Goal: Transaction & Acquisition: Purchase product/service

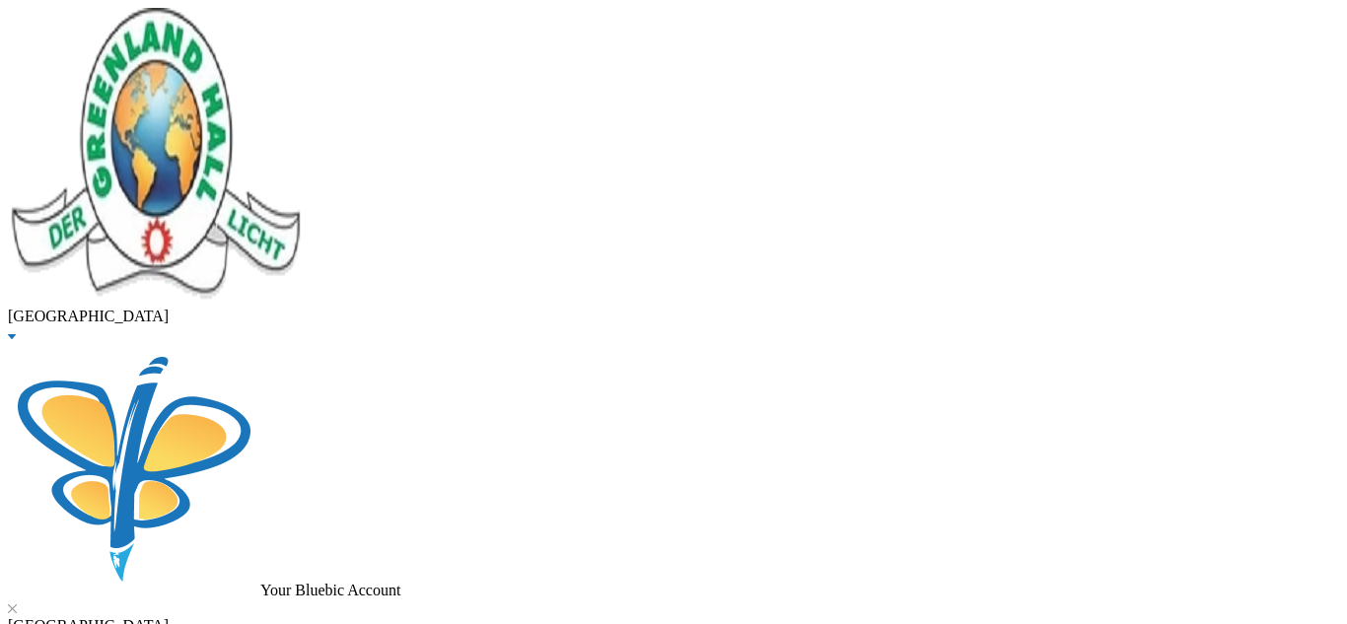
checkbox input "true"
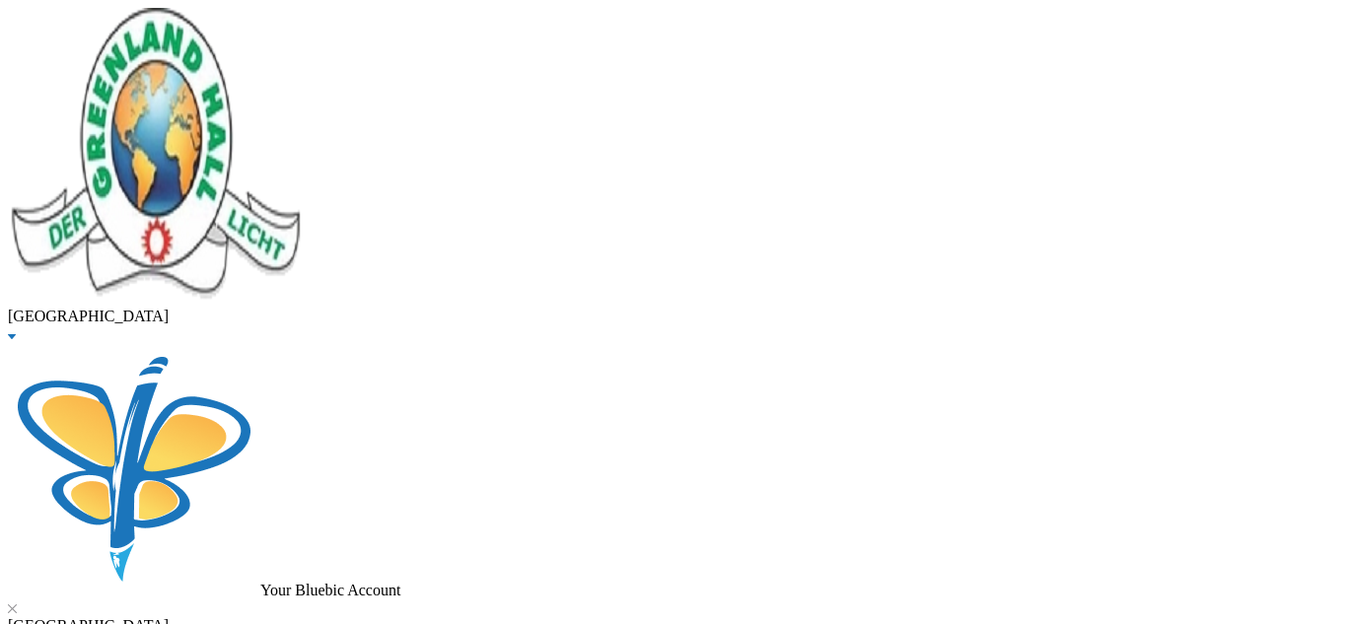
type input "20000"
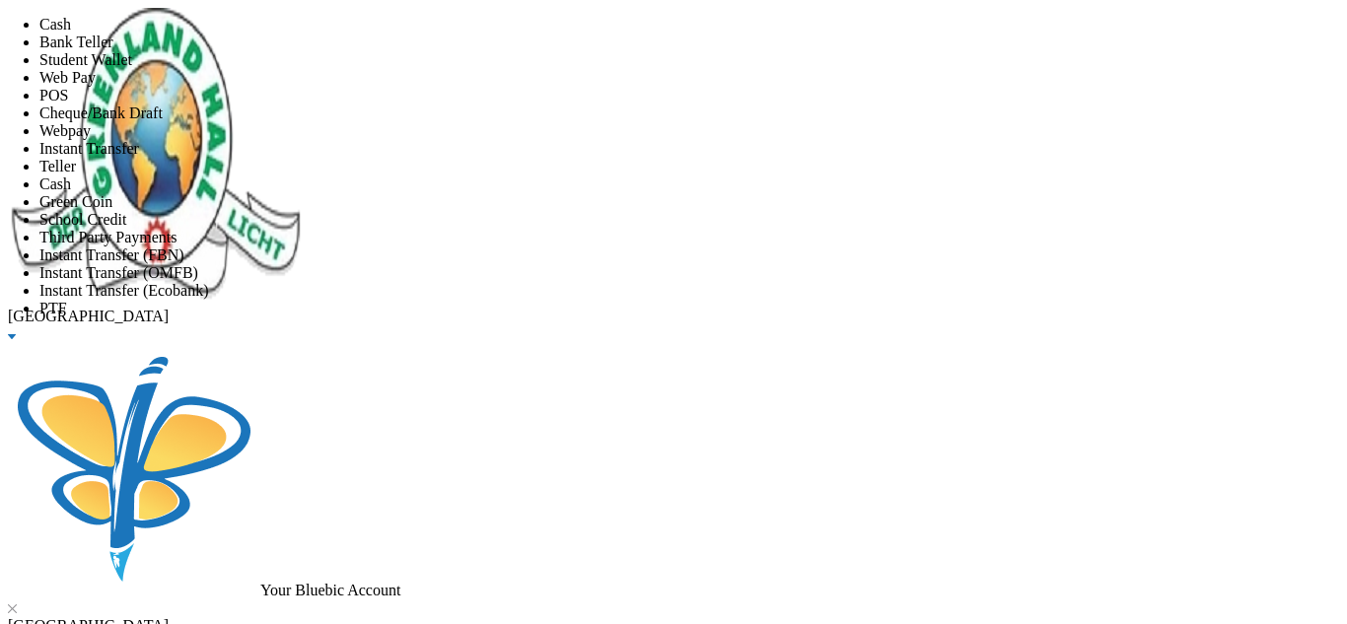
click at [599, 158] on li "Instant Transfer" at bounding box center [692, 149] width 1307 height 18
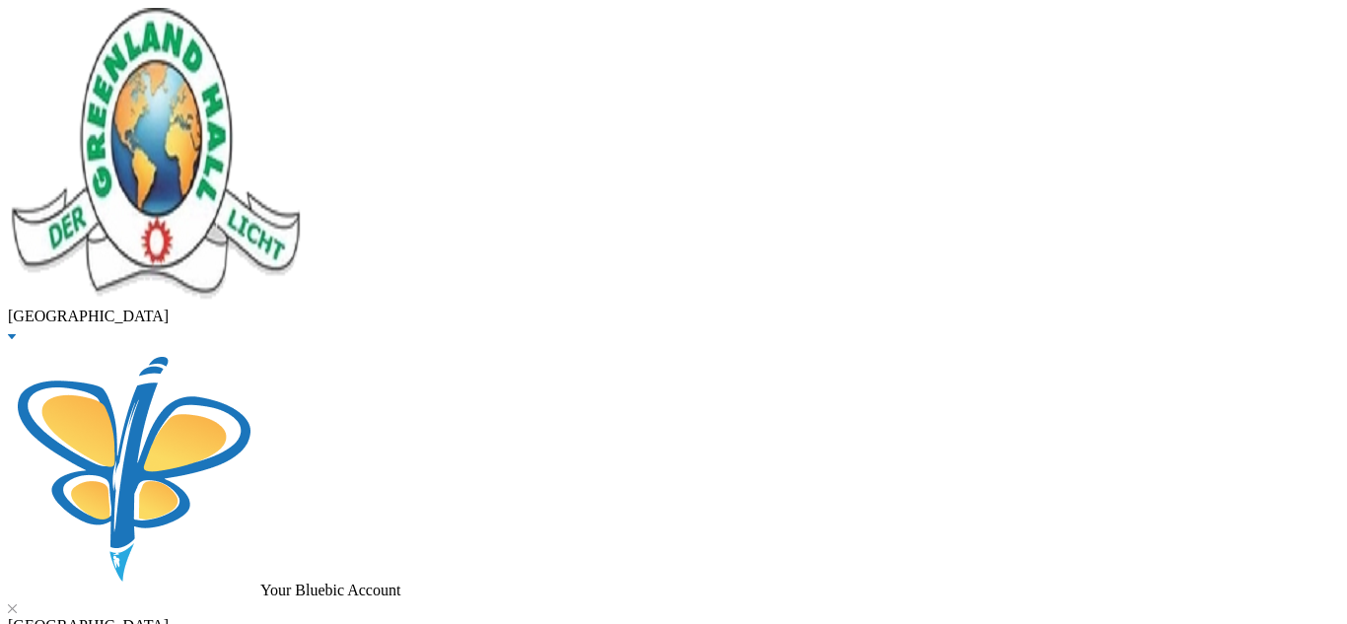
drag, startPoint x: 366, startPoint y: 154, endPoint x: 180, endPoint y: 153, distance: 185.3
type input "gbenle"
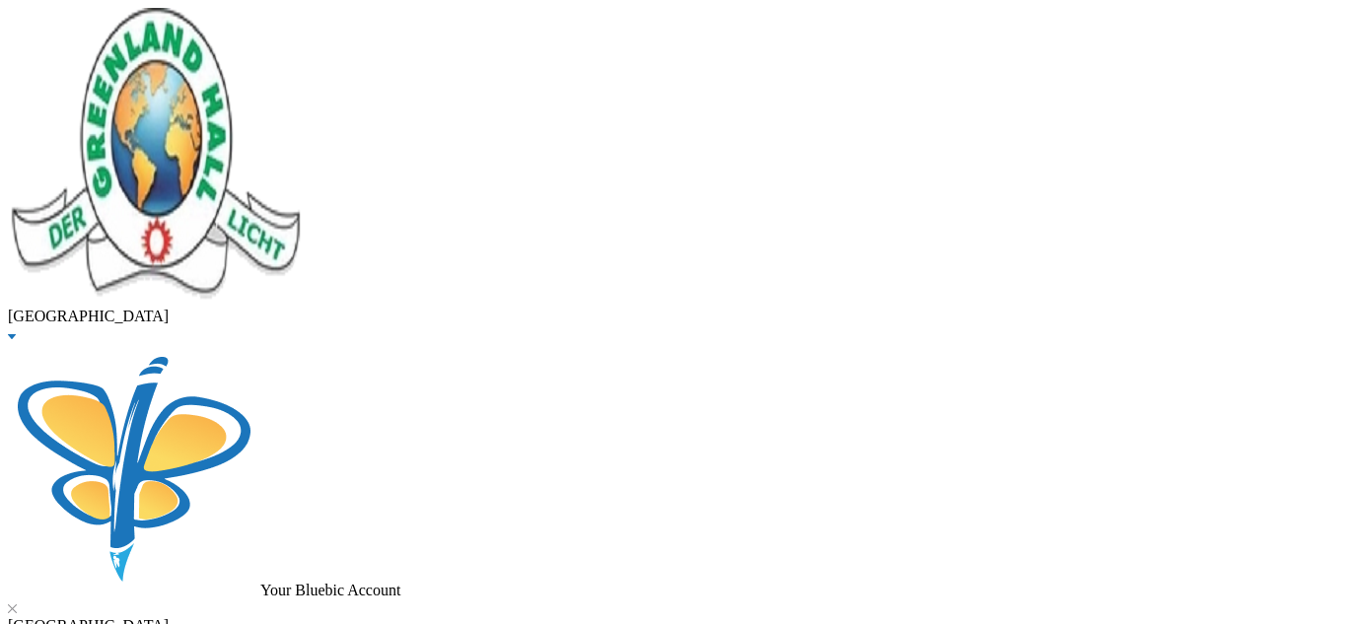
checkbox input "true"
checkbox input "false"
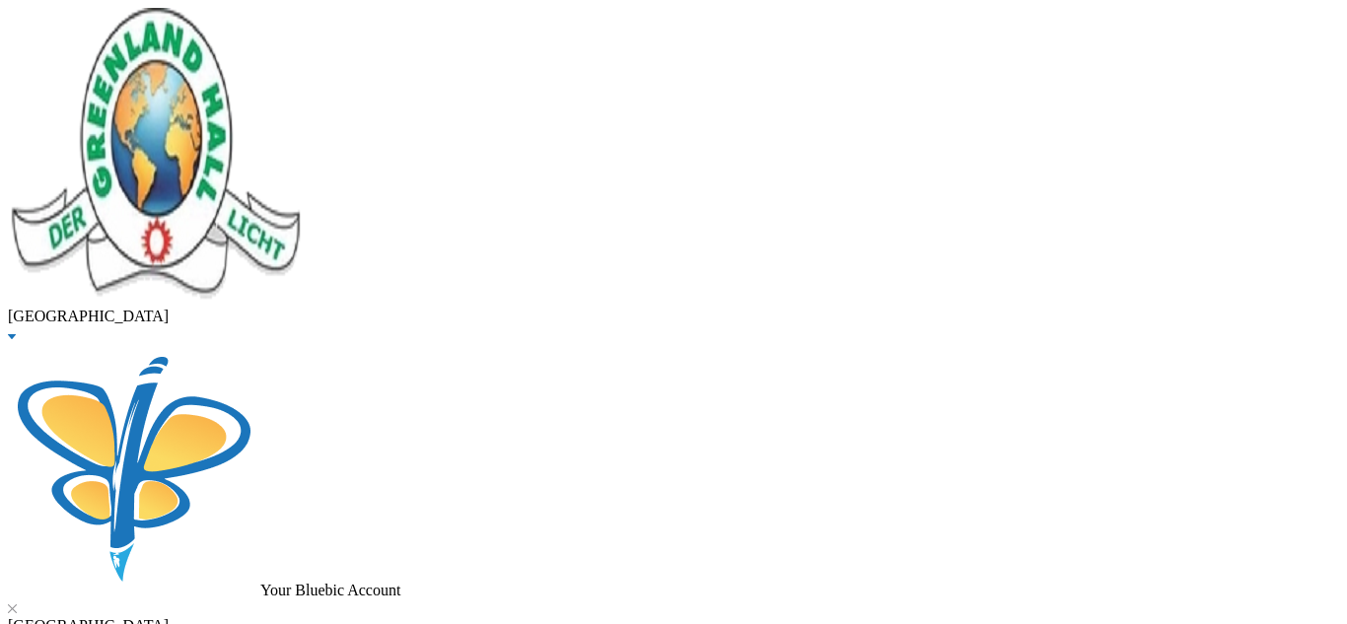
scroll to position [231, 0]
click at [234, 21] on button "Assign to ( 1 ) selected students" at bounding box center [135, 10] width 195 height 21
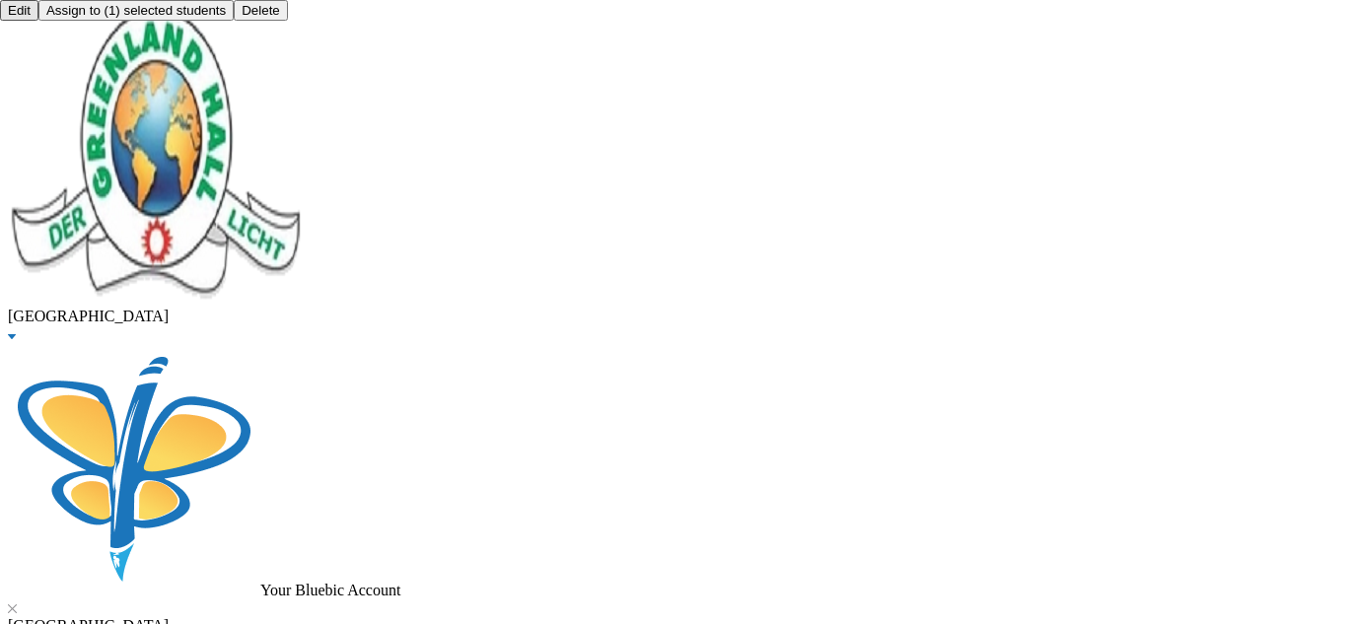
click at [234, 21] on button "Assign to ( 1 ) selected students" at bounding box center [135, 10] width 195 height 21
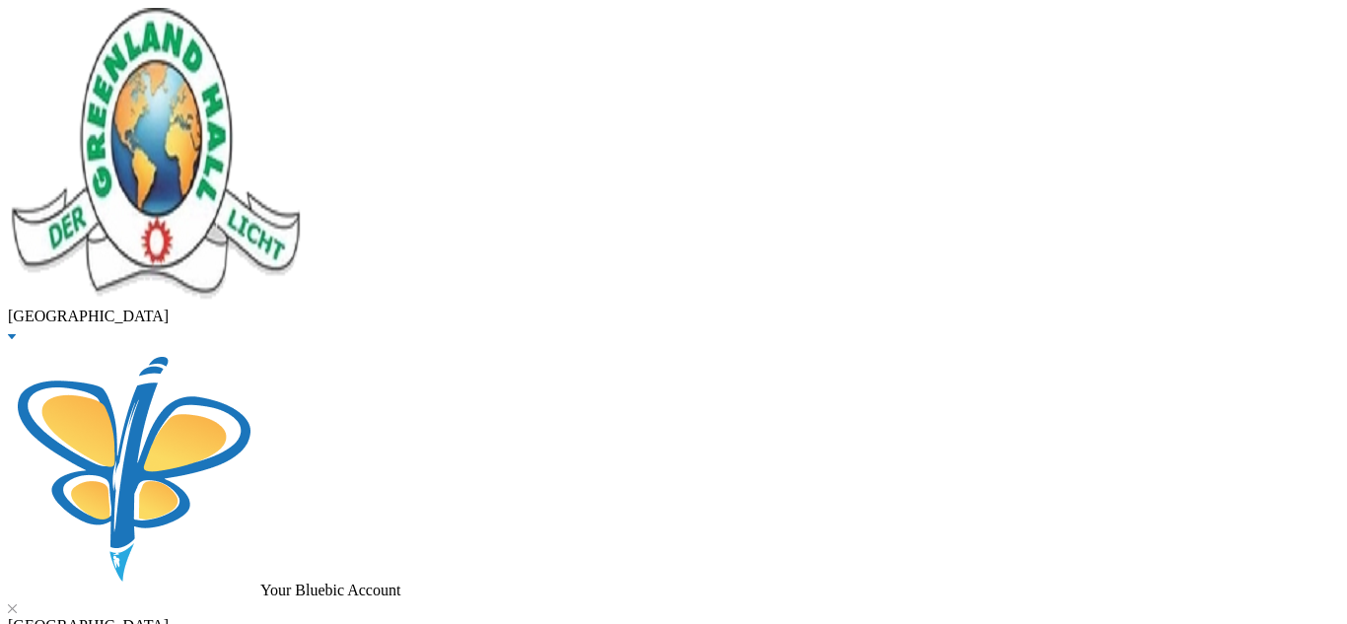
scroll to position [668, 0]
click at [234, 21] on button "Assign to ( 1 ) selected students" at bounding box center [135, 10] width 195 height 21
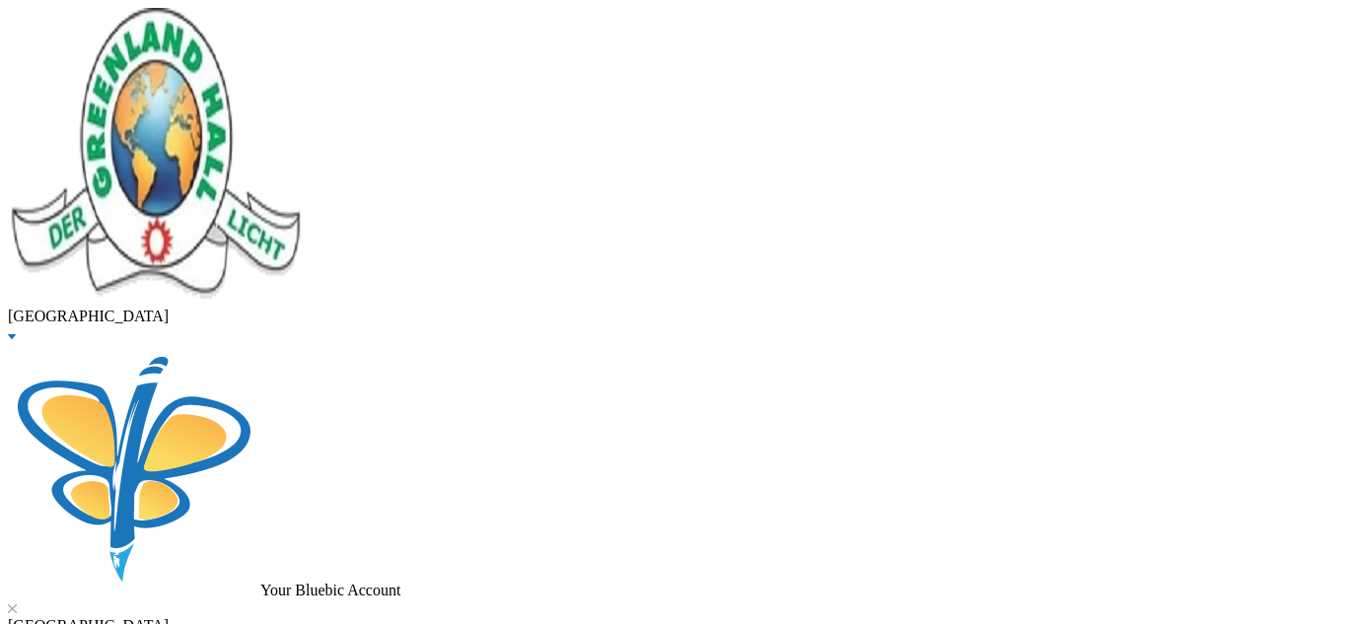
drag, startPoint x: 1336, startPoint y: 41, endPoint x: 1346, endPoint y: 670, distance: 629.0
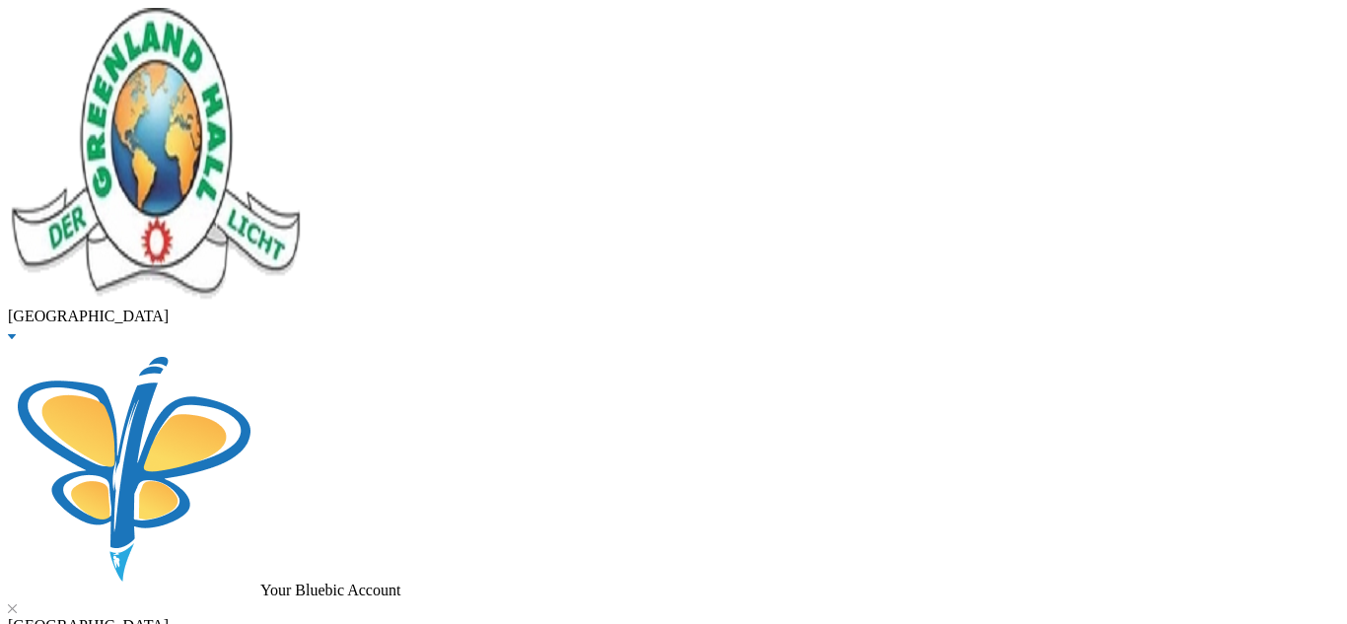
click at [234, 21] on button "Assign to ( 1 ) selected students" at bounding box center [135, 10] width 195 height 21
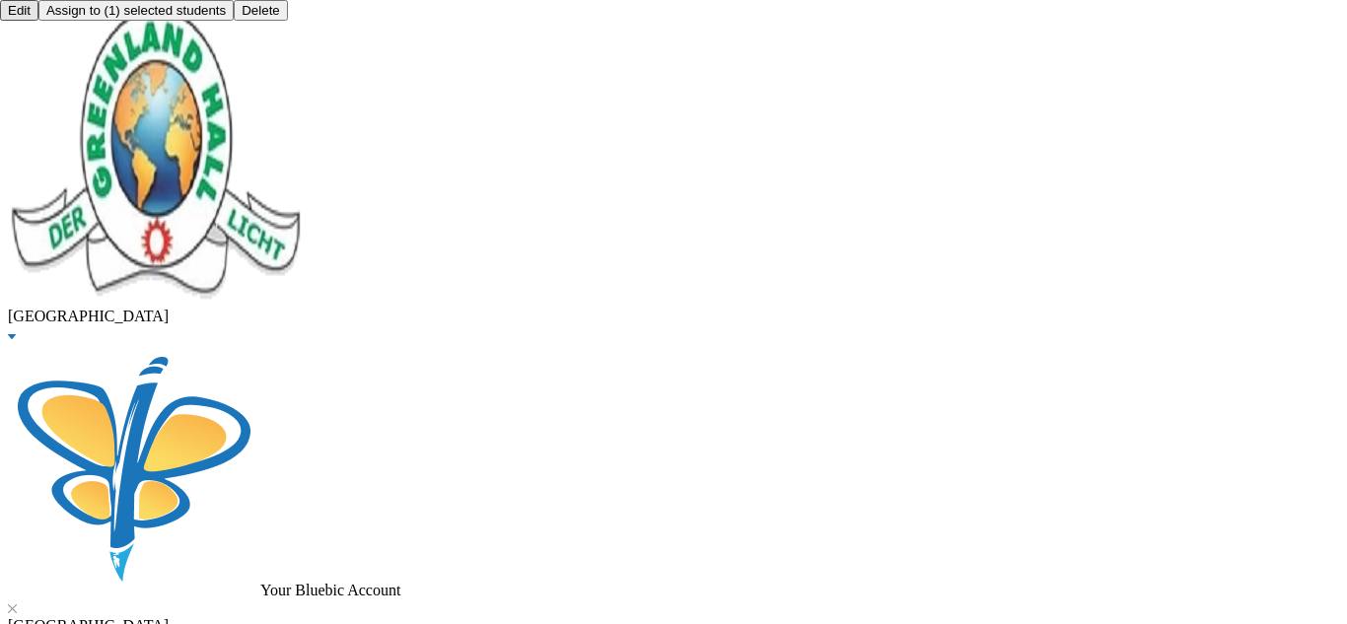
click at [234, 21] on button "Assign to ( 1 ) selected students" at bounding box center [135, 10] width 195 height 21
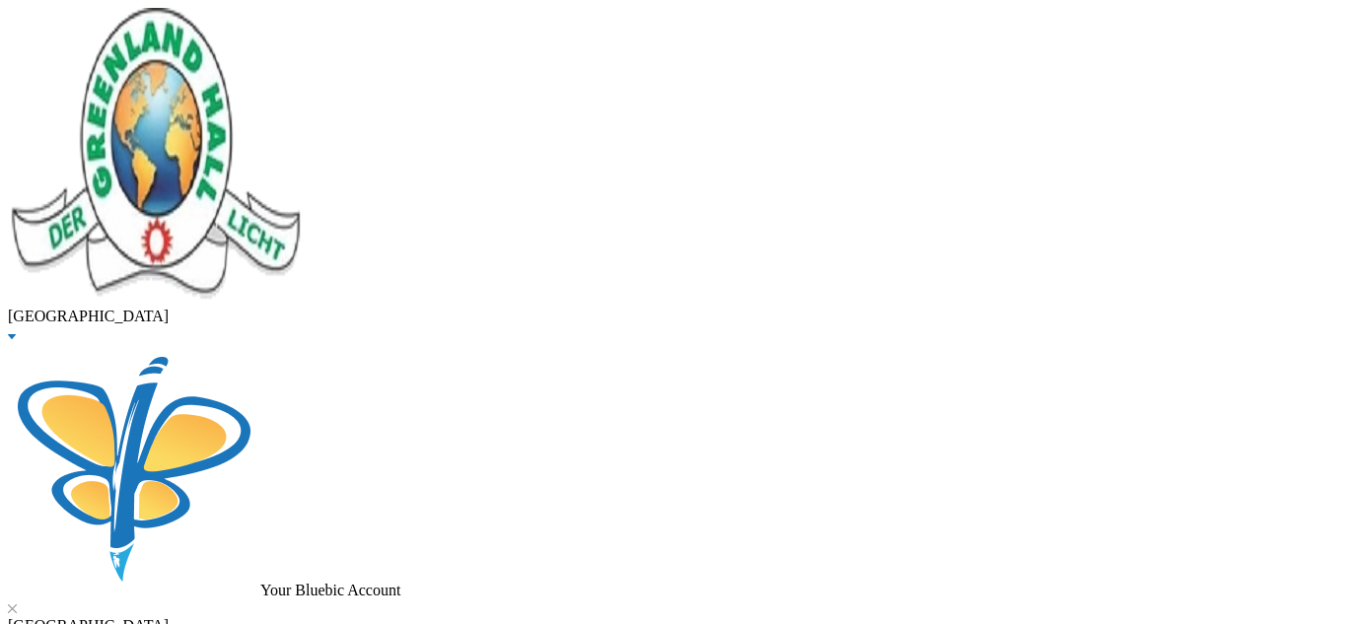
scroll to position [24, 0]
click at [234, 21] on button "Assign to ( 1 ) selected students" at bounding box center [135, 10] width 195 height 21
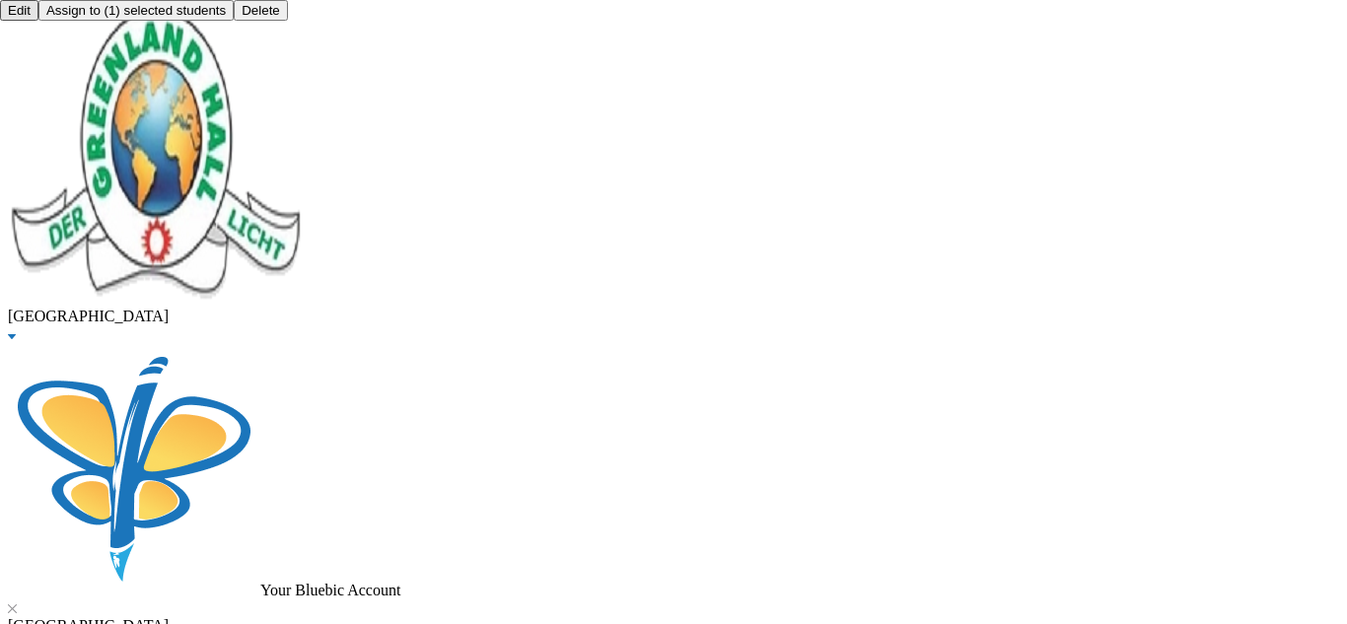
click at [234, 21] on button "Assign to ( 1 ) selected students" at bounding box center [135, 10] width 195 height 21
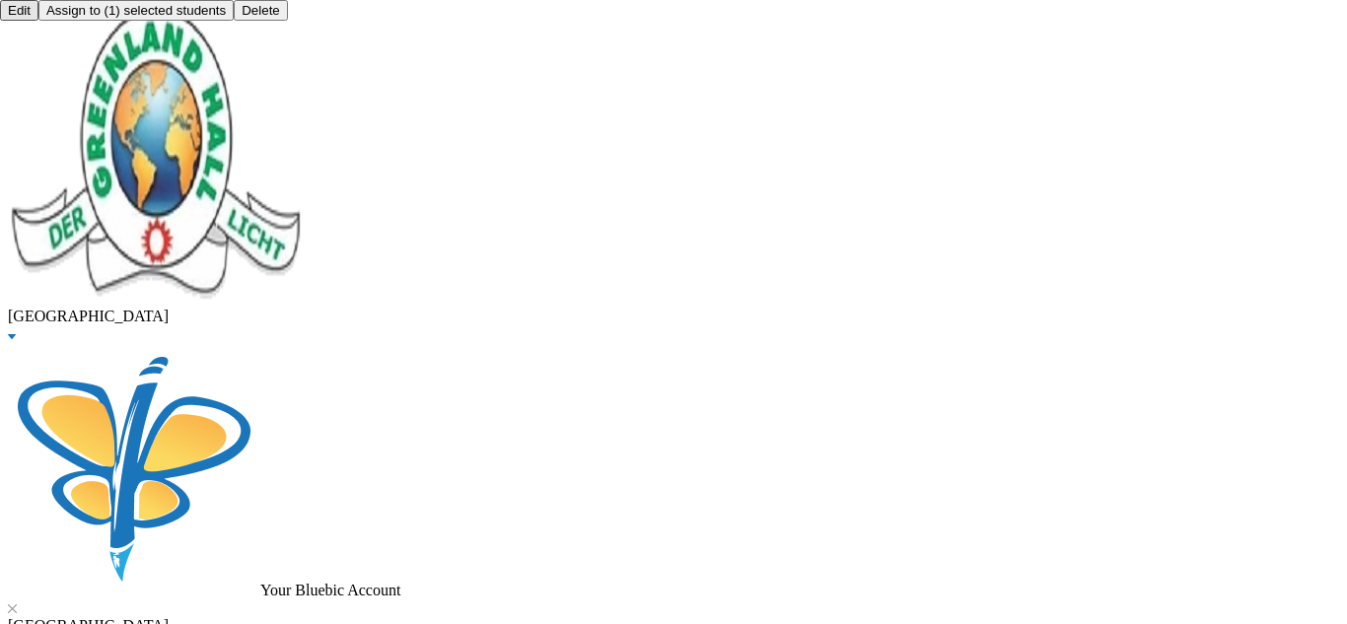
click at [234, 21] on button "Assign to ( 1 ) selected students" at bounding box center [135, 10] width 195 height 21
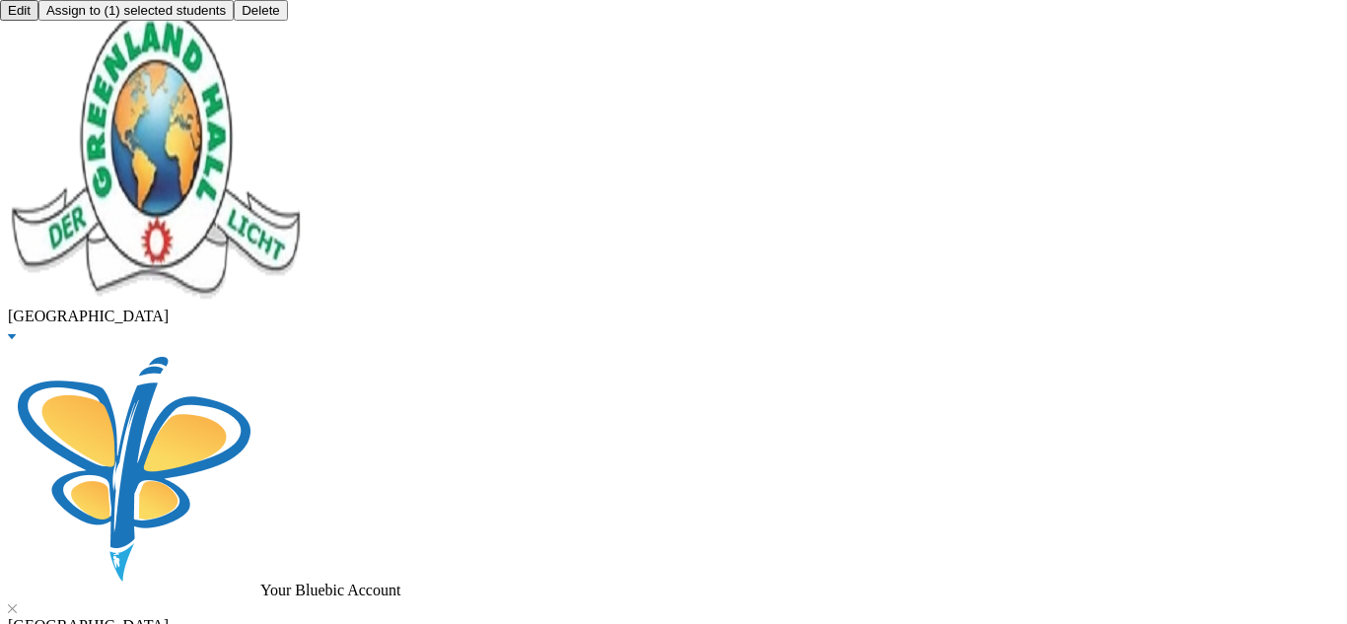
click at [234, 21] on button "Assign to ( 1 ) selected students" at bounding box center [135, 10] width 195 height 21
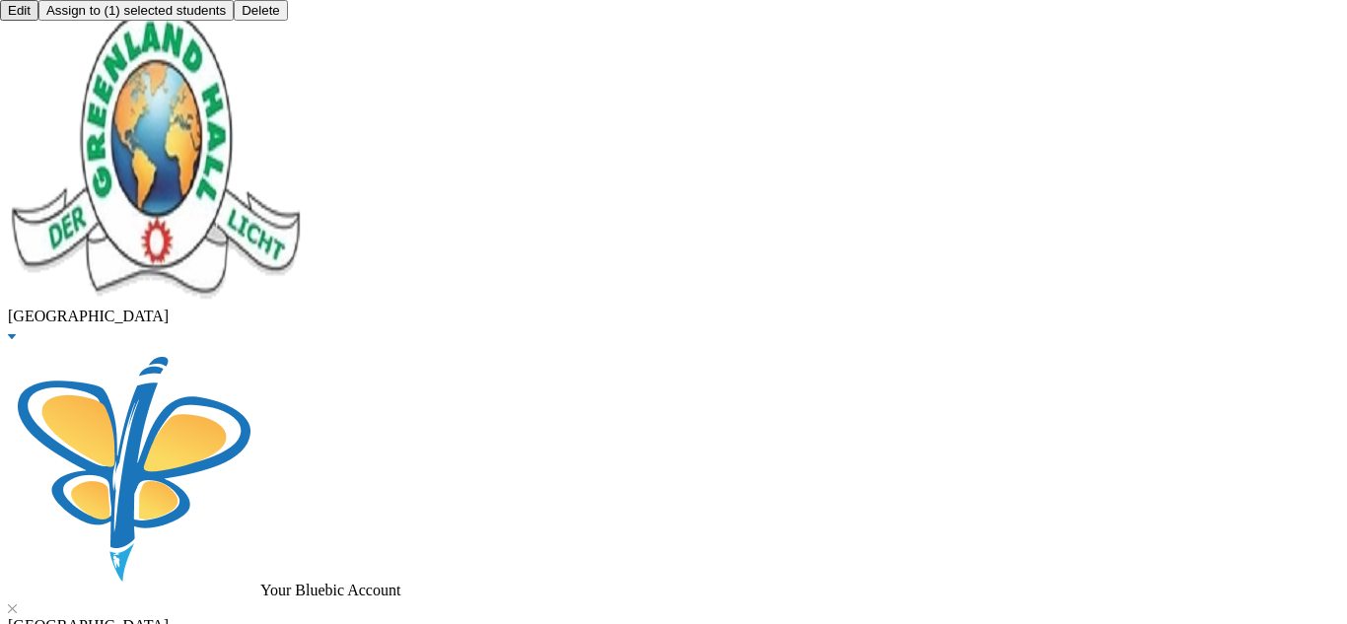
click at [234, 21] on button "Assign to ( 1 ) selected students" at bounding box center [135, 10] width 195 height 21
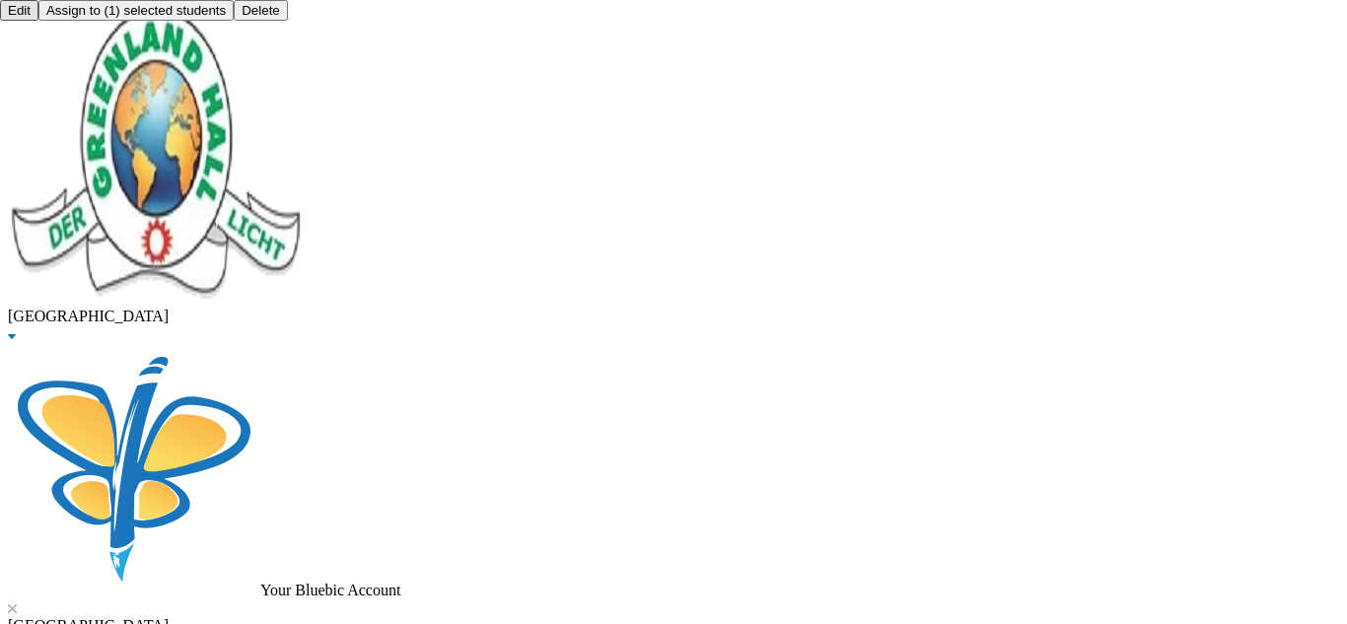
click at [234, 21] on button "Assign to ( 1 ) selected students" at bounding box center [135, 10] width 195 height 21
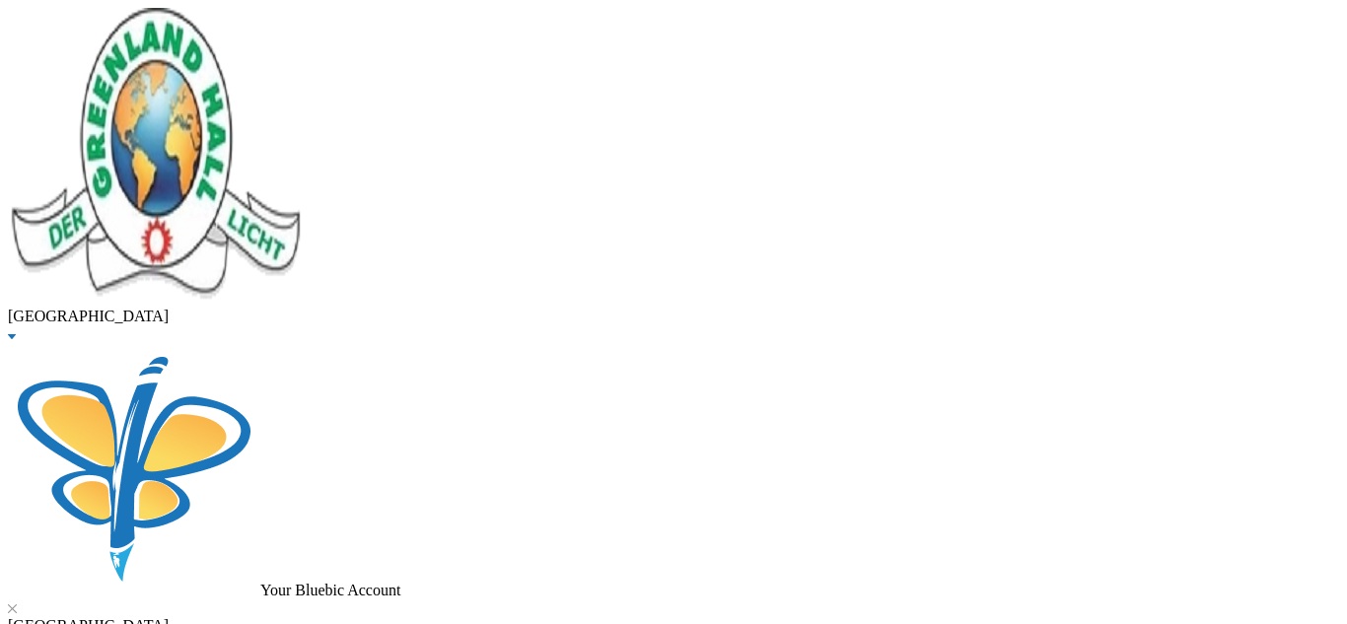
click at [234, 21] on button "Assign to ( 1 ) selected students" at bounding box center [135, 10] width 195 height 21
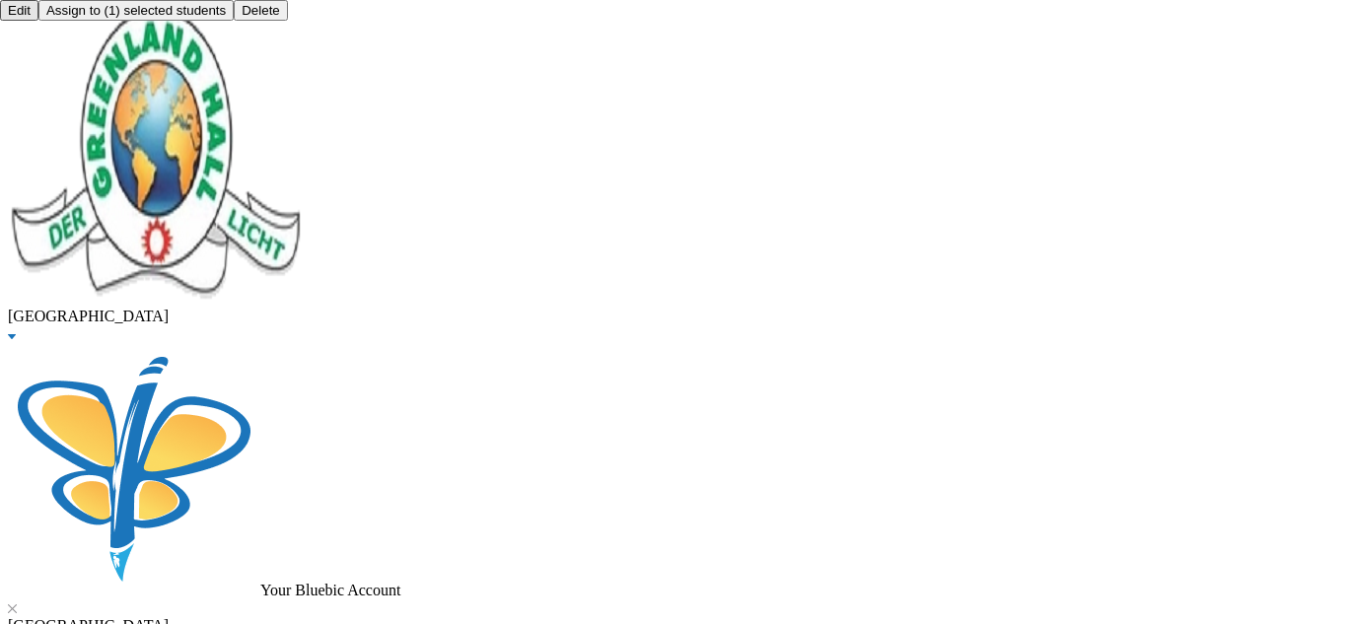
click at [234, 21] on button "Assign to ( 1 ) selected students" at bounding box center [135, 10] width 195 height 21
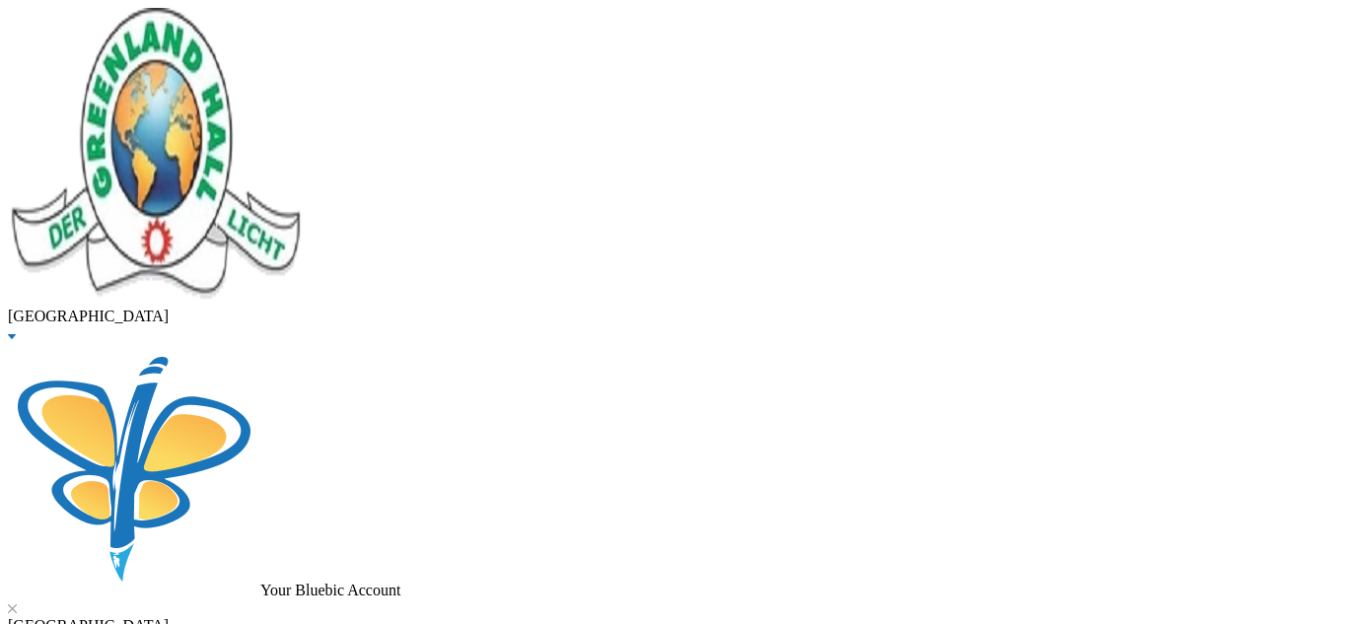
scroll to position [58, 0]
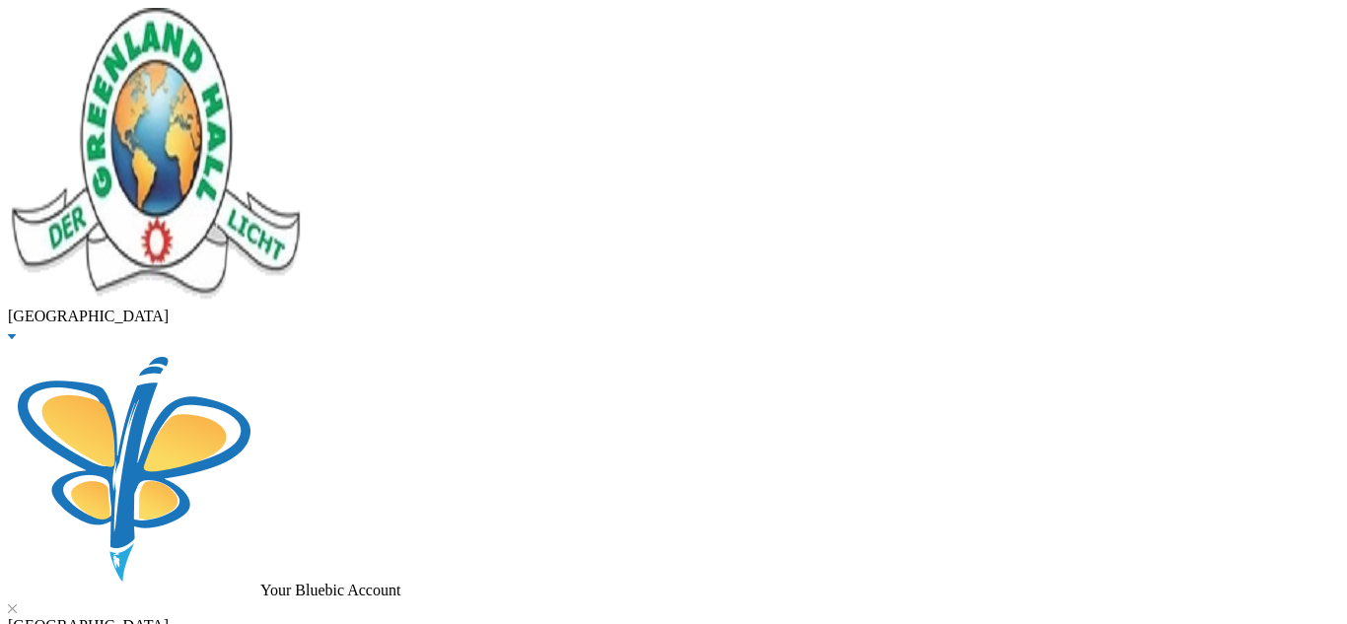
drag, startPoint x: 436, startPoint y: 168, endPoint x: 172, endPoint y: 174, distance: 264.3
type input "sobayo"
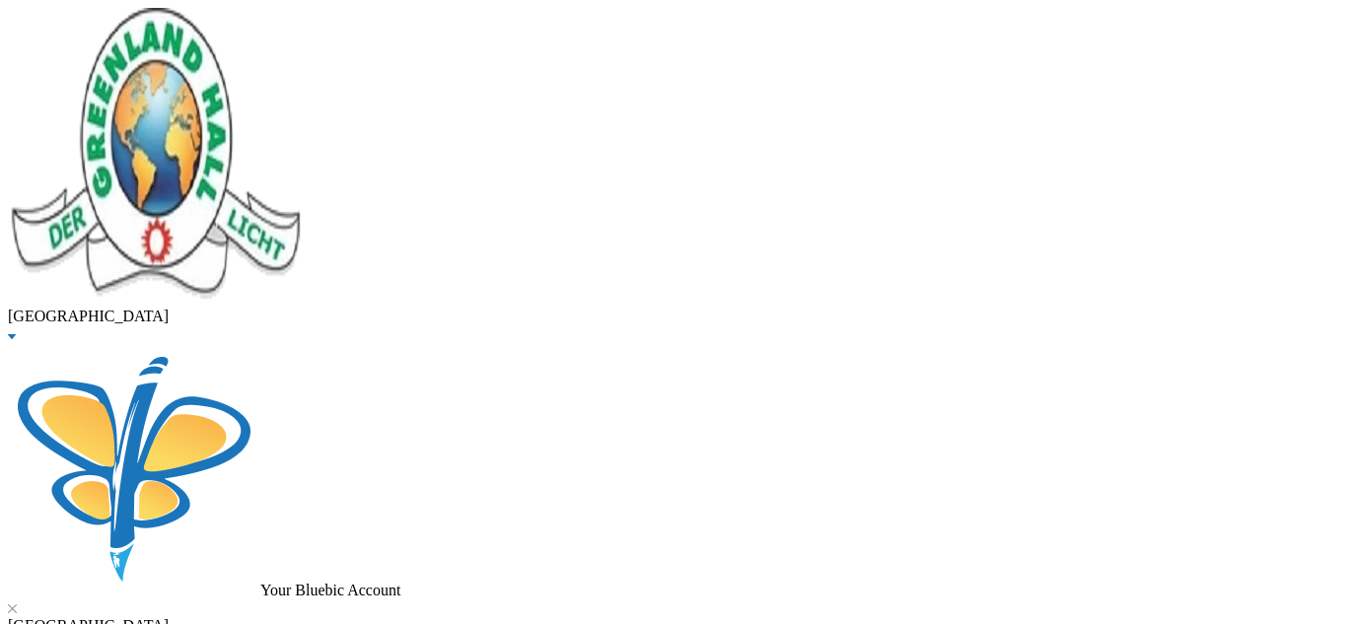
checkbox input "true"
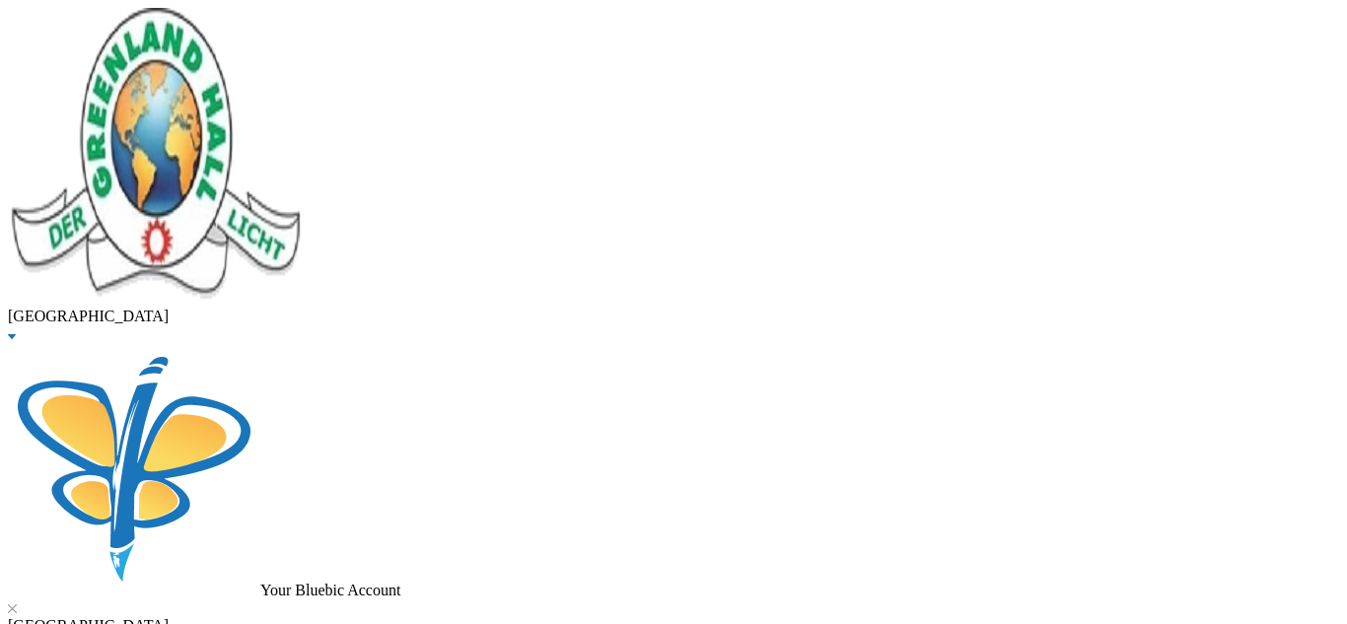
type input "20000"
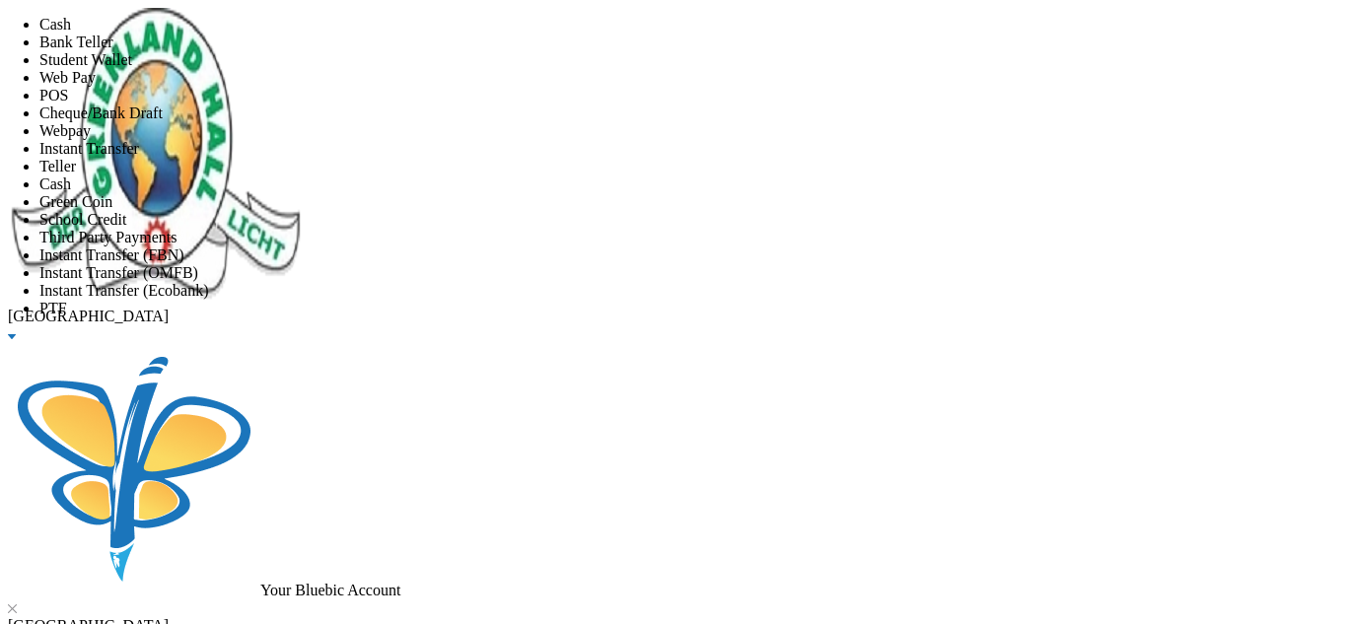
click at [554, 158] on li "Instant Transfer" at bounding box center [692, 149] width 1307 height 18
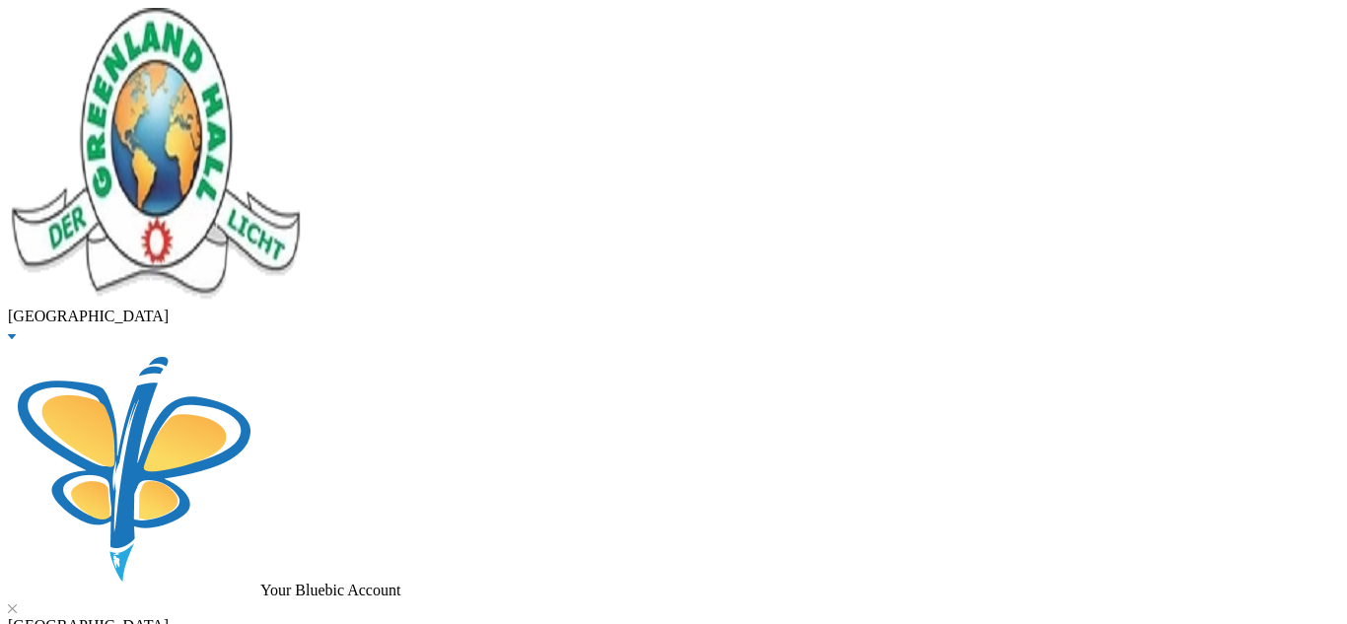
scroll to position [126, 0]
drag, startPoint x: 384, startPoint y: 166, endPoint x: 143, endPoint y: 162, distance: 241.6
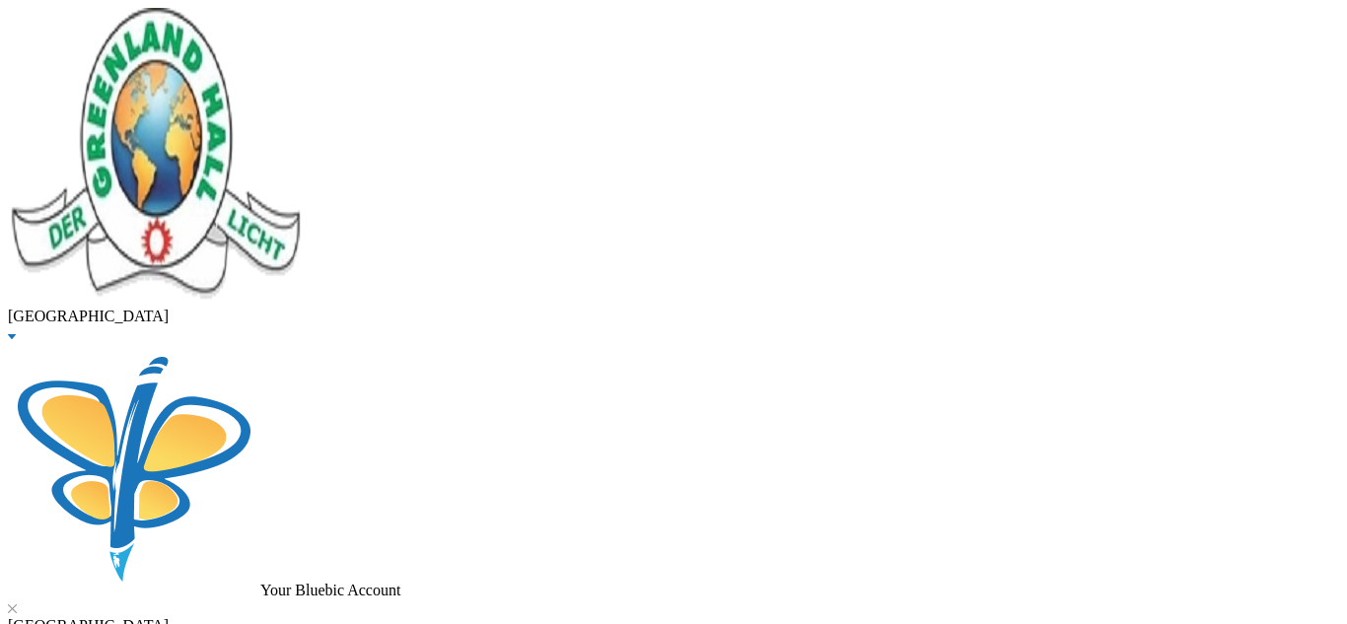
type input "gbelne"
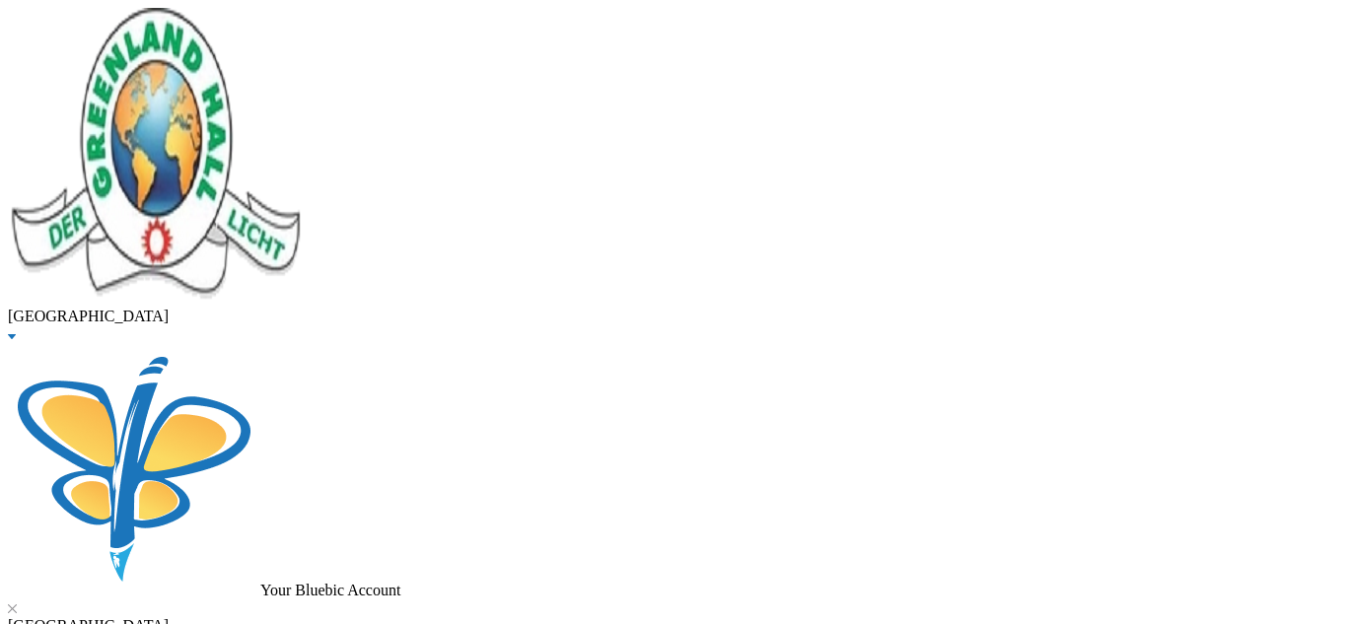
checkbox input "true"
type input "10000"
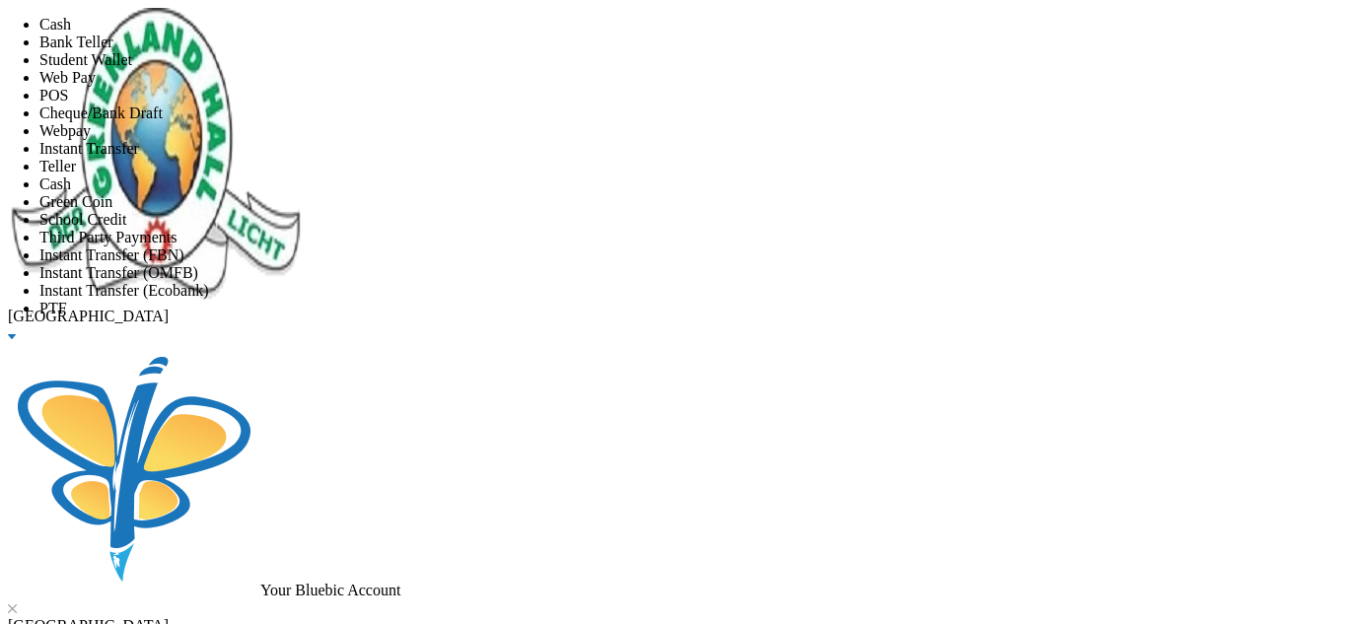
scroll to position [232, 0]
click at [634, 246] on li "Instant Transfer (FBN)" at bounding box center [692, 255] width 1307 height 18
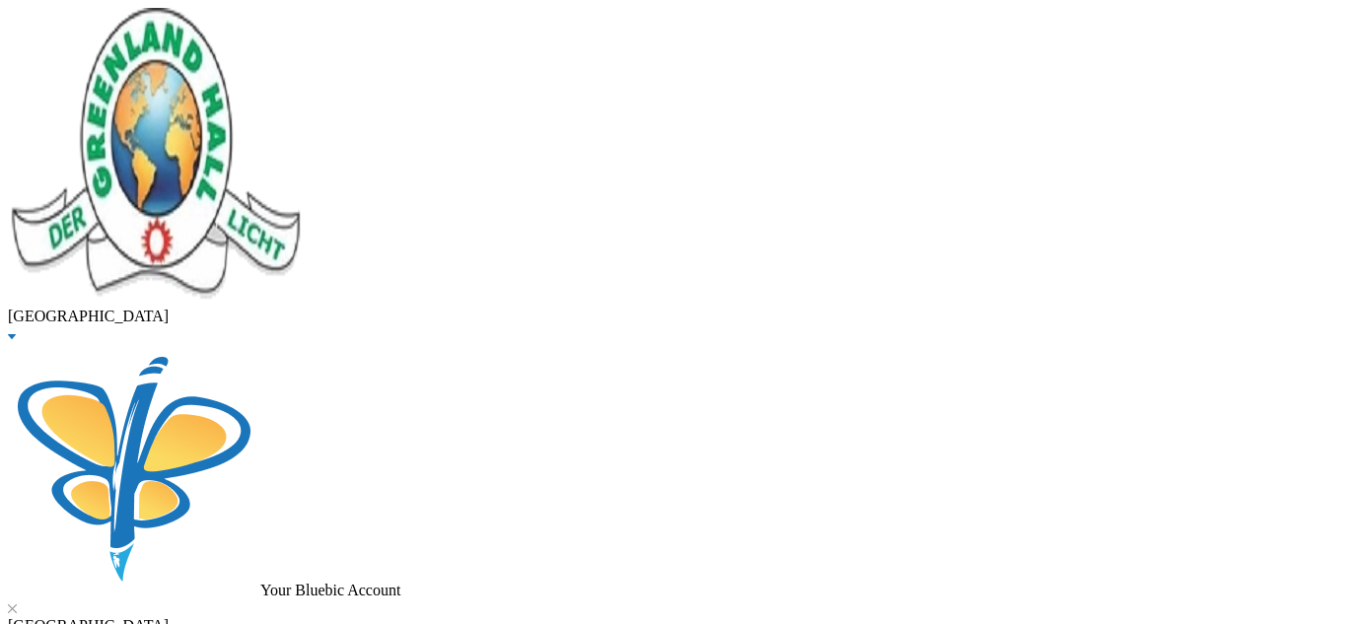
scroll to position [126, 0]
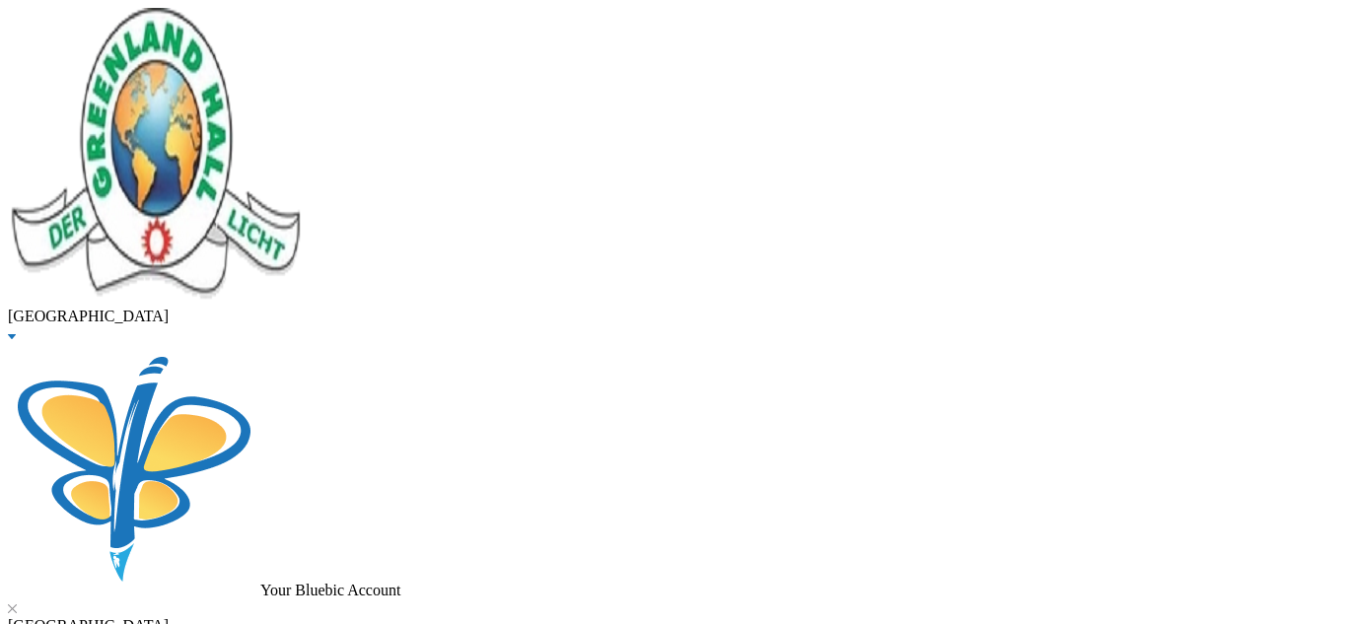
type input "22/05/2025"
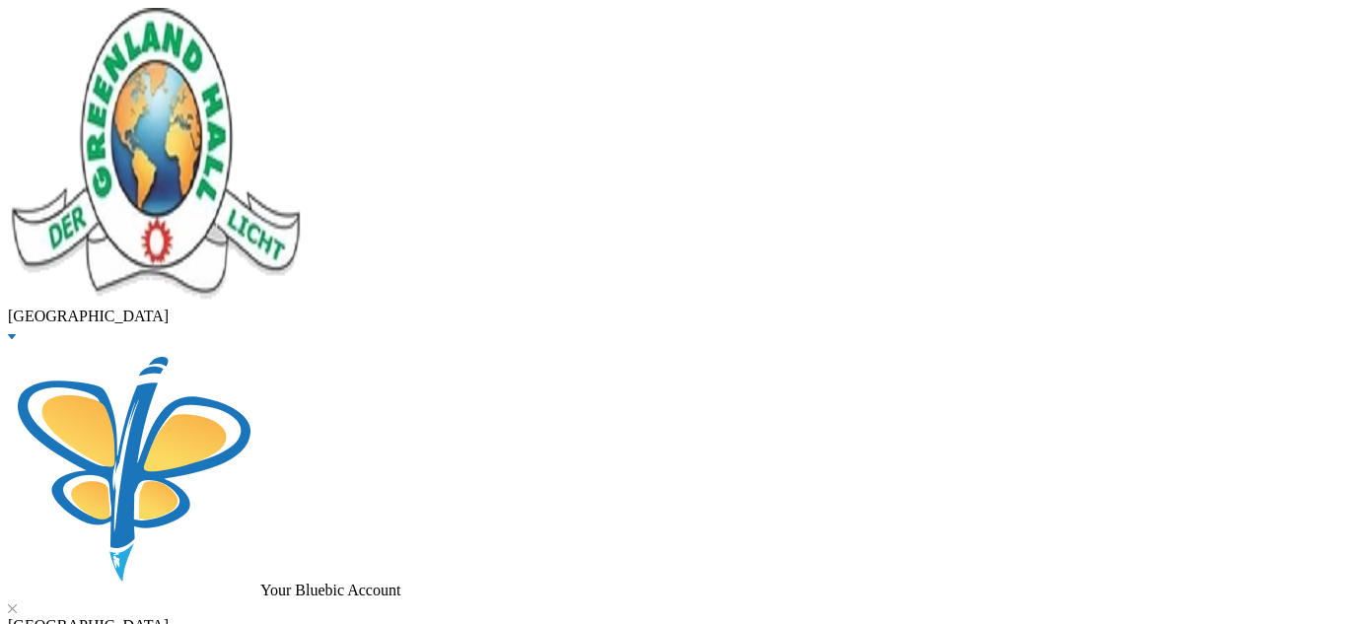
checkbox input "true"
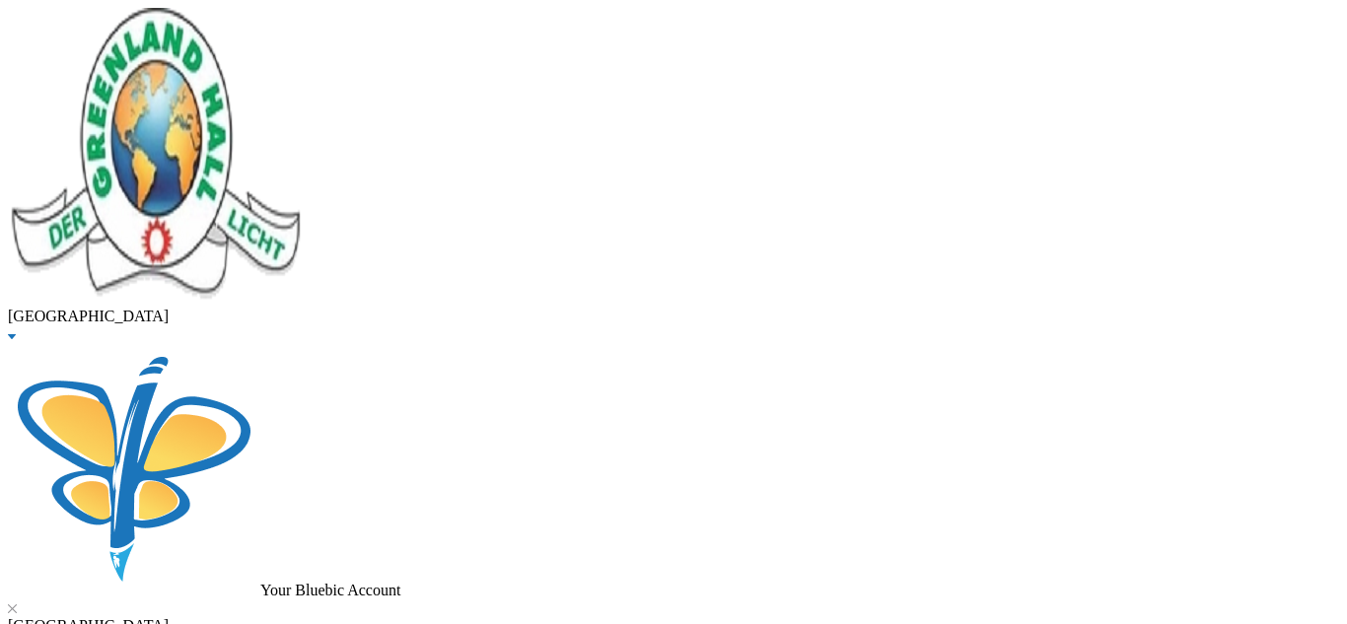
checkbox input "true"
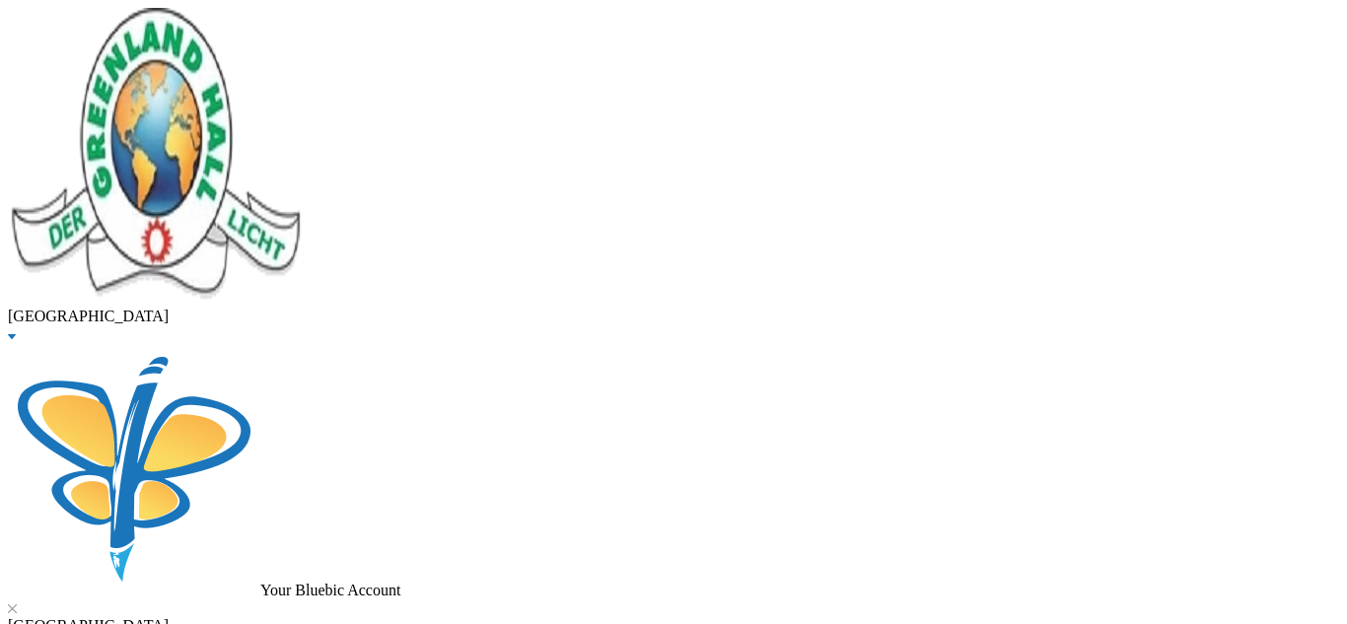
checkbox input "true"
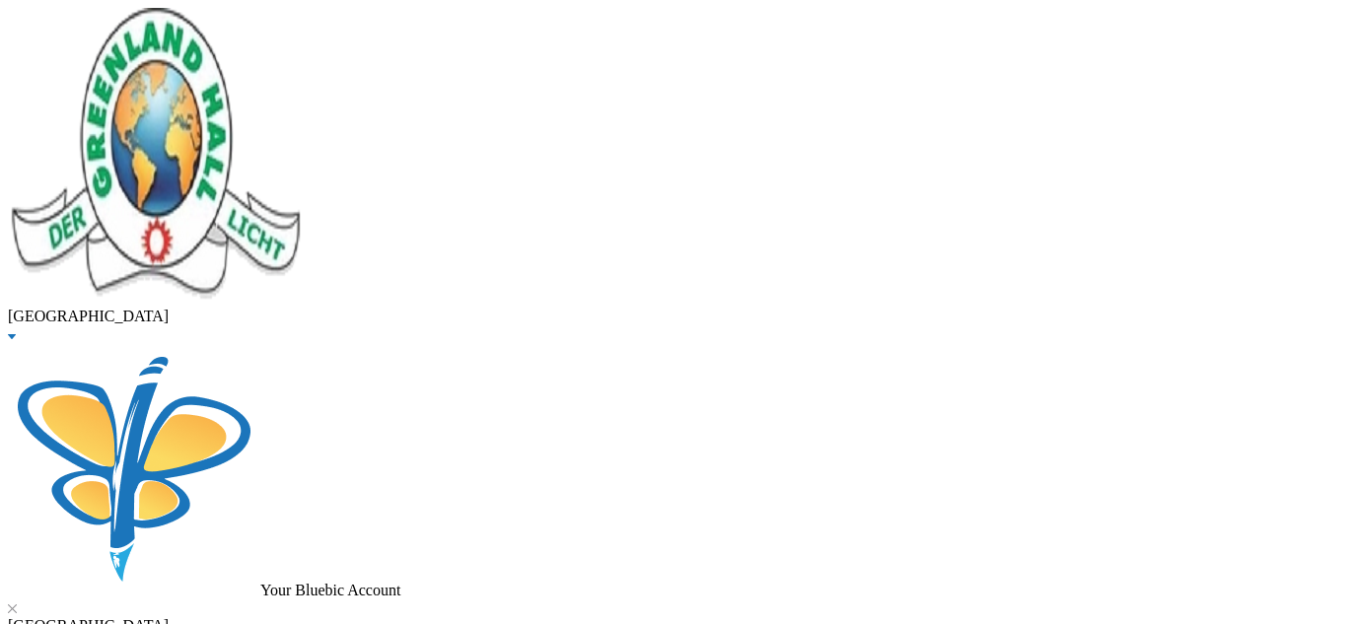
checkbox input "false"
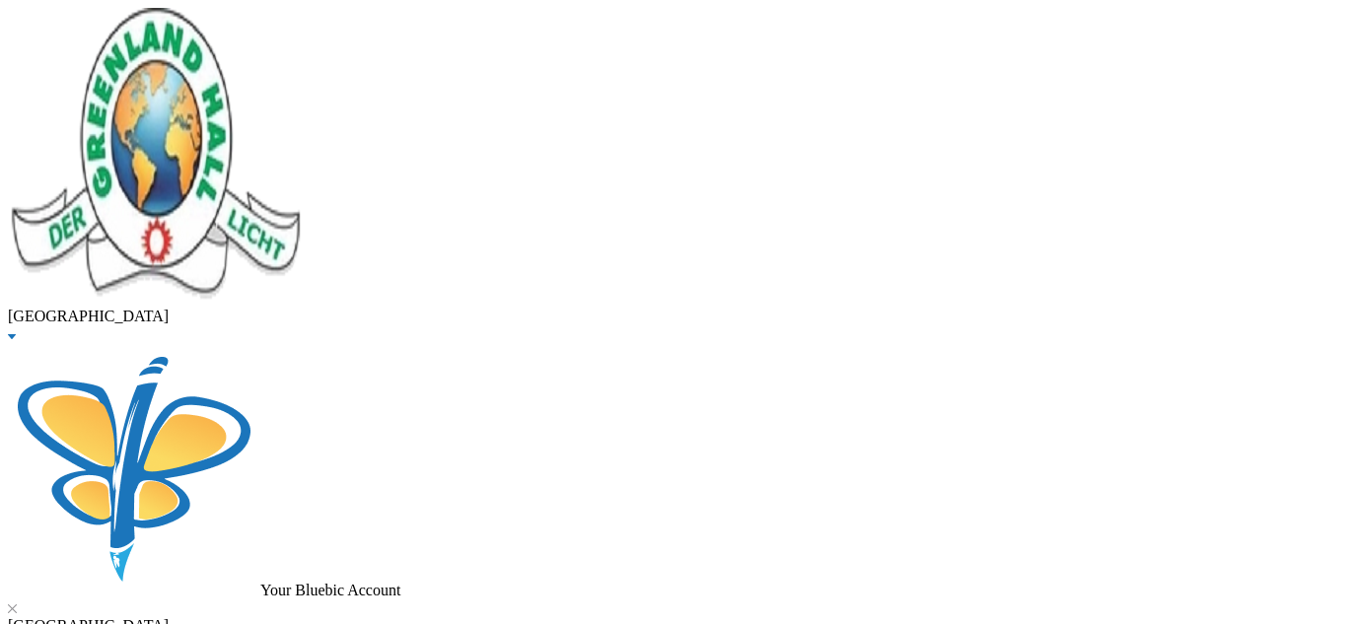
checkbox input "false"
type input "268500"
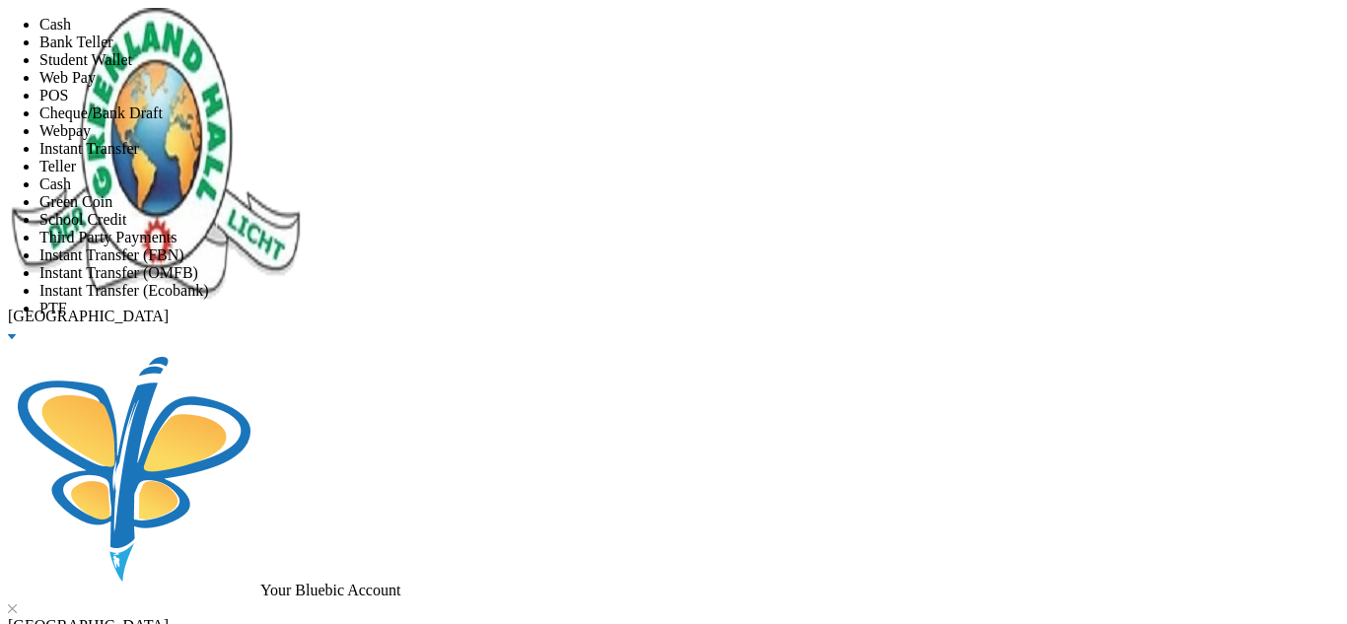
scroll to position [232, 0]
click at [629, 246] on li "Instant Transfer (FBN)" at bounding box center [692, 255] width 1307 height 18
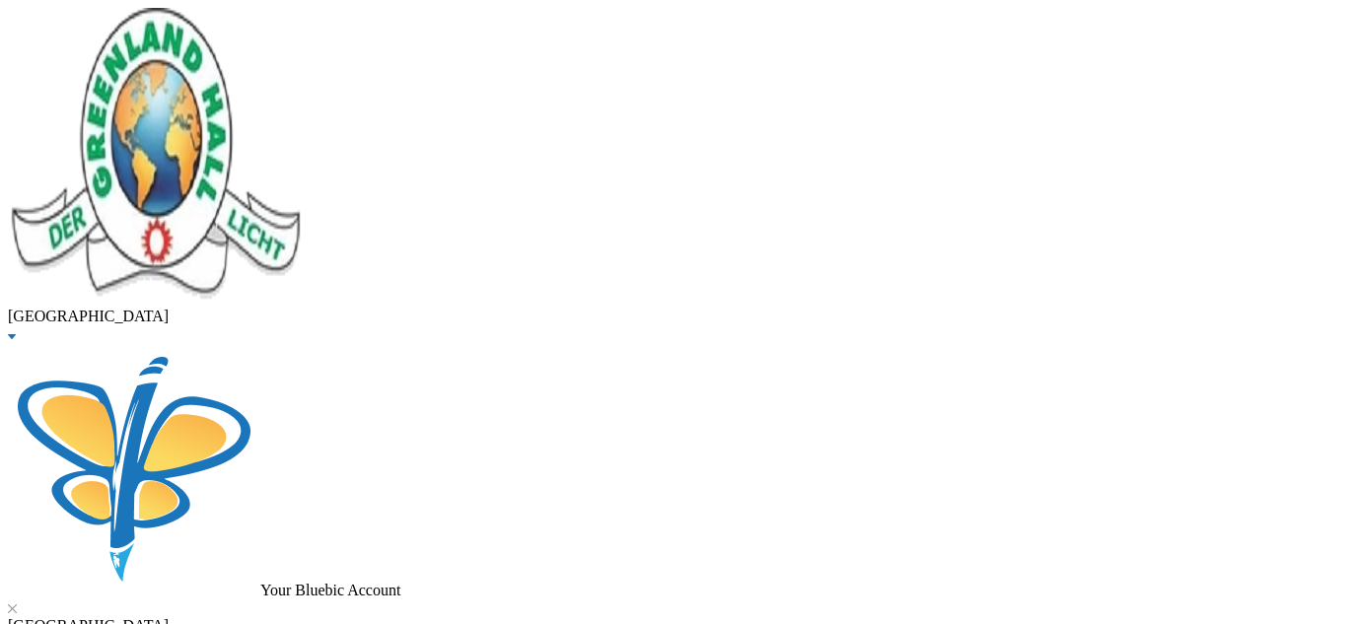
scroll to position [446, 0]
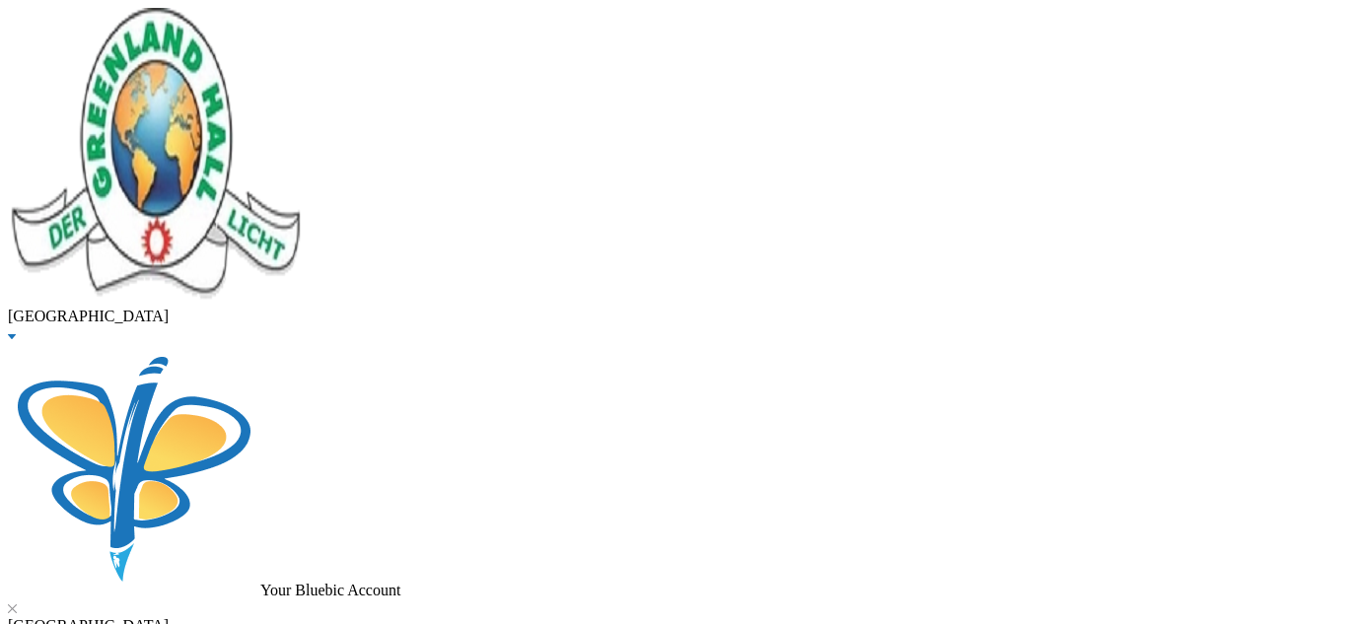
scroll to position [43, 0]
checkbox input "true"
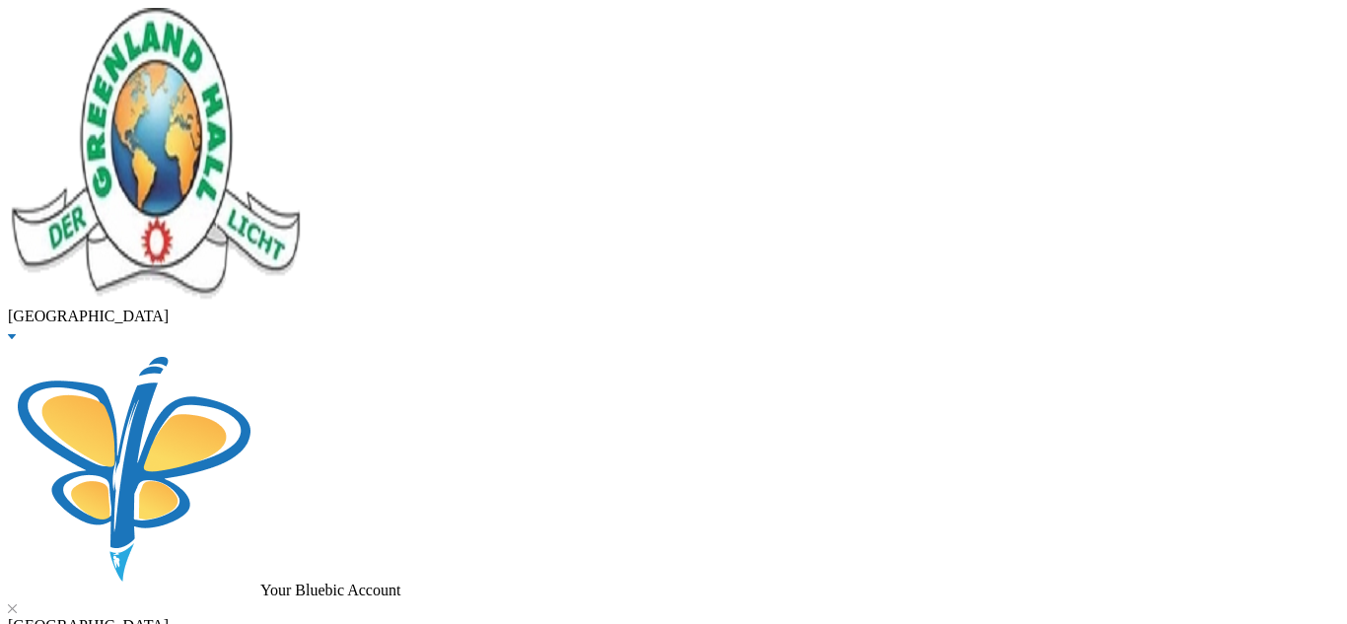
type input "5000"
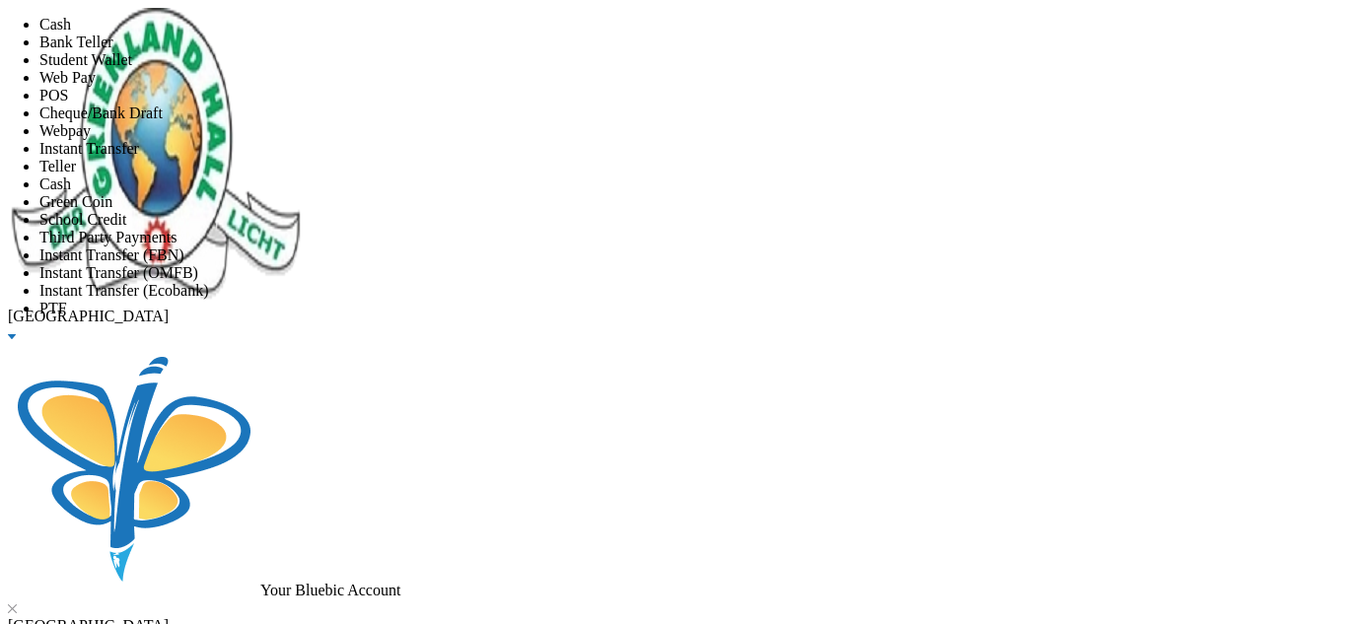
scroll to position [232, 0]
click at [628, 282] on li "Instant Transfer (Ecobank)" at bounding box center [692, 291] width 1307 height 18
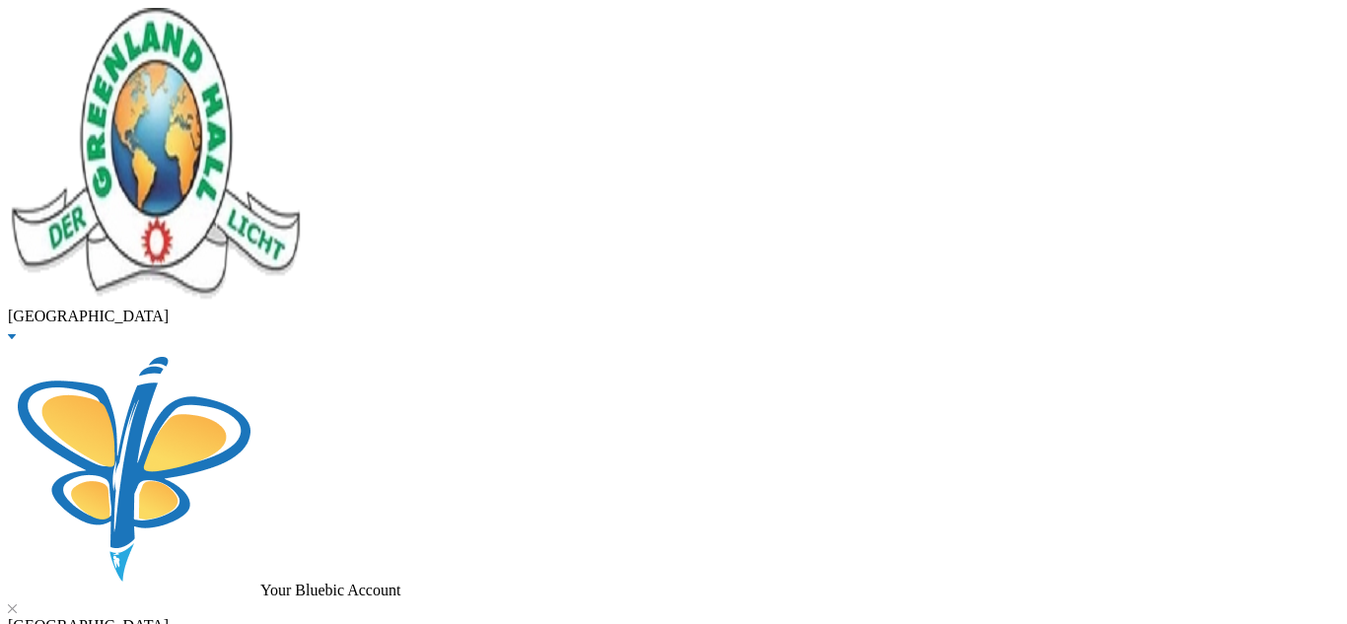
scroll to position [126, 0]
drag, startPoint x: 384, startPoint y: 143, endPoint x: 56, endPoint y: 174, distance: 329.8
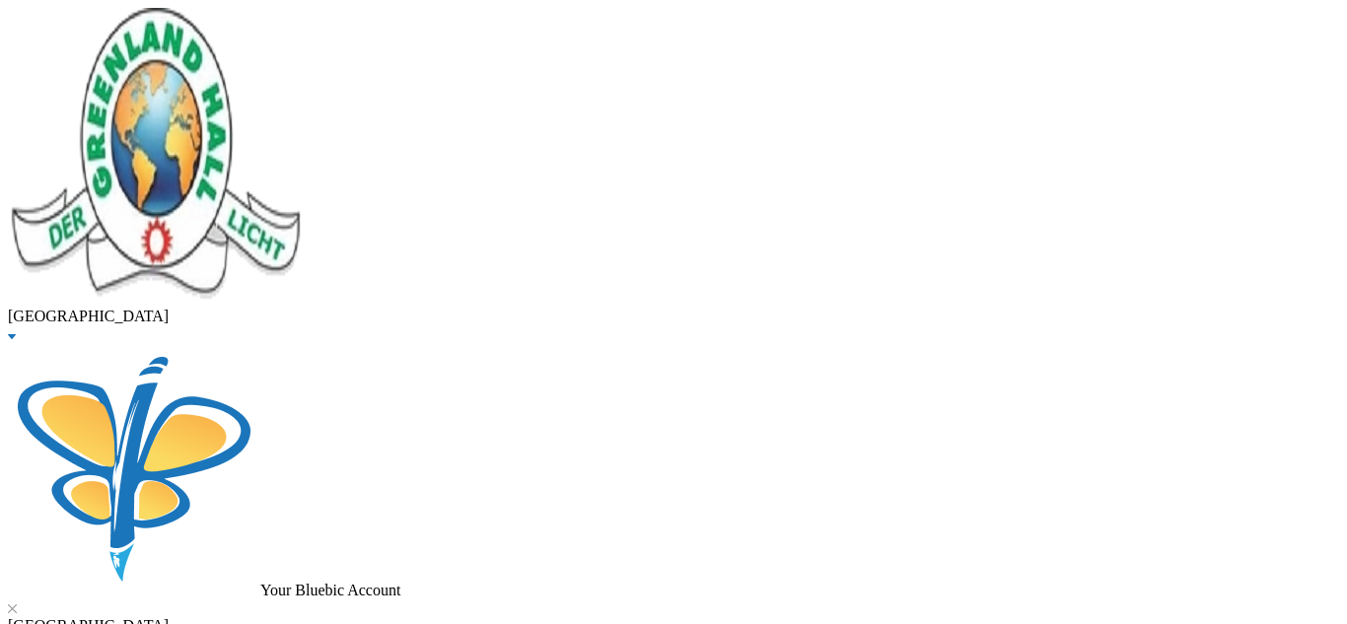
type input "alli"
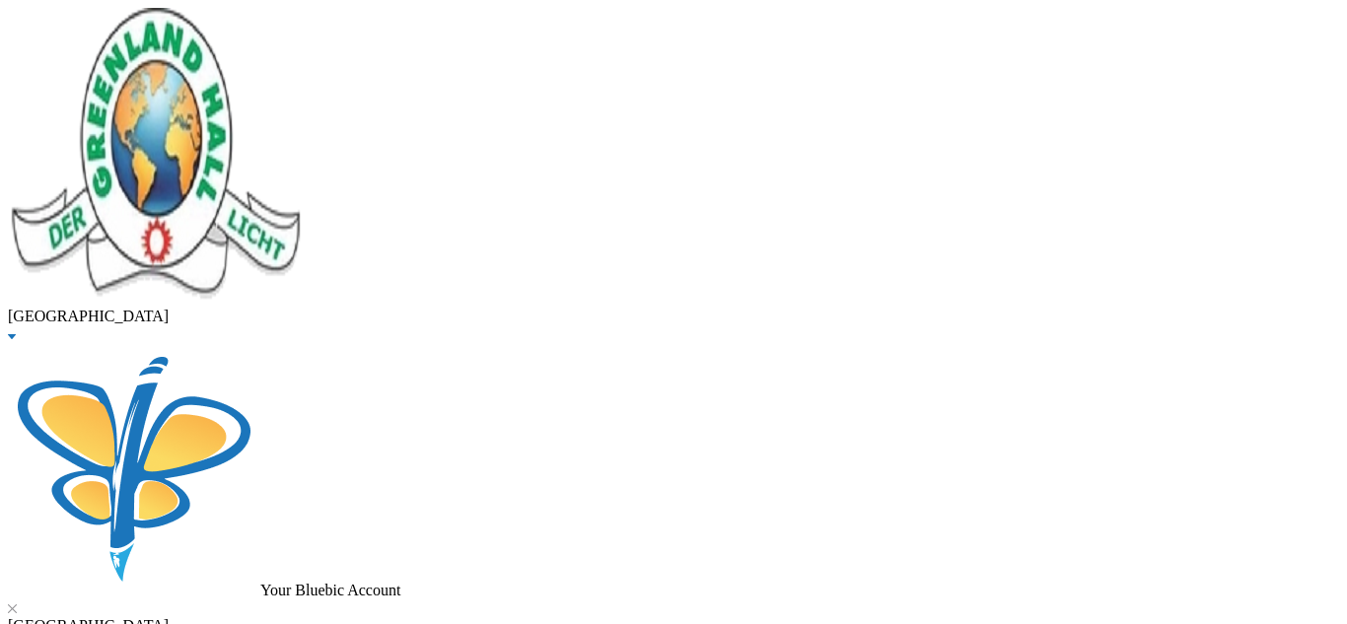
checkbox input "true"
type input "20000"
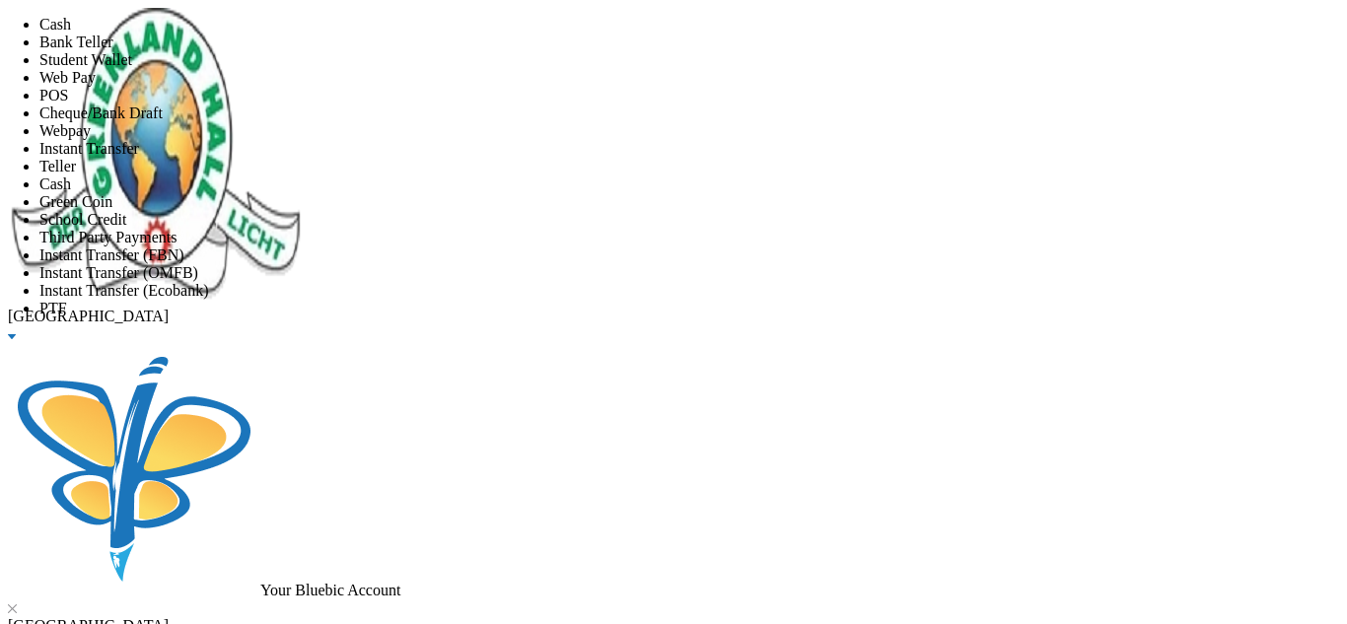
click at [590, 158] on li "Instant Transfer" at bounding box center [692, 149] width 1307 height 18
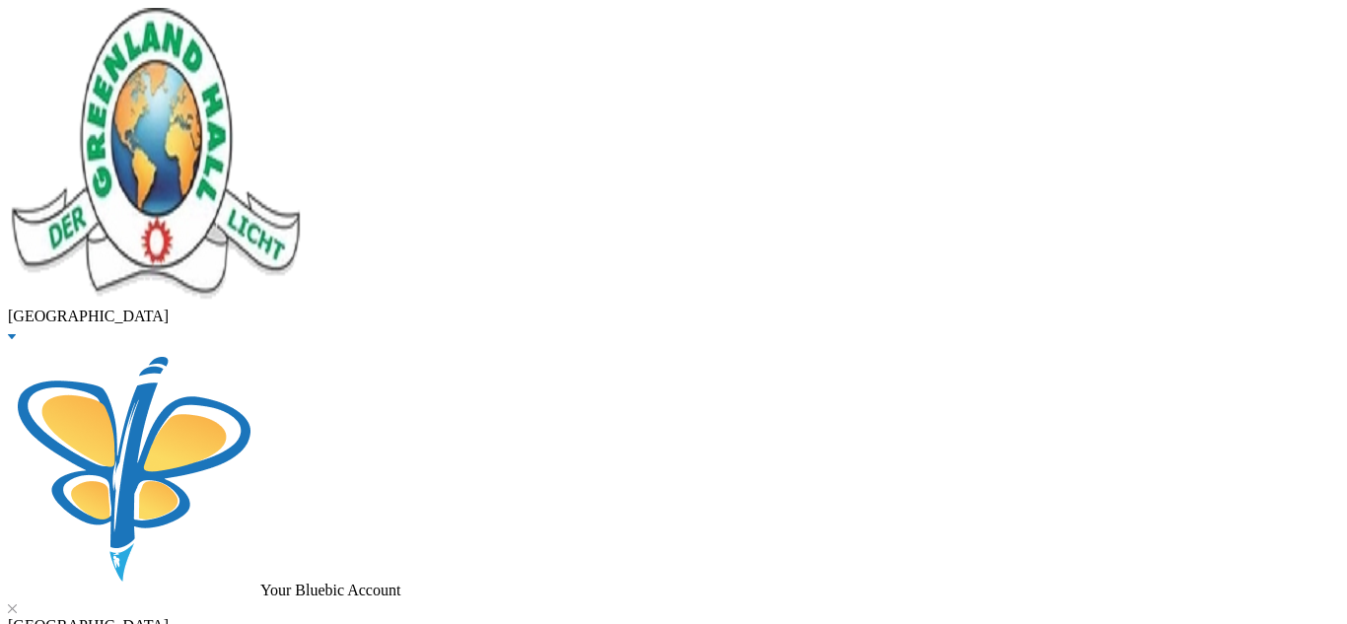
scroll to position [126, 0]
drag, startPoint x: 383, startPoint y: 141, endPoint x: 32, endPoint y: 188, distance: 355.1
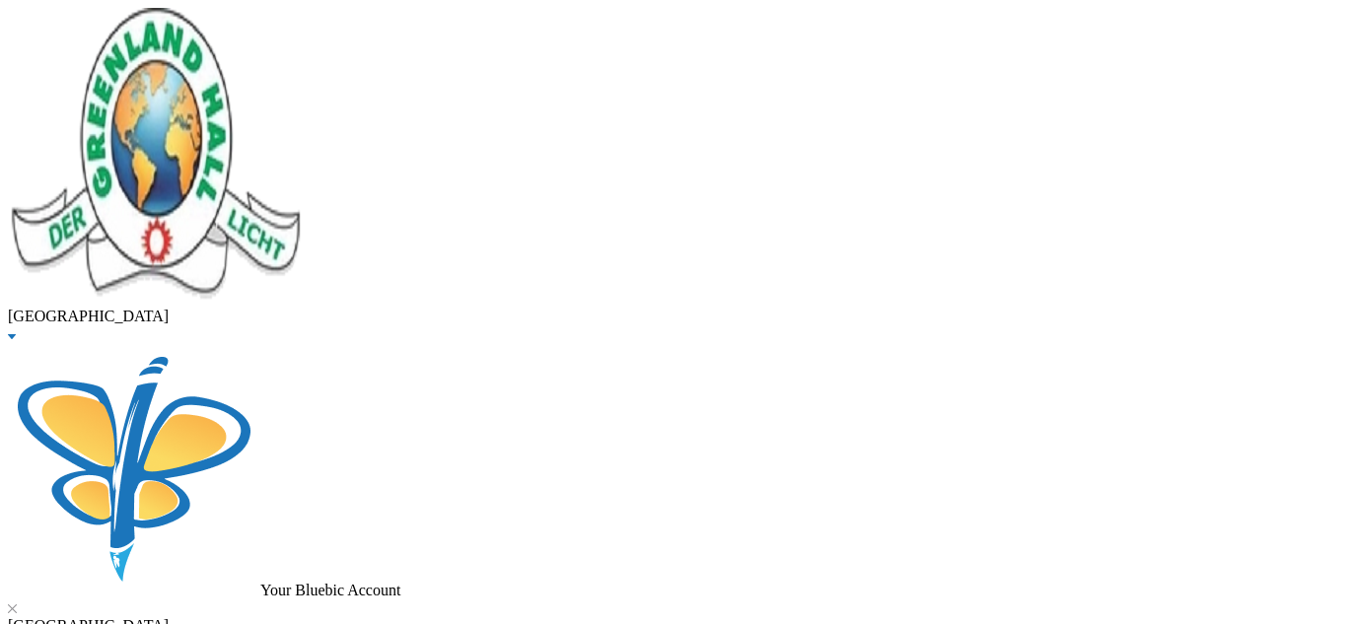
type input "okiki"
drag, startPoint x: 314, startPoint y: 166, endPoint x: 163, endPoint y: 167, distance: 151.8
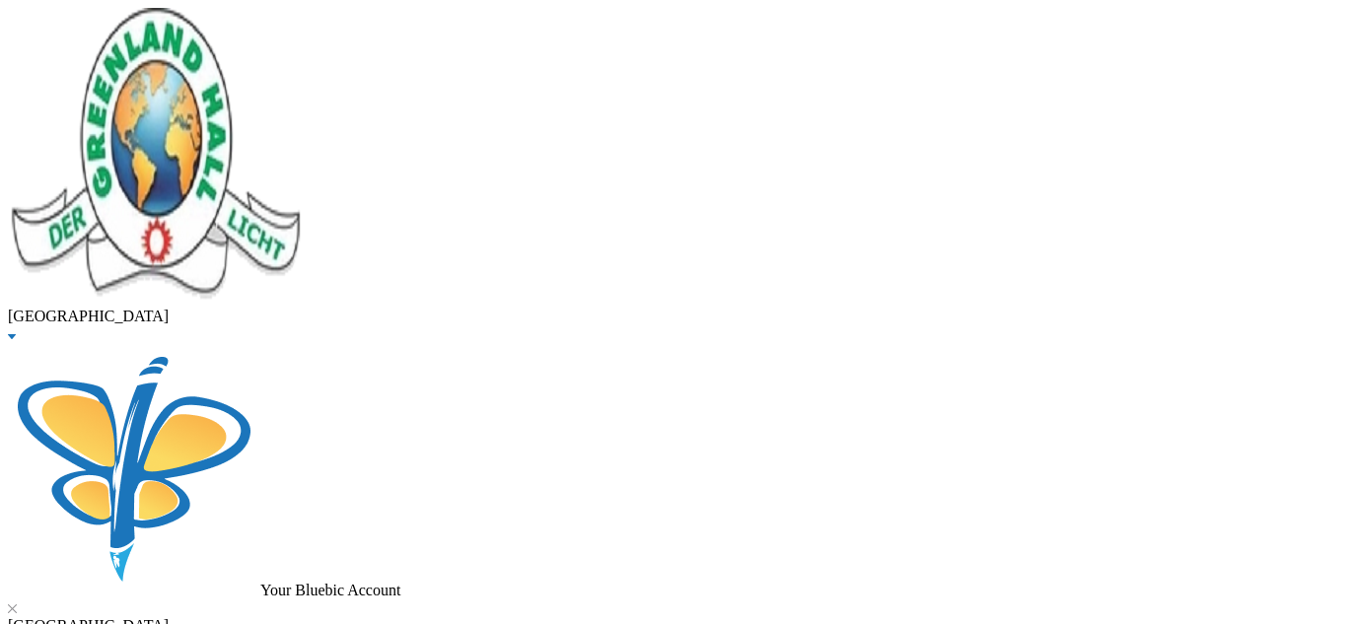
type input "shekoni"
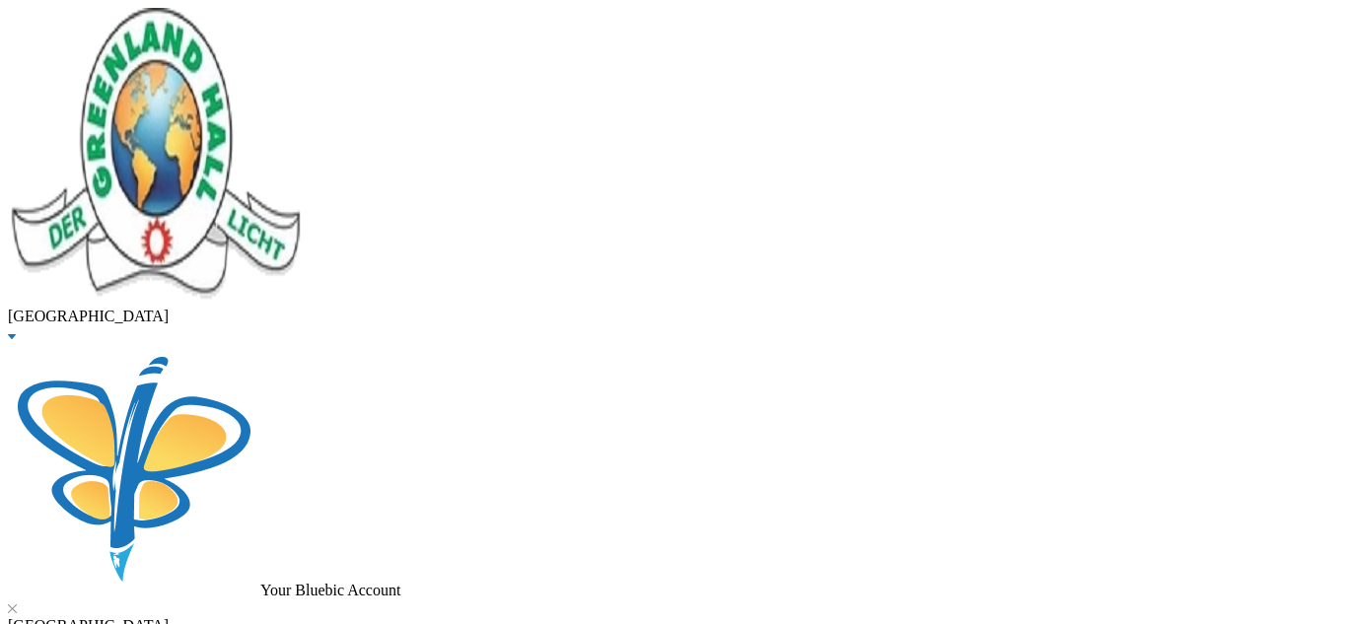
checkbox input "true"
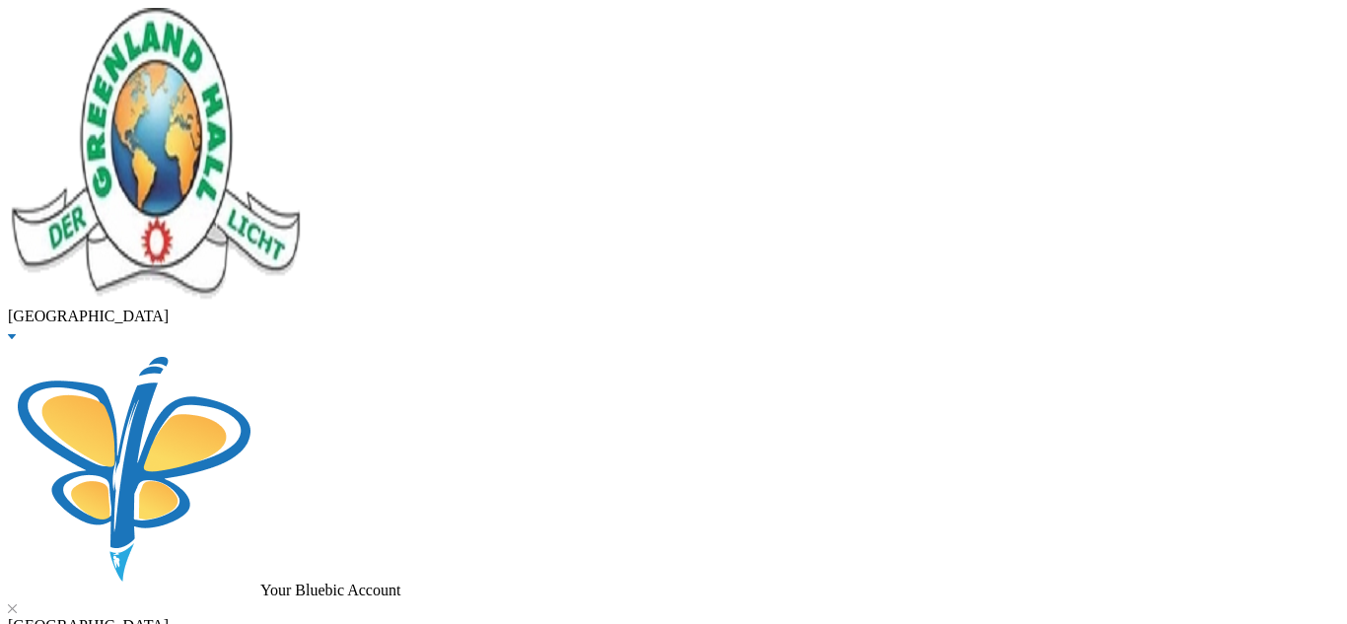
type input "20000"
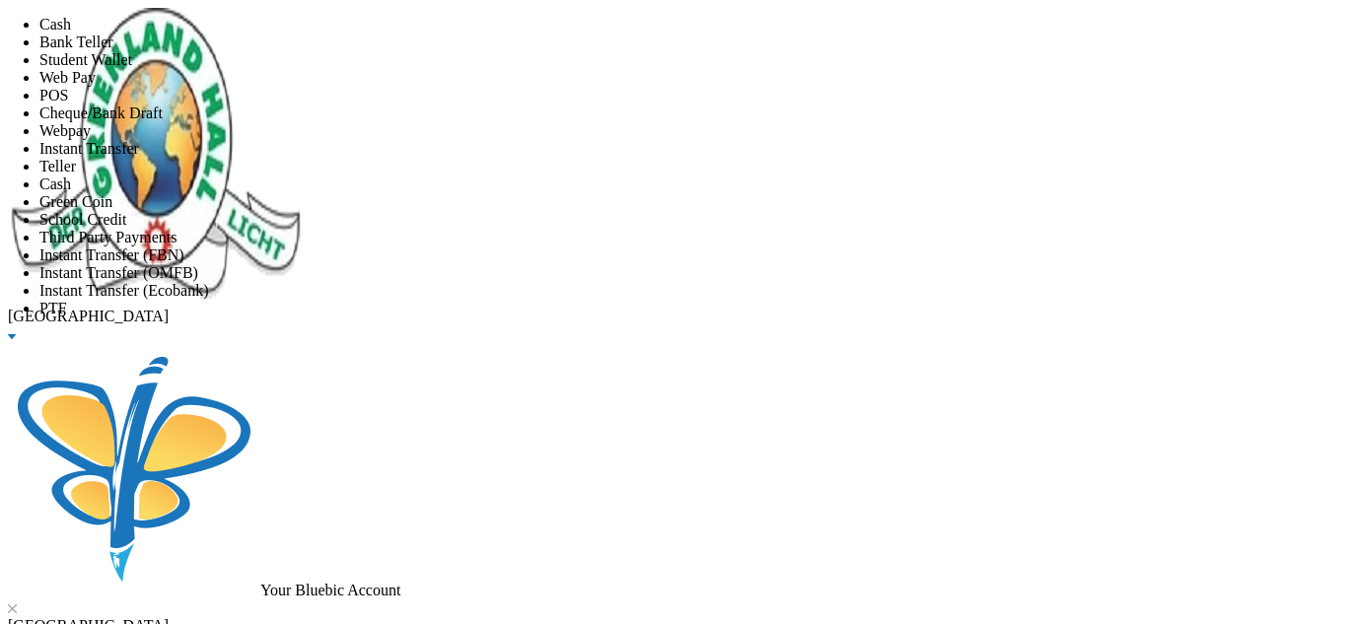
click at [139, 157] on span "Instant Transfer" at bounding box center [89, 148] width 100 height 17
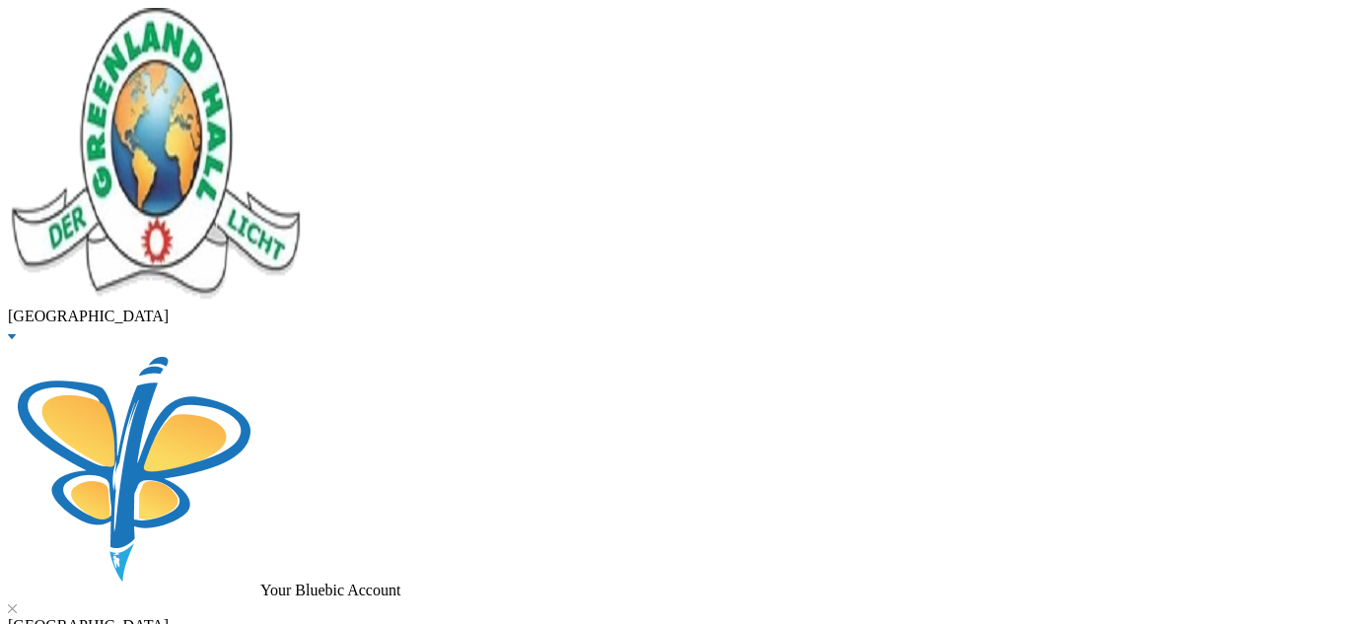
scroll to position [126, 0]
drag, startPoint x: 426, startPoint y: 159, endPoint x: 168, endPoint y: 189, distance: 260.1
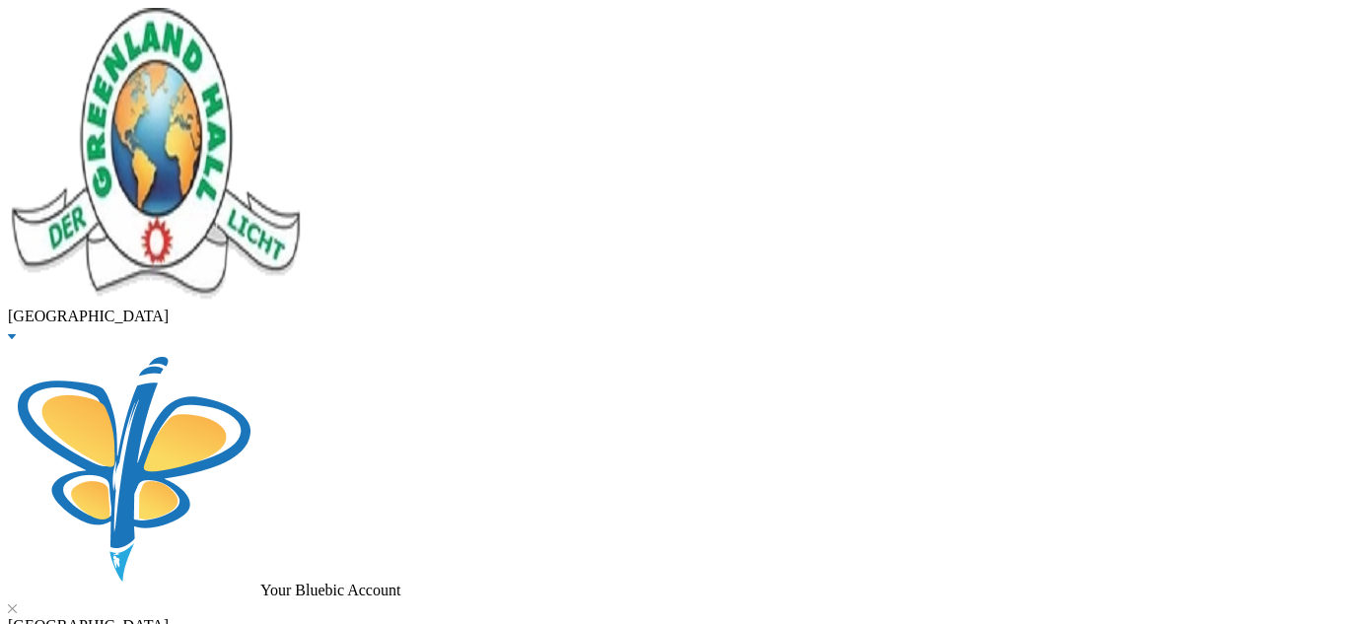
type input "enang"
drag, startPoint x: 391, startPoint y: 158, endPoint x: 164, endPoint y: 163, distance: 227.8
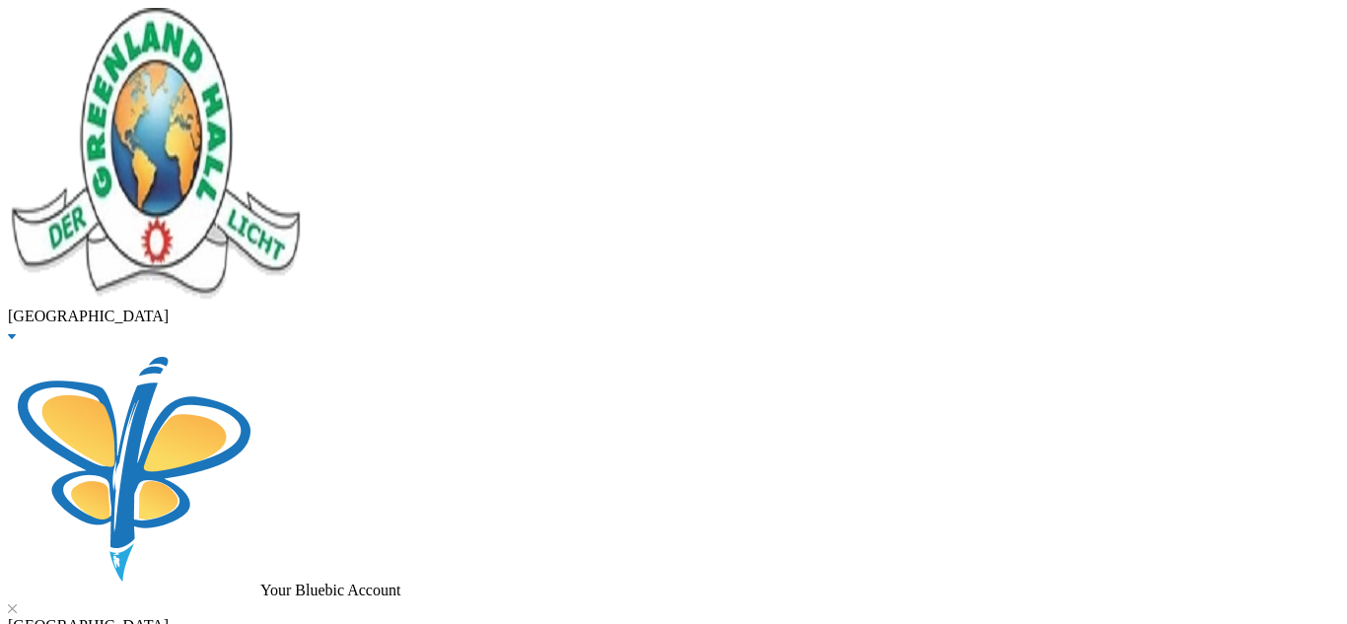
type input "olayinka"
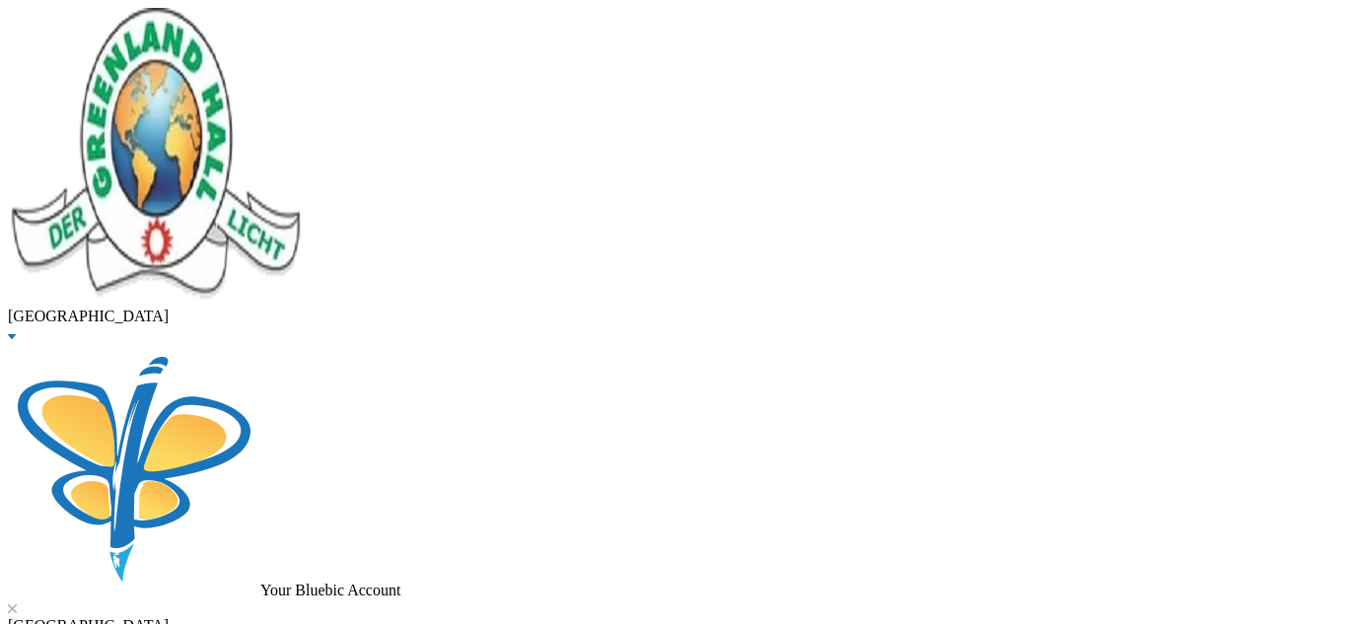
checkbox input "true"
type input "20000"
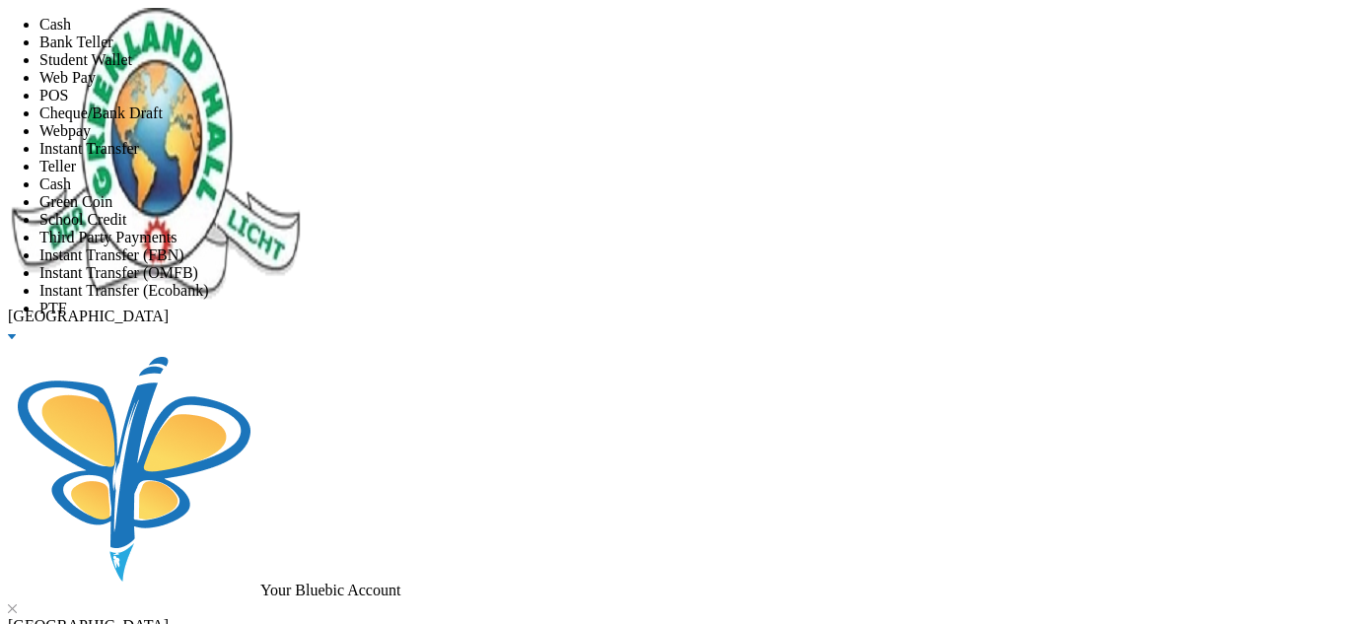
click at [139, 157] on span "Instant Transfer" at bounding box center [89, 148] width 100 height 17
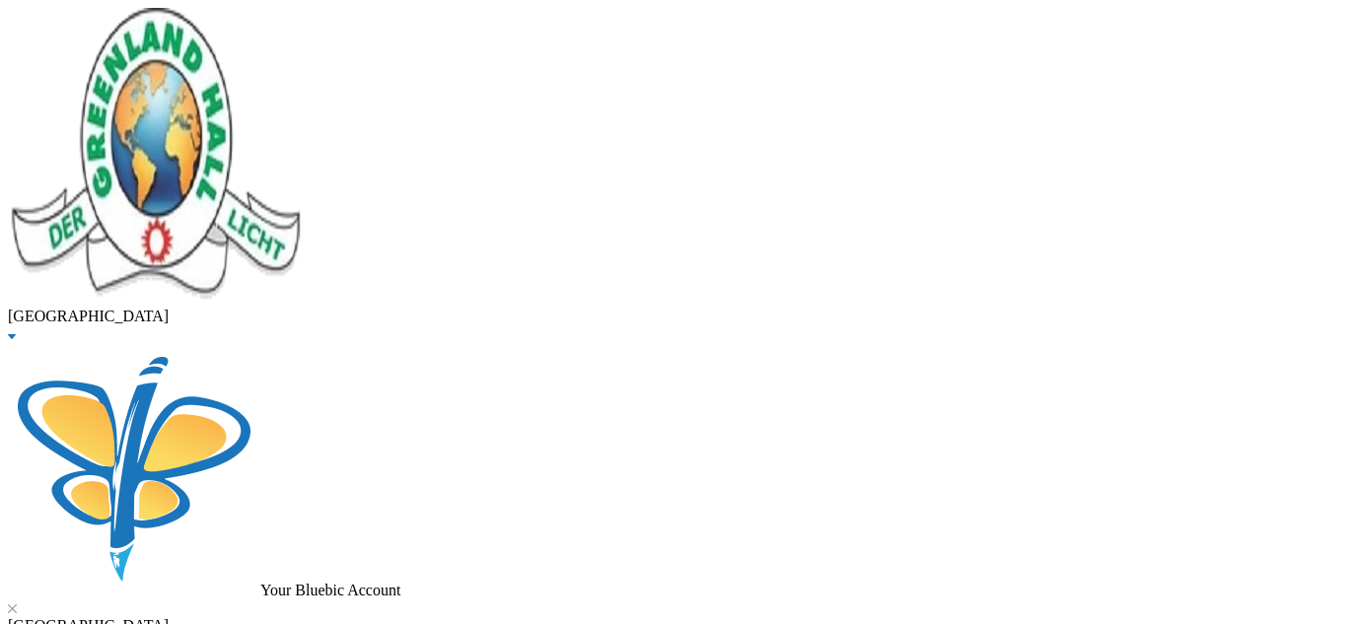
scroll to position [126, 0]
checkbox input "true"
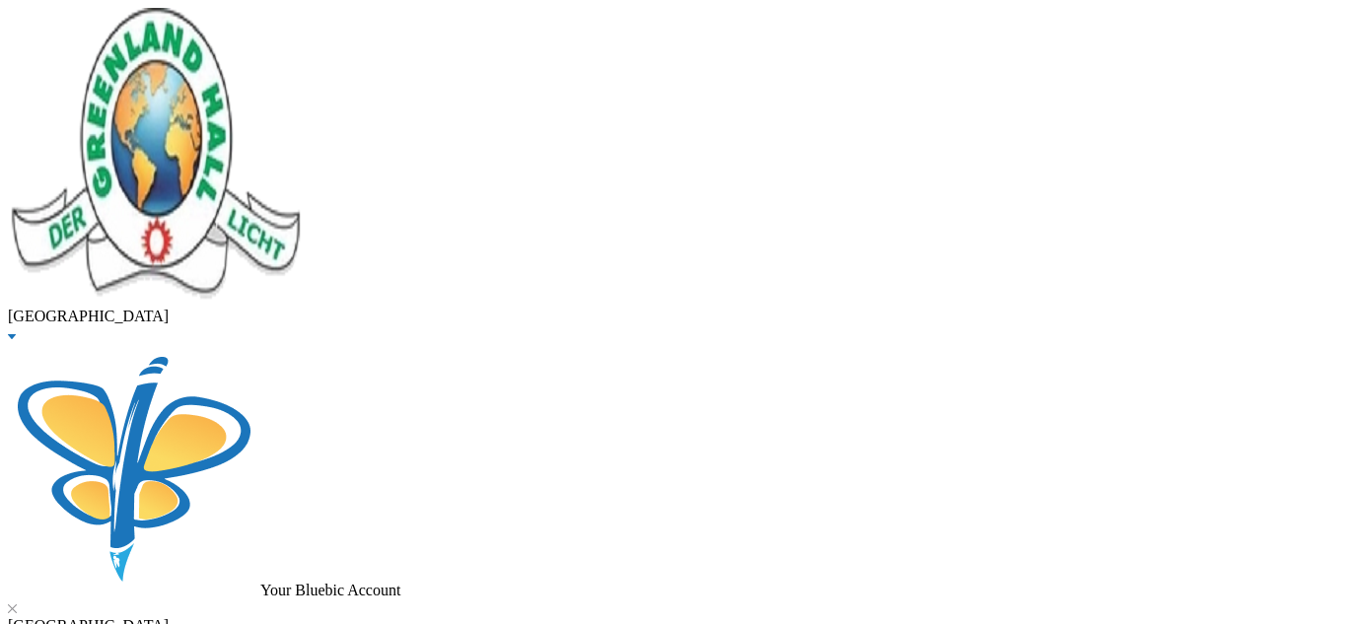
type input "20000"
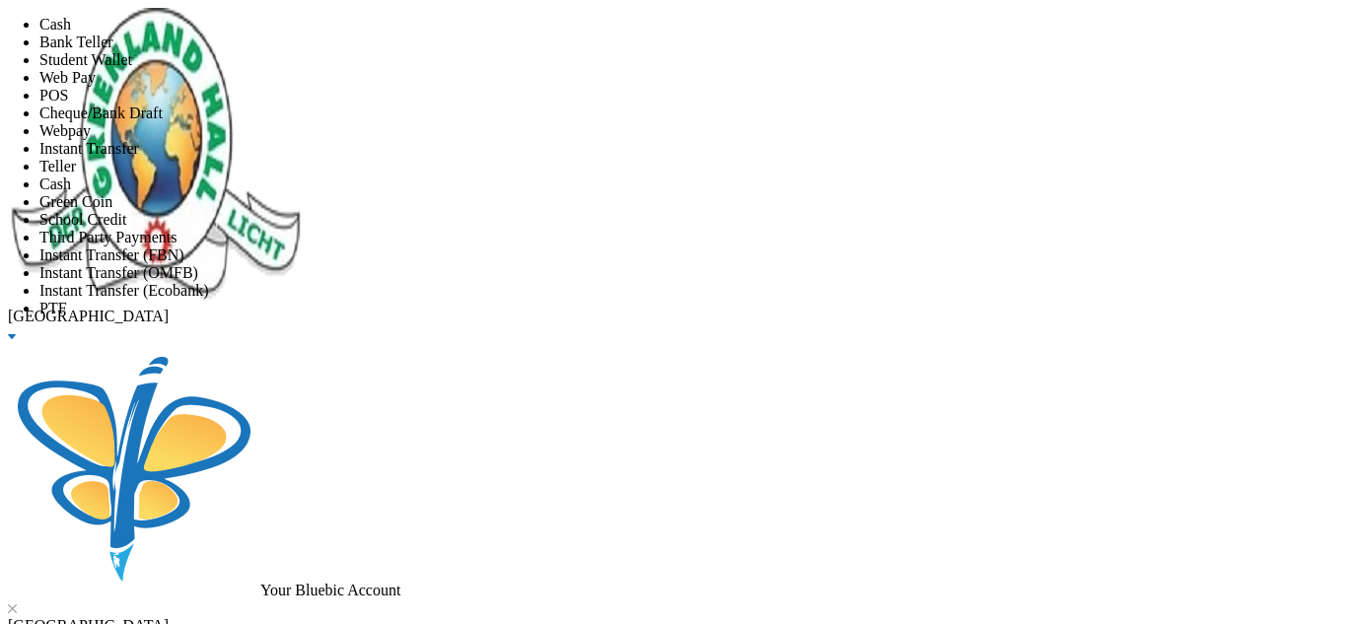
click at [139, 157] on span "Instant Transfer" at bounding box center [89, 148] width 100 height 17
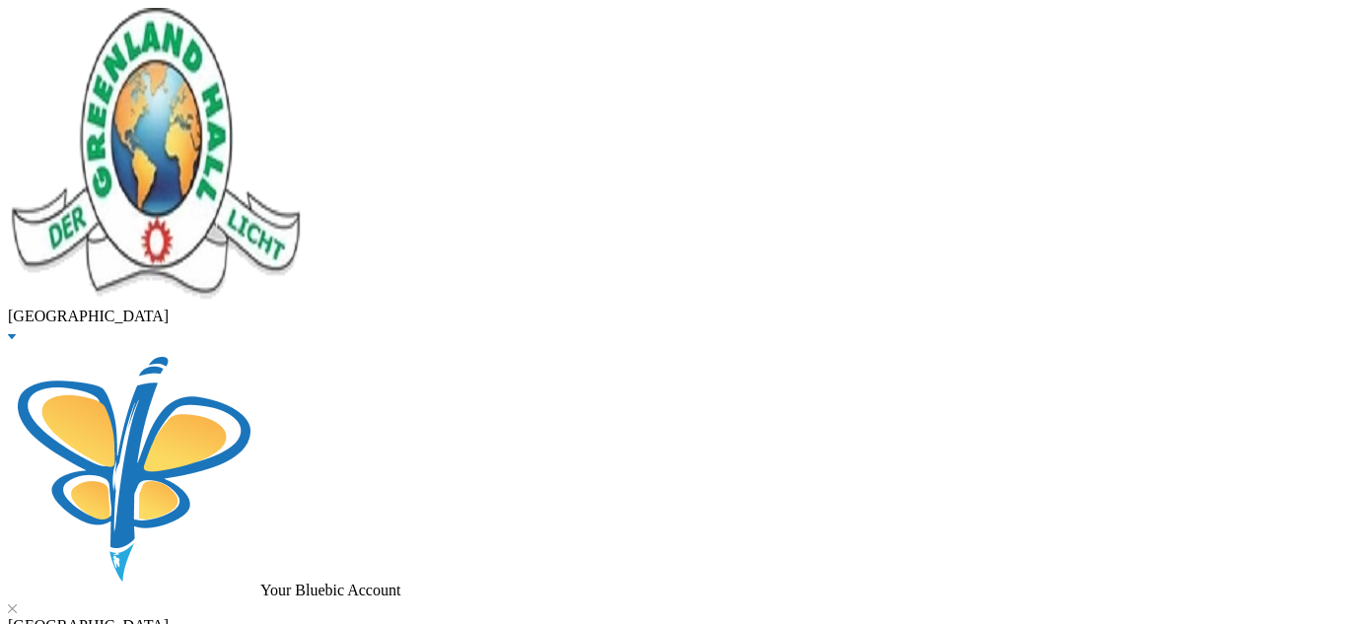
scroll to position [126, 0]
drag, startPoint x: 298, startPoint y: 147, endPoint x: 38, endPoint y: 143, distance: 259.3
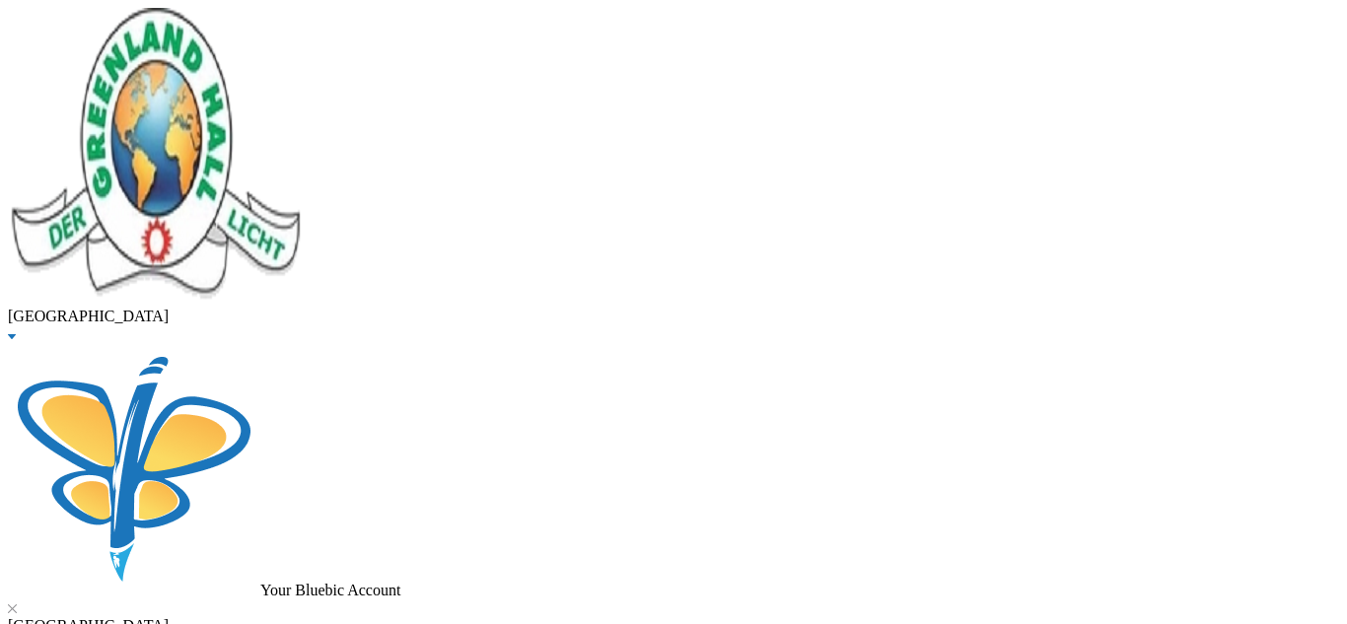
type input "adeyemi"
checkbox input "true"
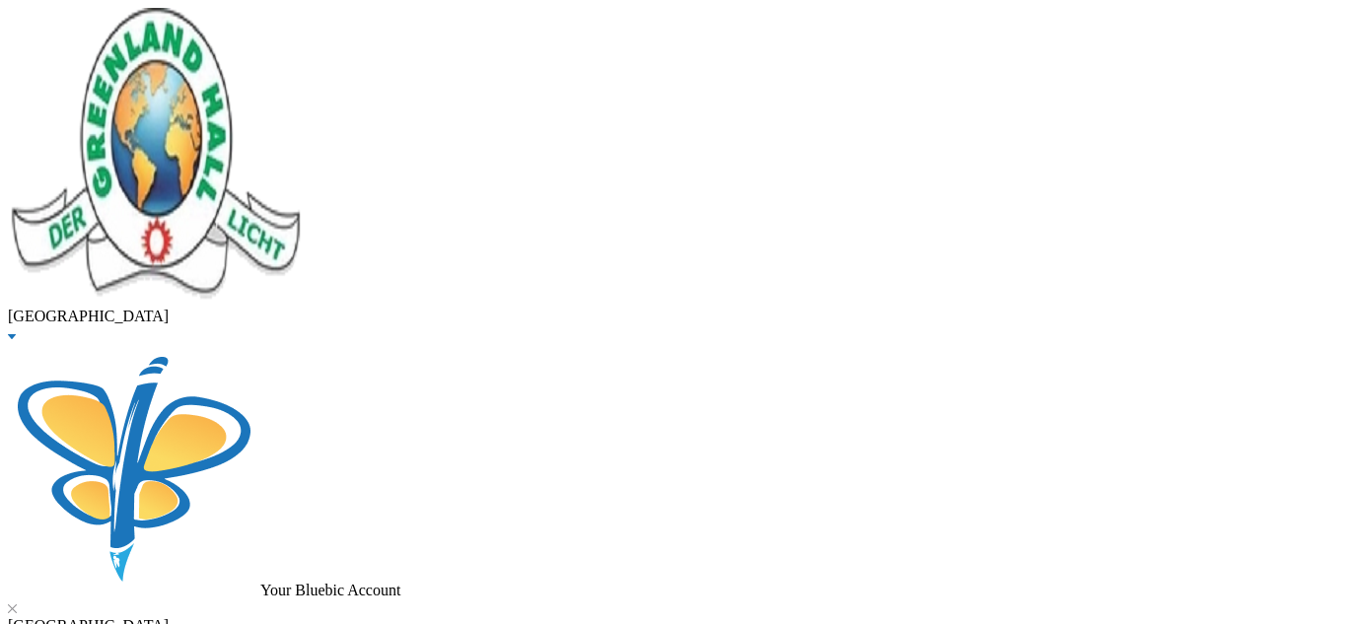
checkbox input "true"
checkbox input "false"
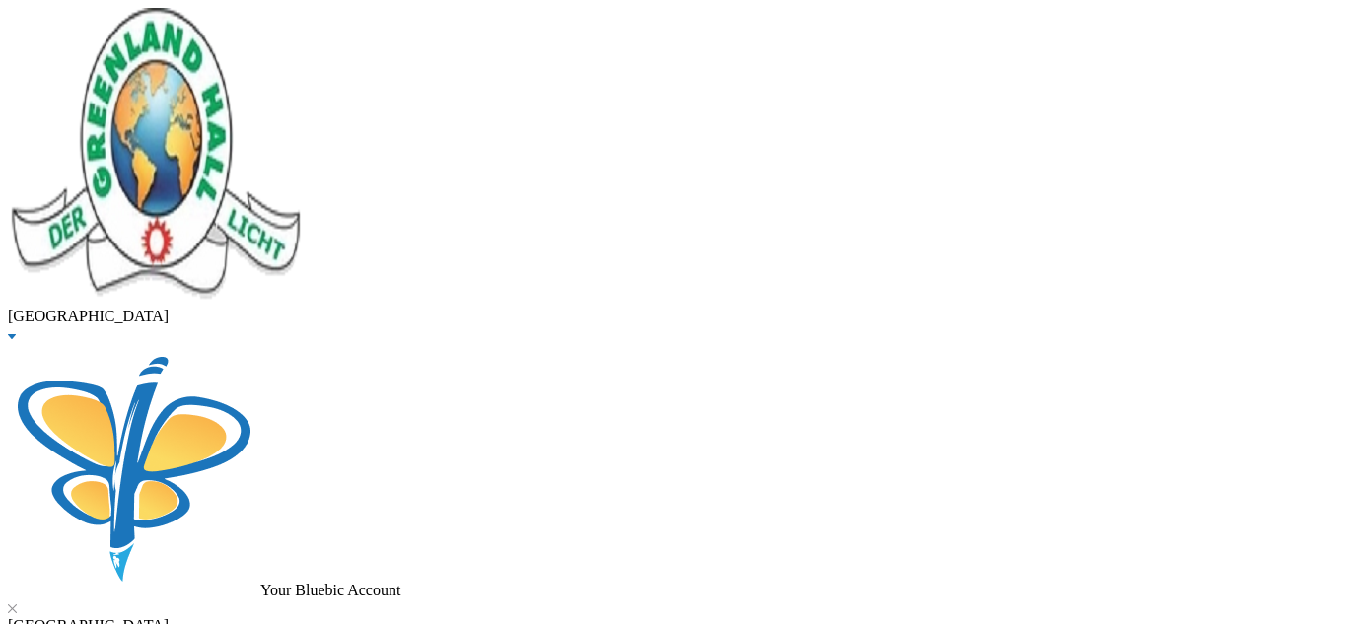
checkbox input "false"
checkbox input "true"
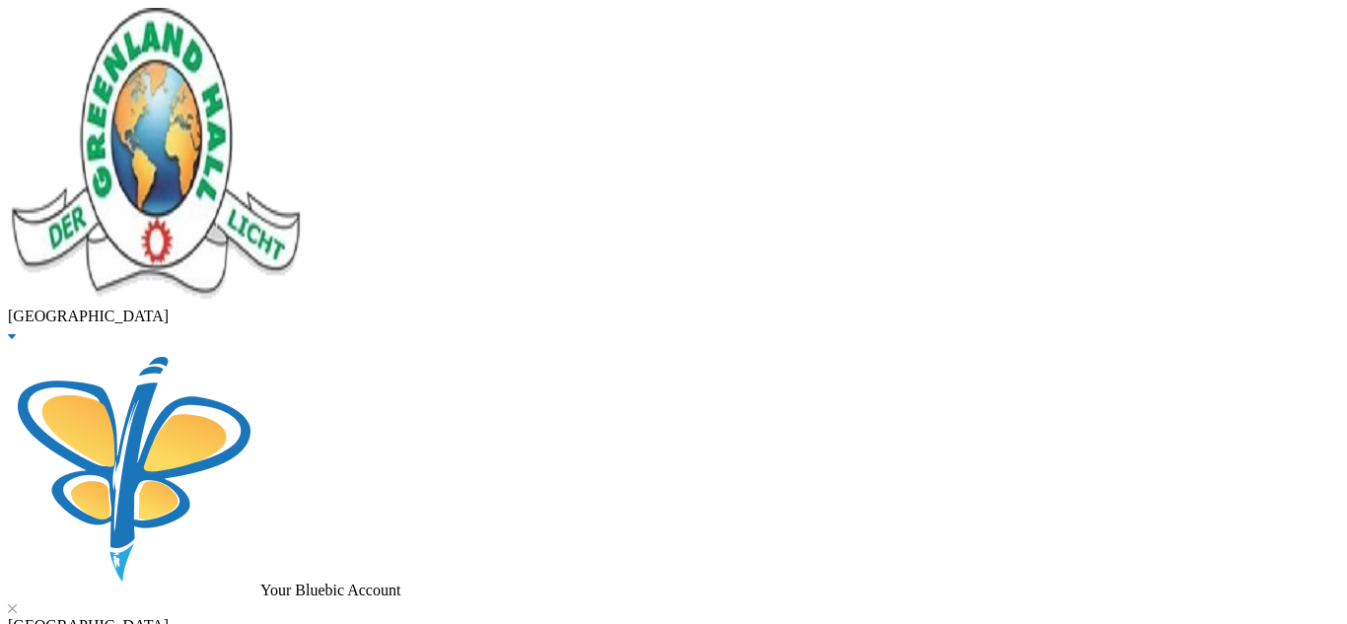
scroll to position [569, 0]
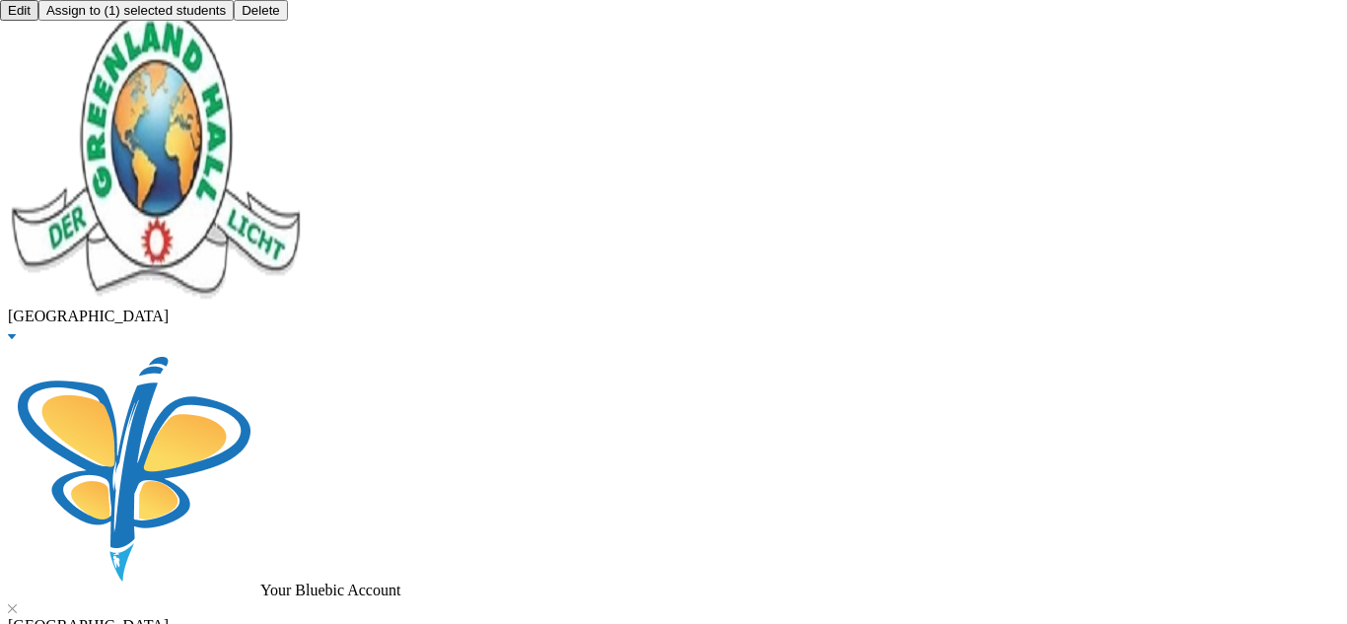
click at [234, 21] on button "Assign to ( 1 ) selected students" at bounding box center [135, 10] width 195 height 21
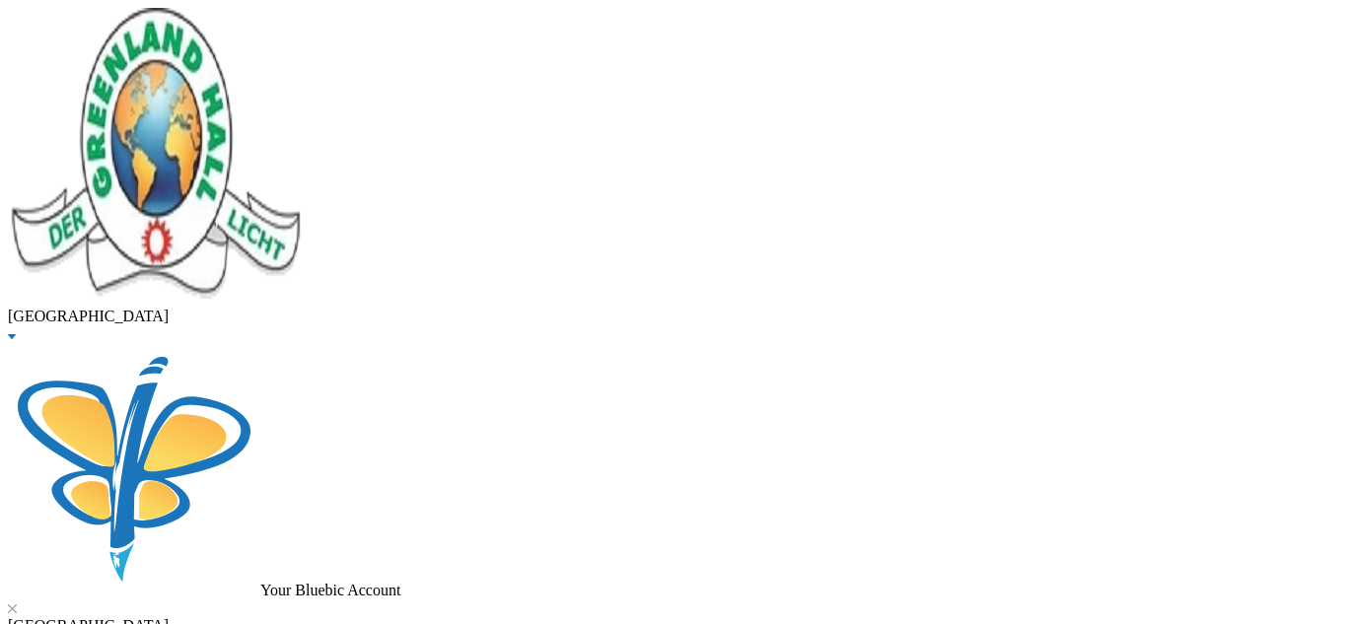
scroll to position [86, 0]
checkbox input "true"
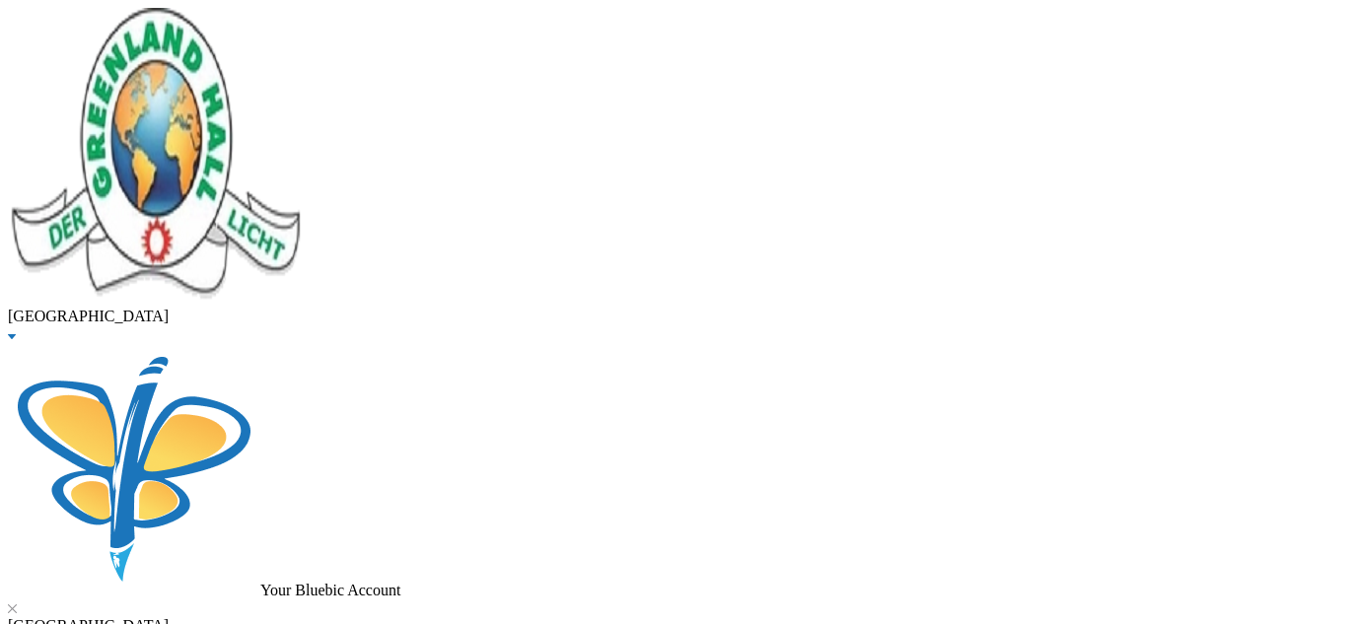
type input "7500"
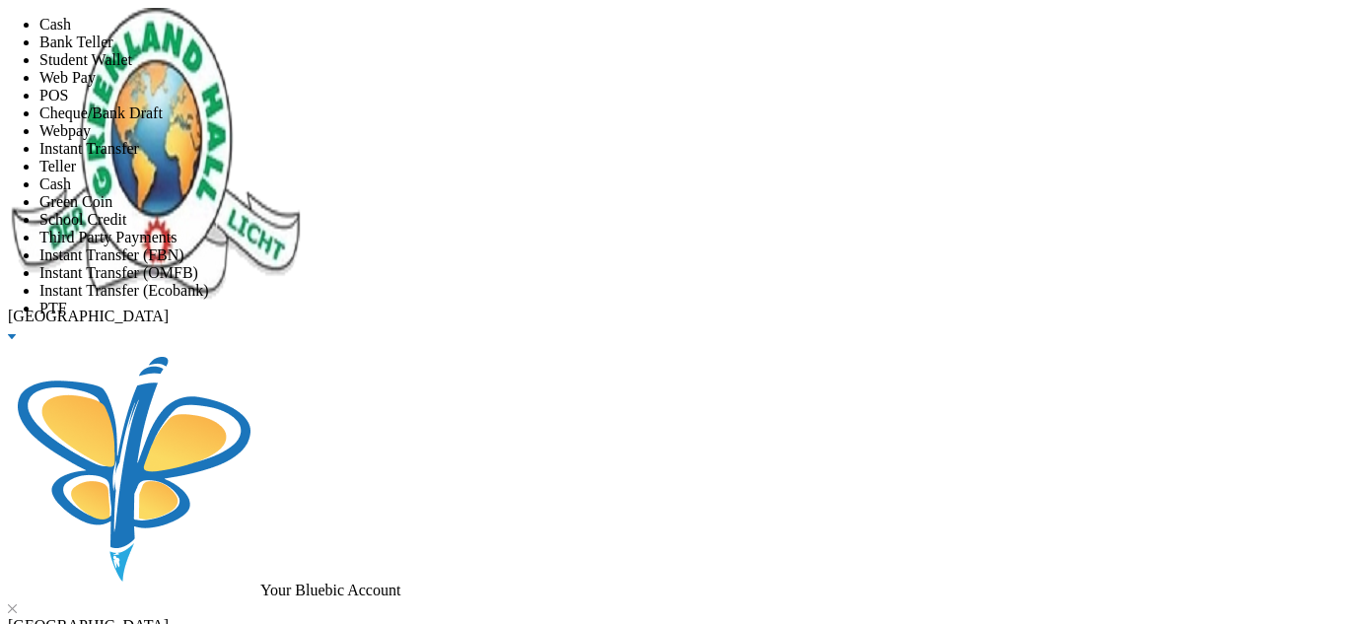
click at [132, 68] on span "Student Wallet" at bounding box center [85, 59] width 93 height 17
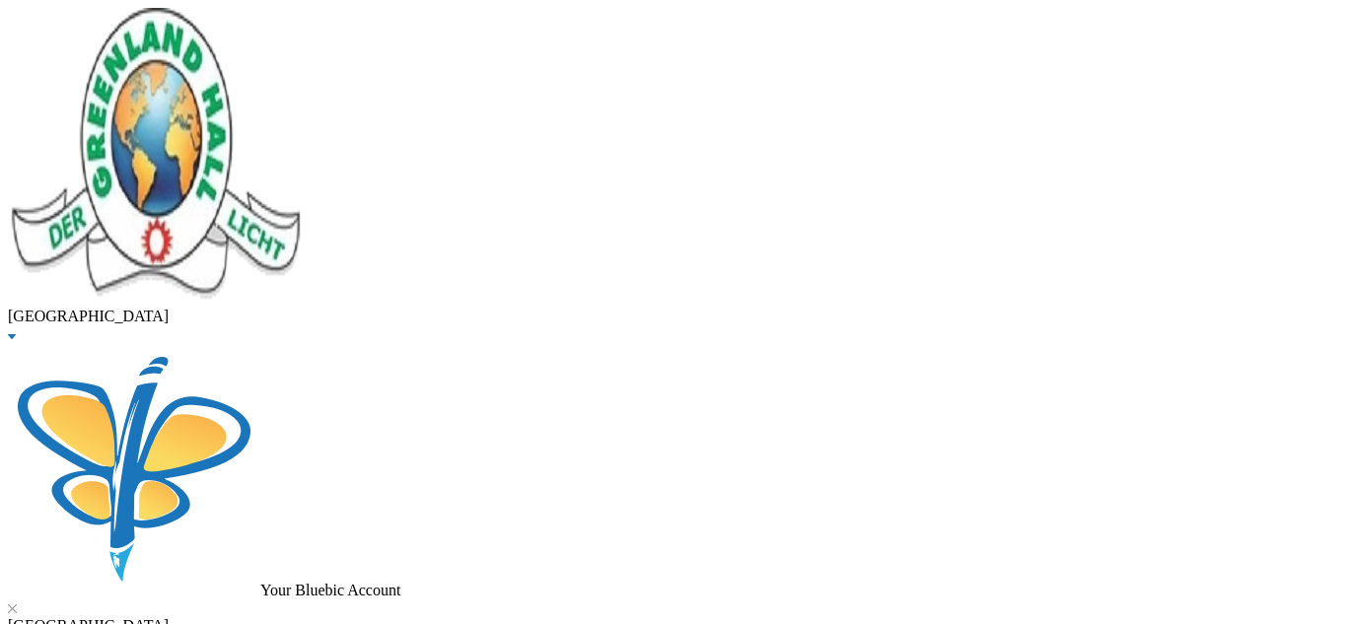
scroll to position [211, 0]
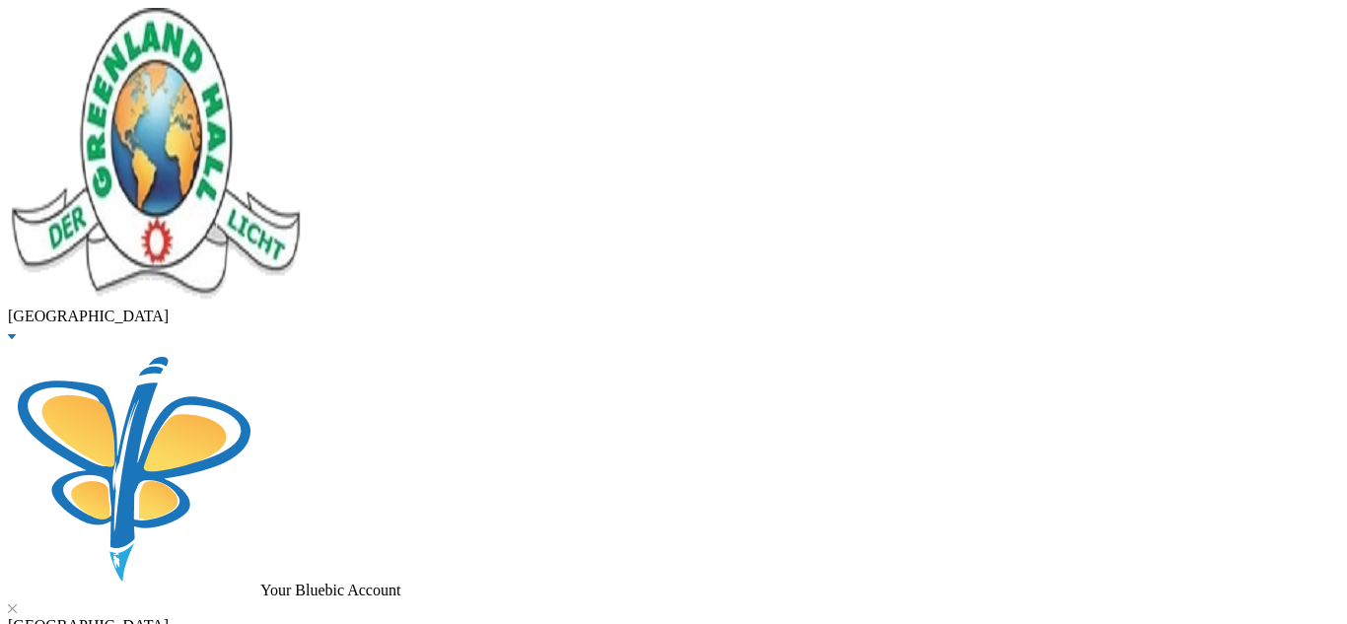
drag, startPoint x: 411, startPoint y: 169, endPoint x: 128, endPoint y: 101, distance: 291.0
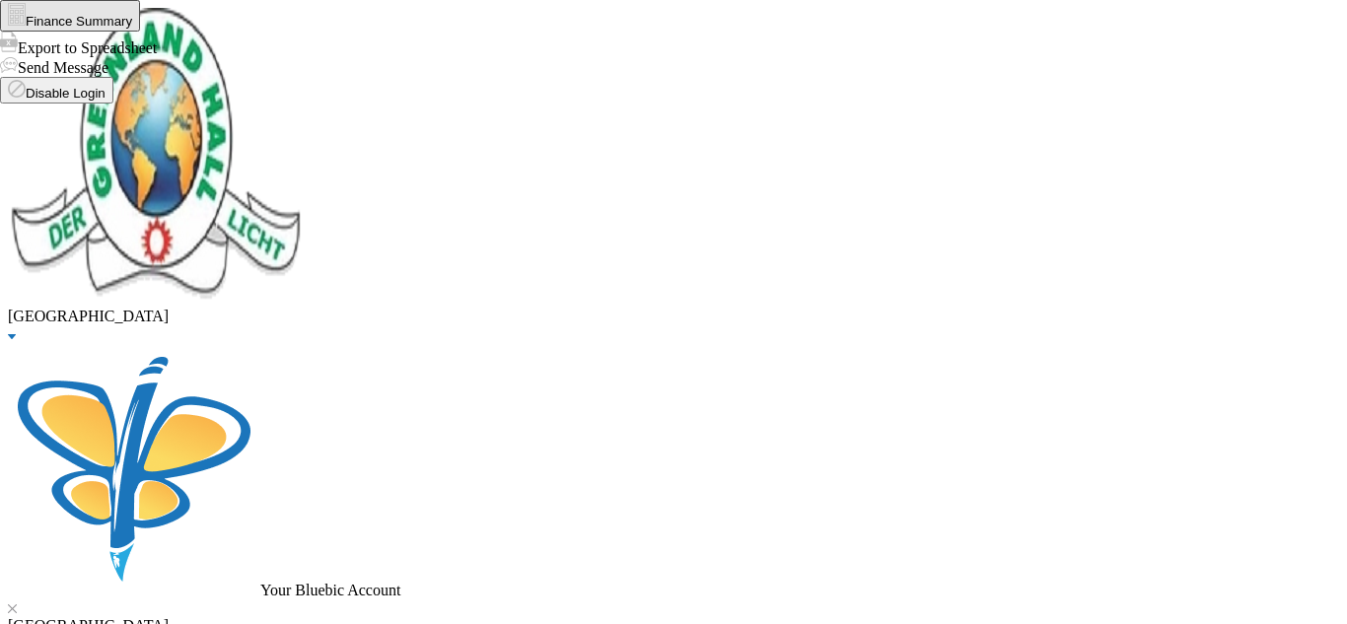
drag, startPoint x: 351, startPoint y: 167, endPoint x: 140, endPoint y: 128, distance: 214.4
type input "raphe"
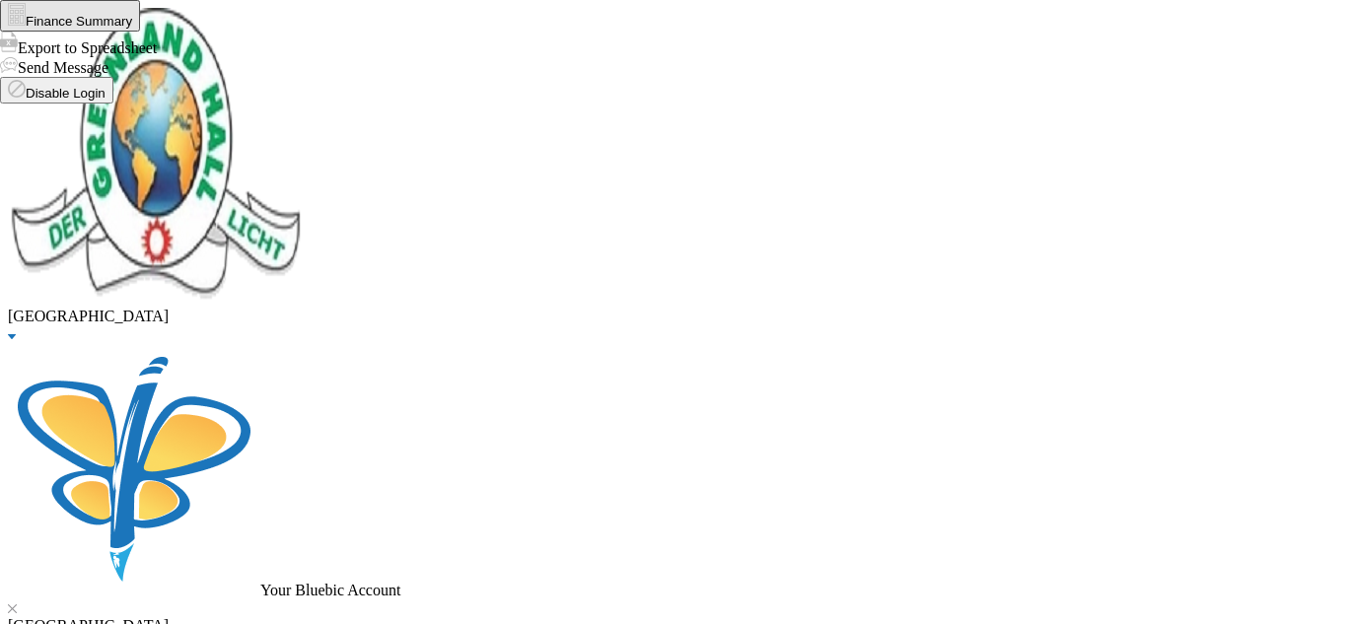
checkbox input "true"
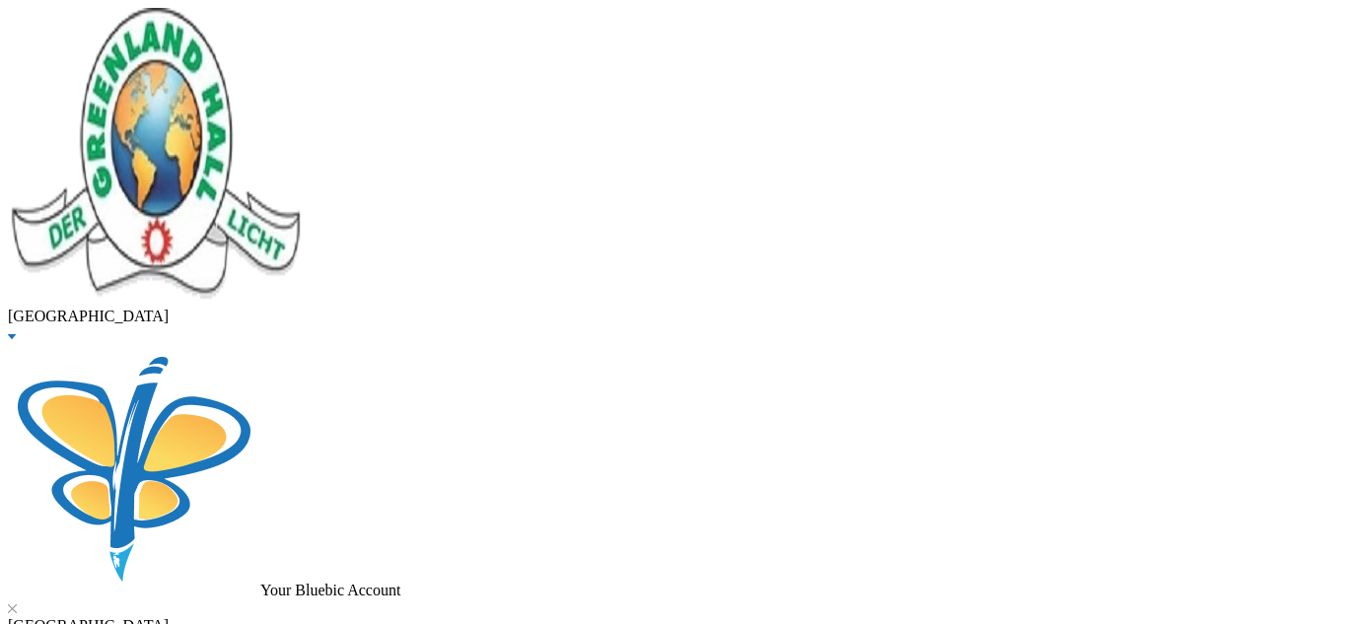
checkbox input "false"
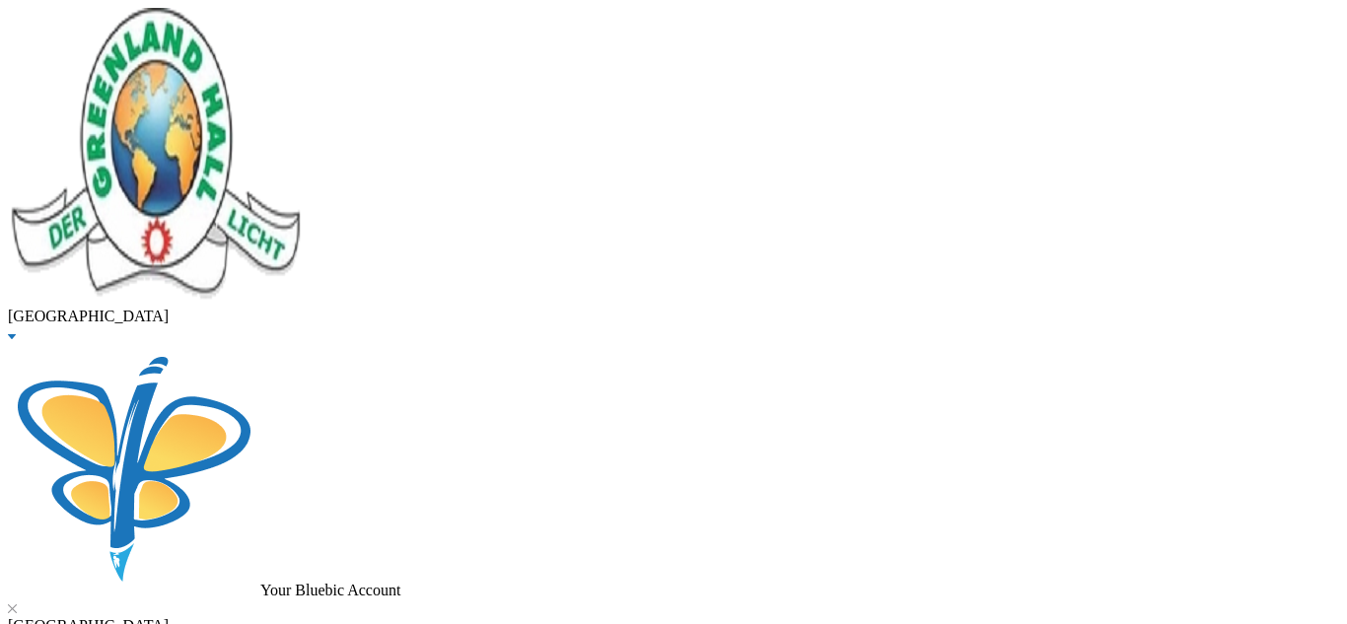
checkbox input "true"
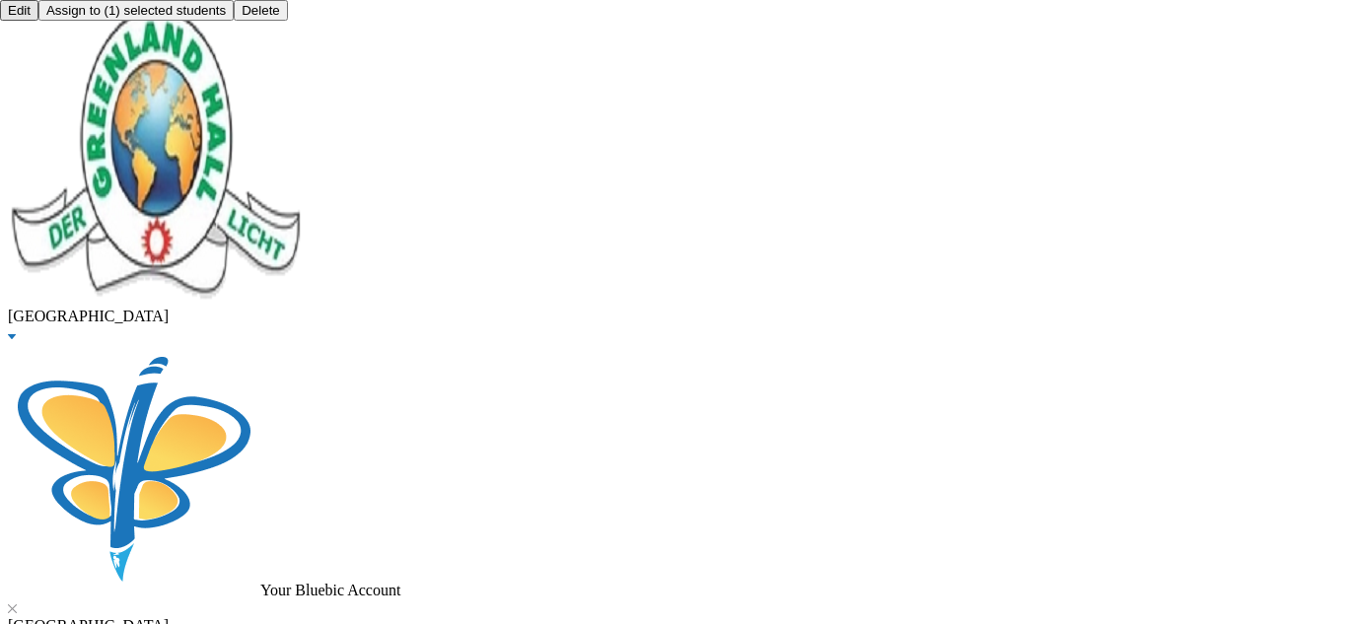
click at [234, 21] on button "Assign to ( 1 ) selected students" at bounding box center [135, 10] width 195 height 21
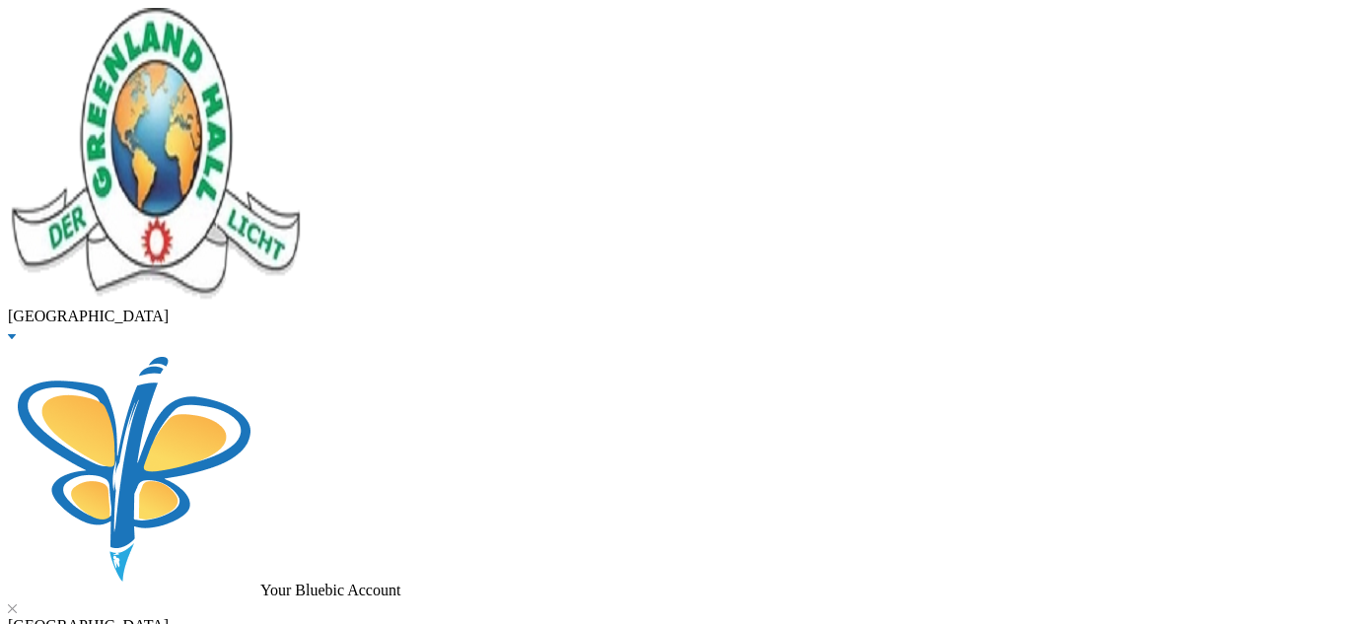
scroll to position [394, 0]
click at [234, 21] on button "Assign to ( 1 ) selected students" at bounding box center [135, 10] width 195 height 21
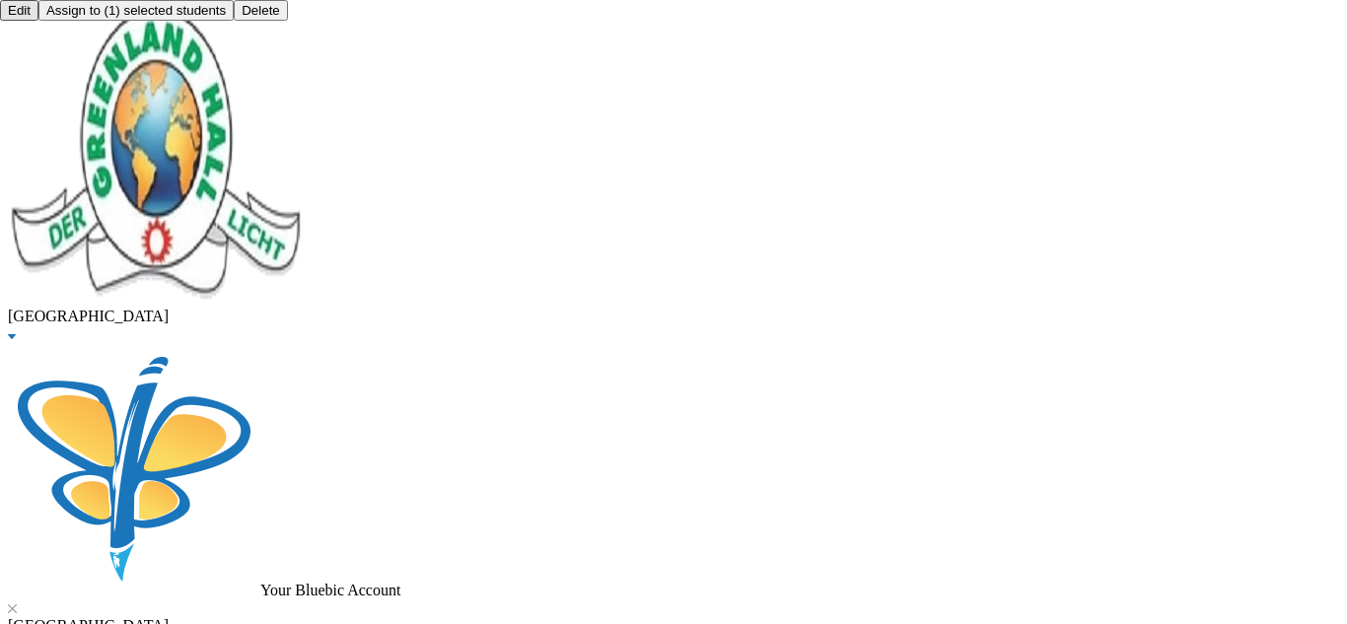
click at [234, 21] on button "Assign to ( 1 ) selected students" at bounding box center [135, 10] width 195 height 21
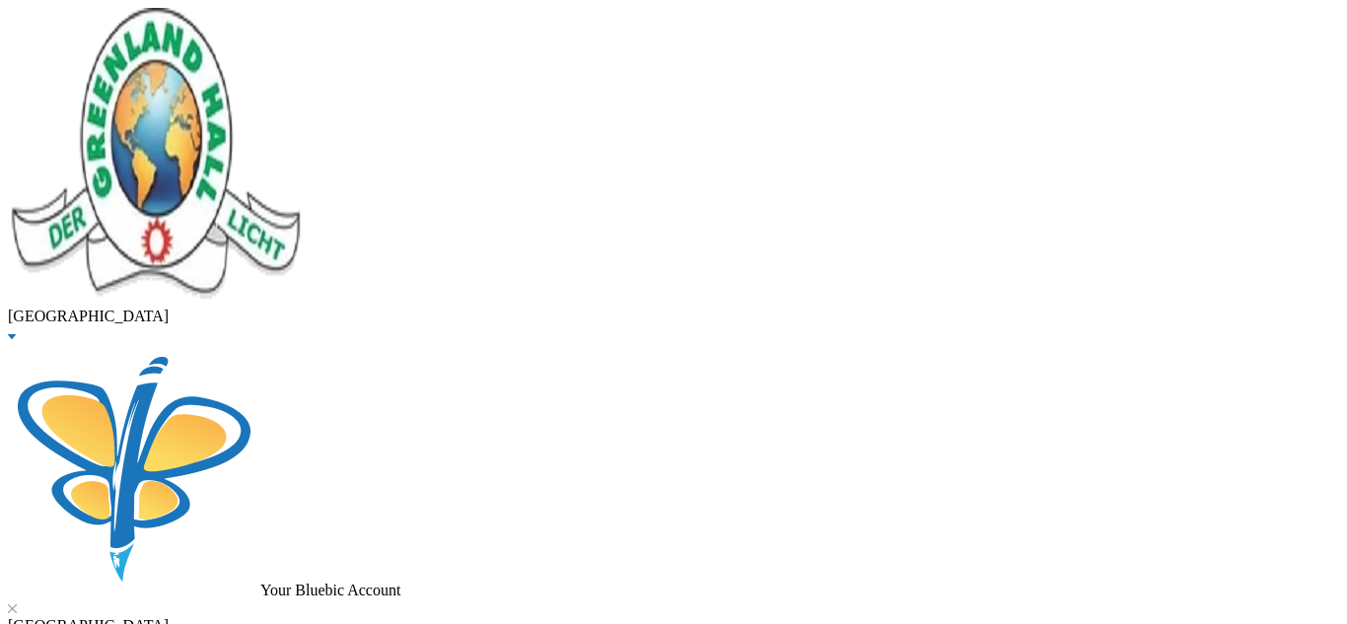
click at [234, 21] on button "Assign to ( 1 ) selected students" at bounding box center [135, 10] width 195 height 21
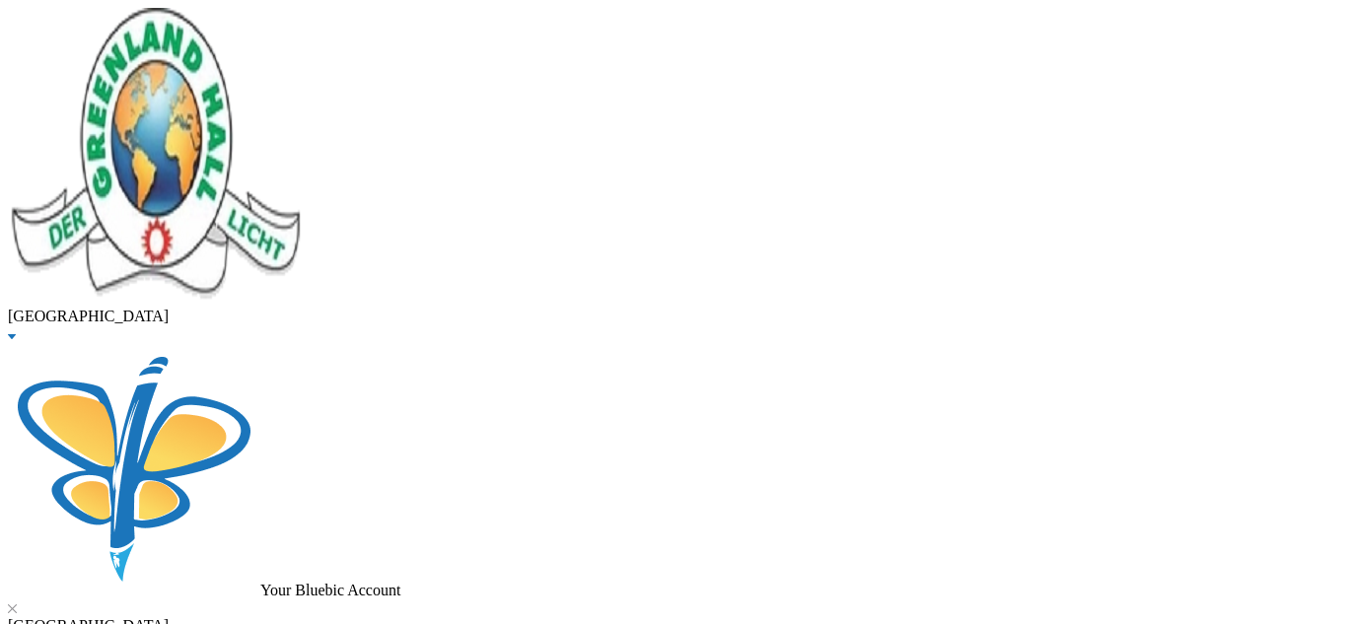
scroll to position [891, 0]
click at [234, 21] on button "Assign to ( 1 ) selected students" at bounding box center [135, 10] width 195 height 21
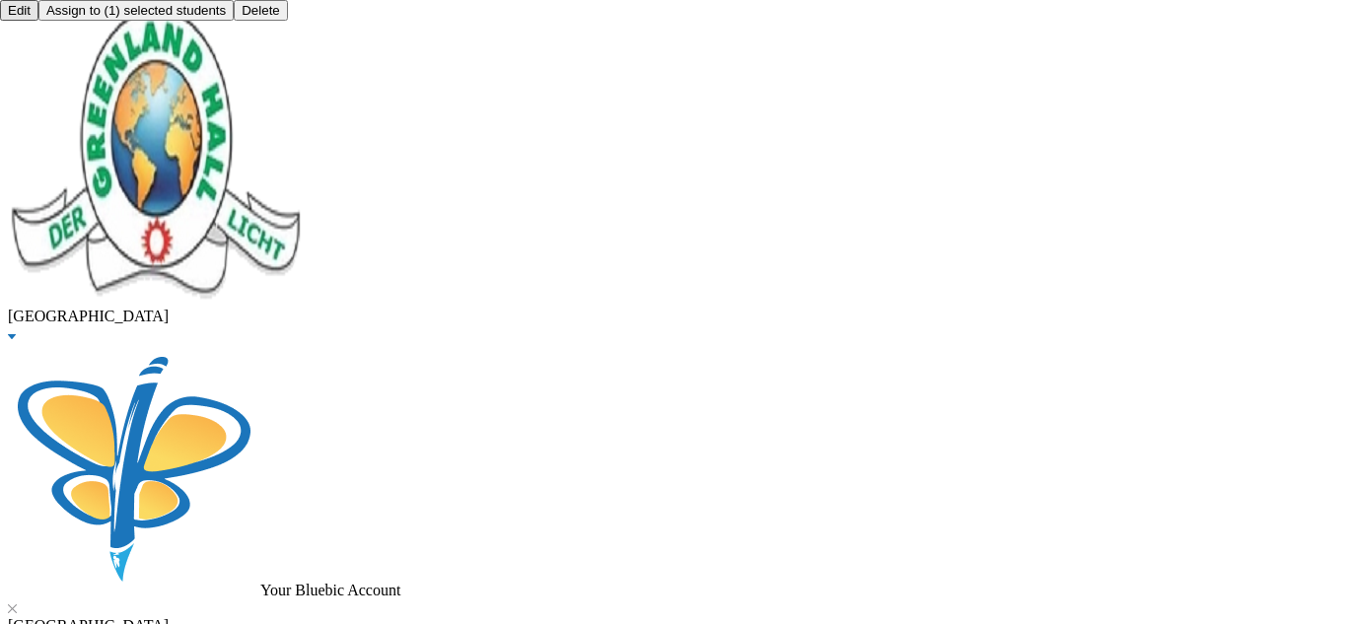
click at [234, 21] on button "Assign to ( 1 ) selected students" at bounding box center [135, 10] width 195 height 21
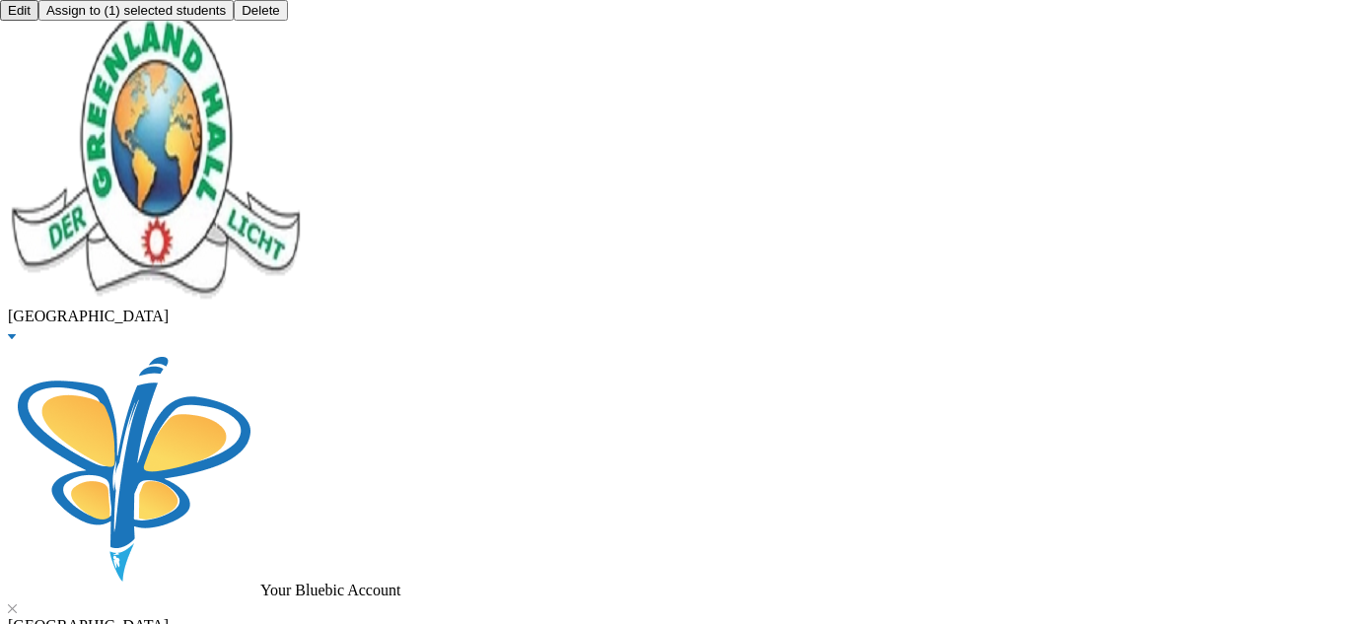
click at [234, 21] on button "Assign to ( 1 ) selected students" at bounding box center [135, 10] width 195 height 21
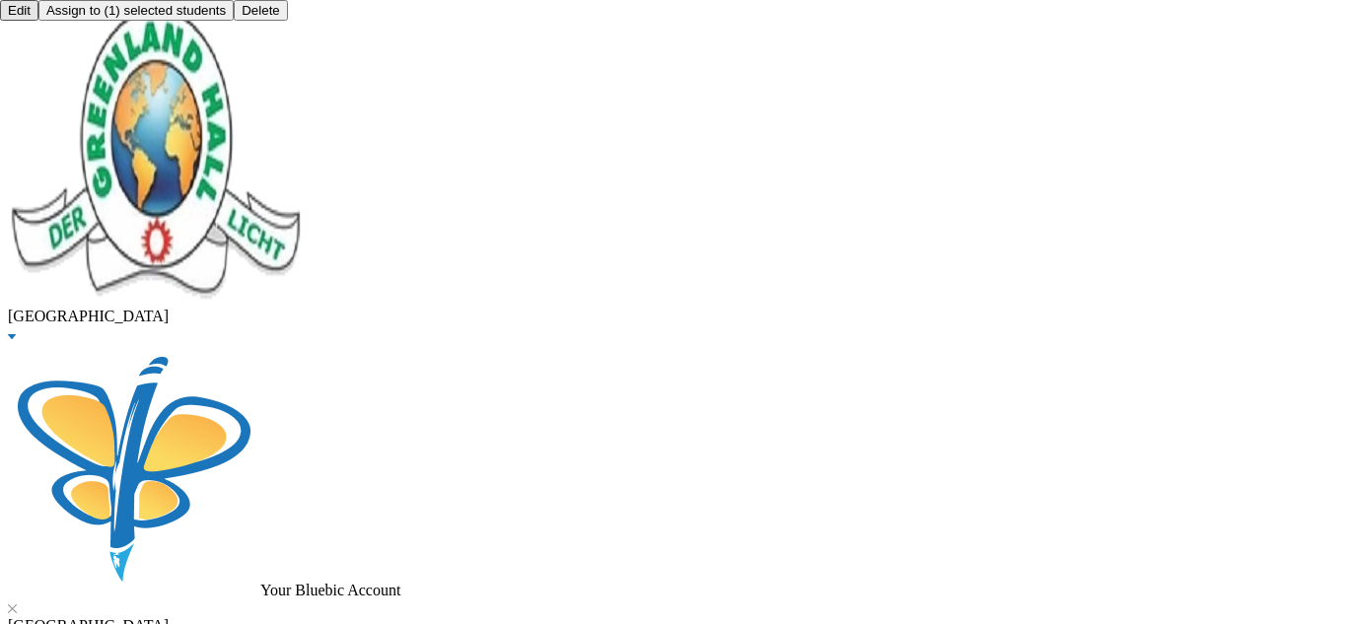
click at [234, 21] on button "Assign to ( 1 ) selected students" at bounding box center [135, 10] width 195 height 21
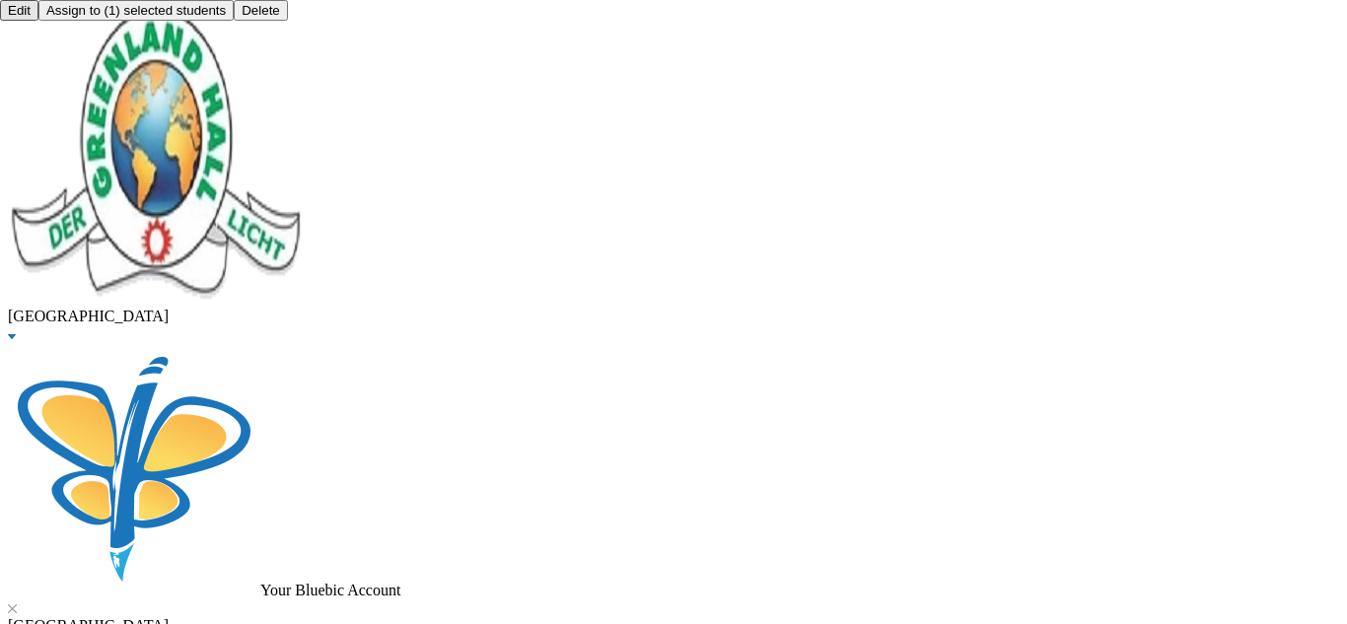
click at [234, 21] on button "Assign to ( 1 ) selected students" at bounding box center [135, 10] width 195 height 21
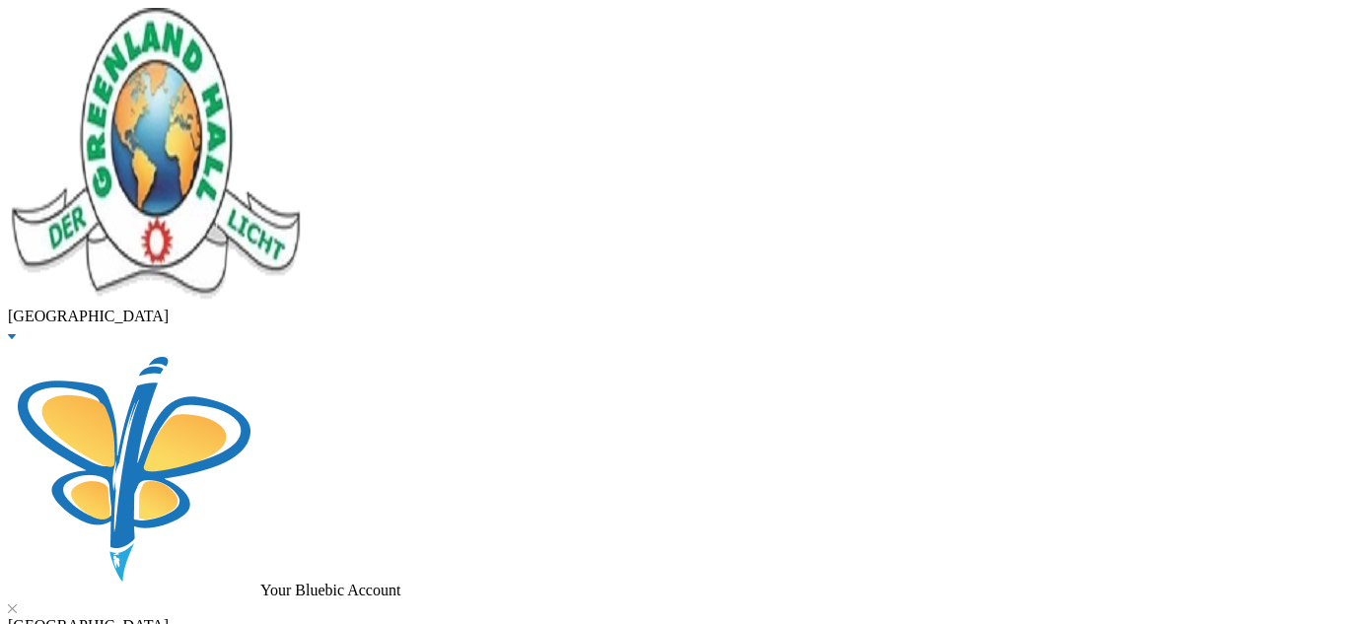
click at [234, 21] on button "Assign to ( 1 ) selected students" at bounding box center [135, 10] width 195 height 21
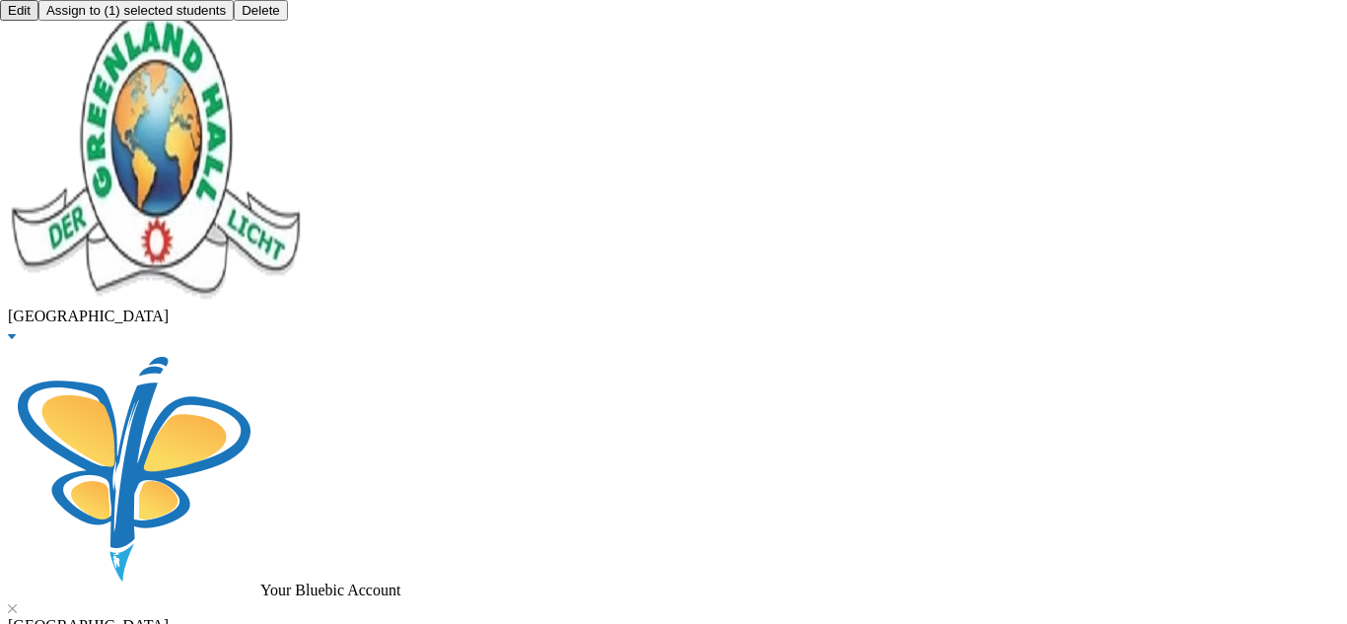
click at [234, 21] on button "Assign to ( 1 ) selected students" at bounding box center [135, 10] width 195 height 21
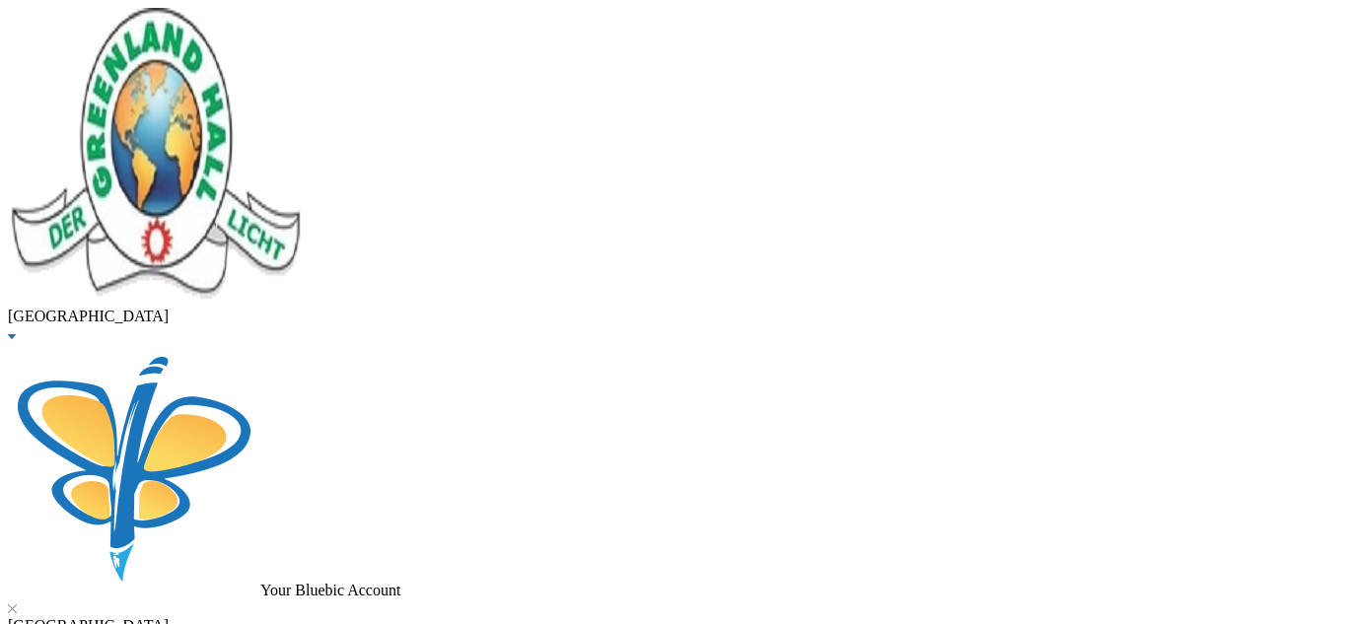
checkbox input "true"
type input "10000"
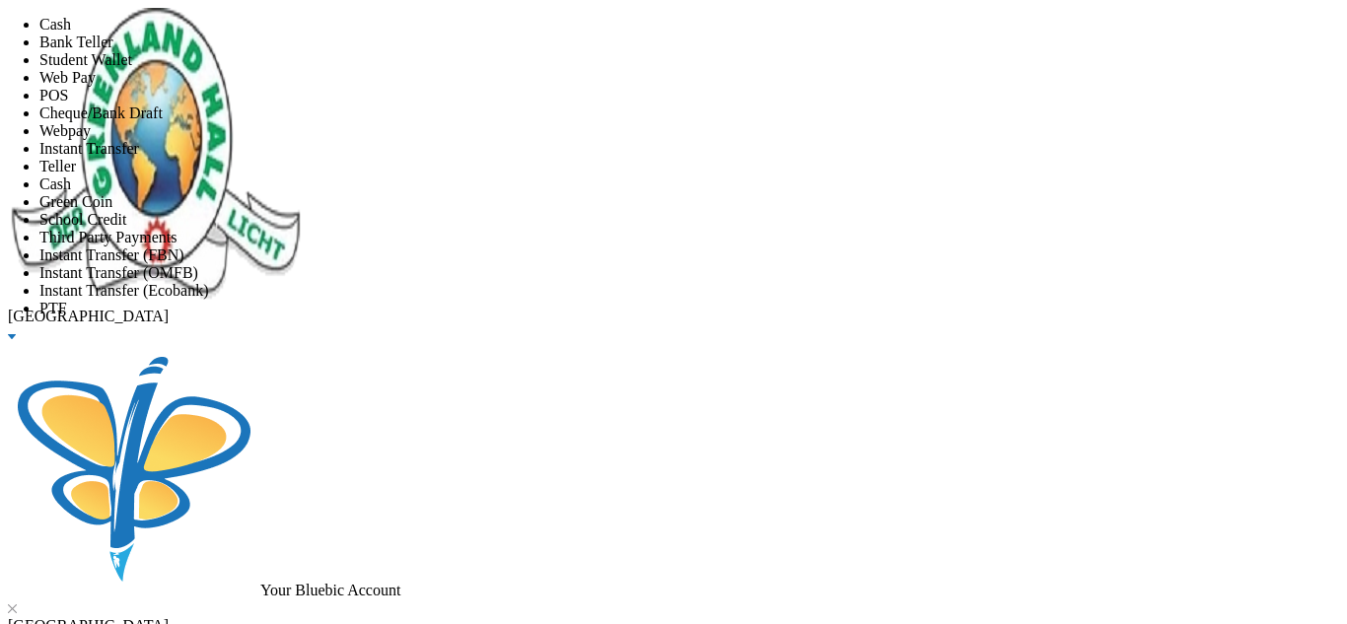
scroll to position [232, 0]
click at [664, 246] on li "Instant Transfer (FBN)" at bounding box center [692, 255] width 1307 height 18
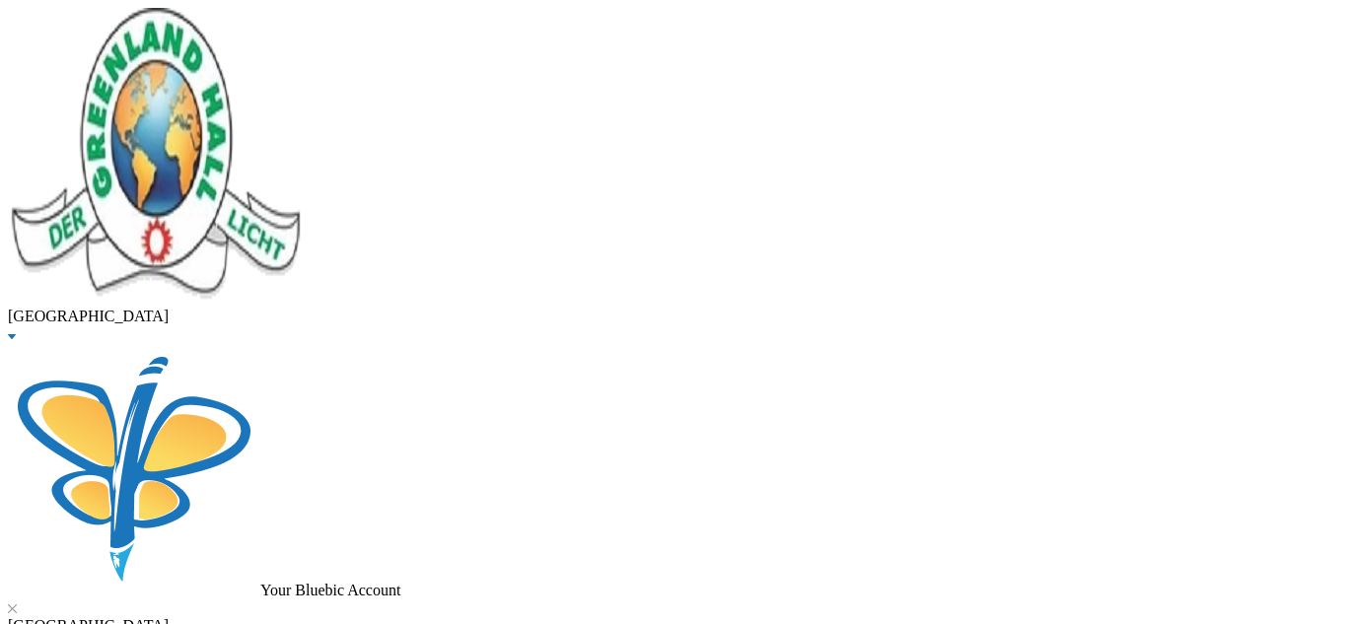
scroll to position [126, 0]
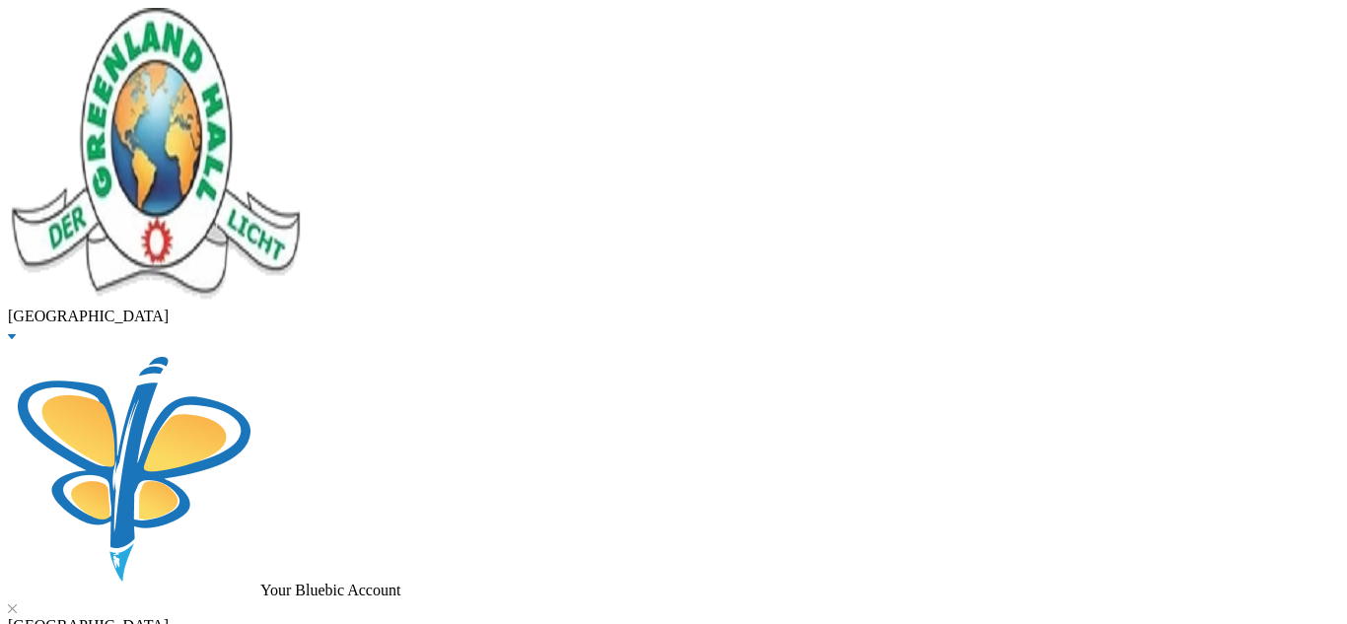
checkbox input "true"
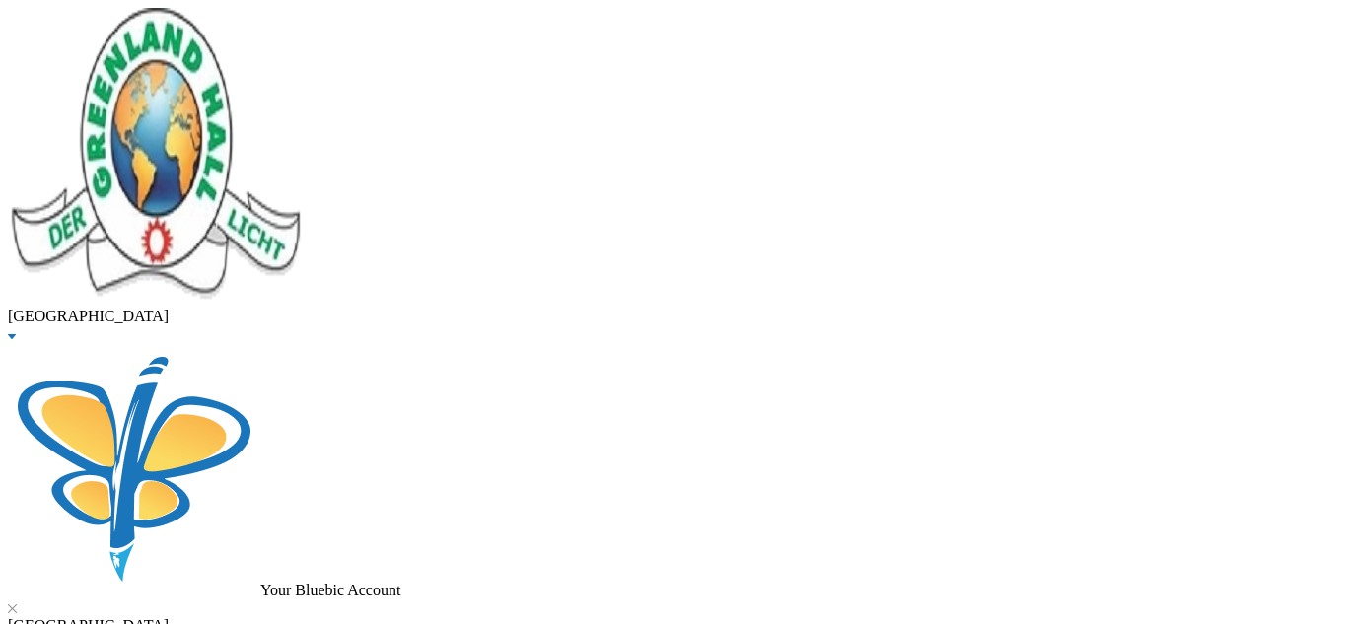
checkbox input "true"
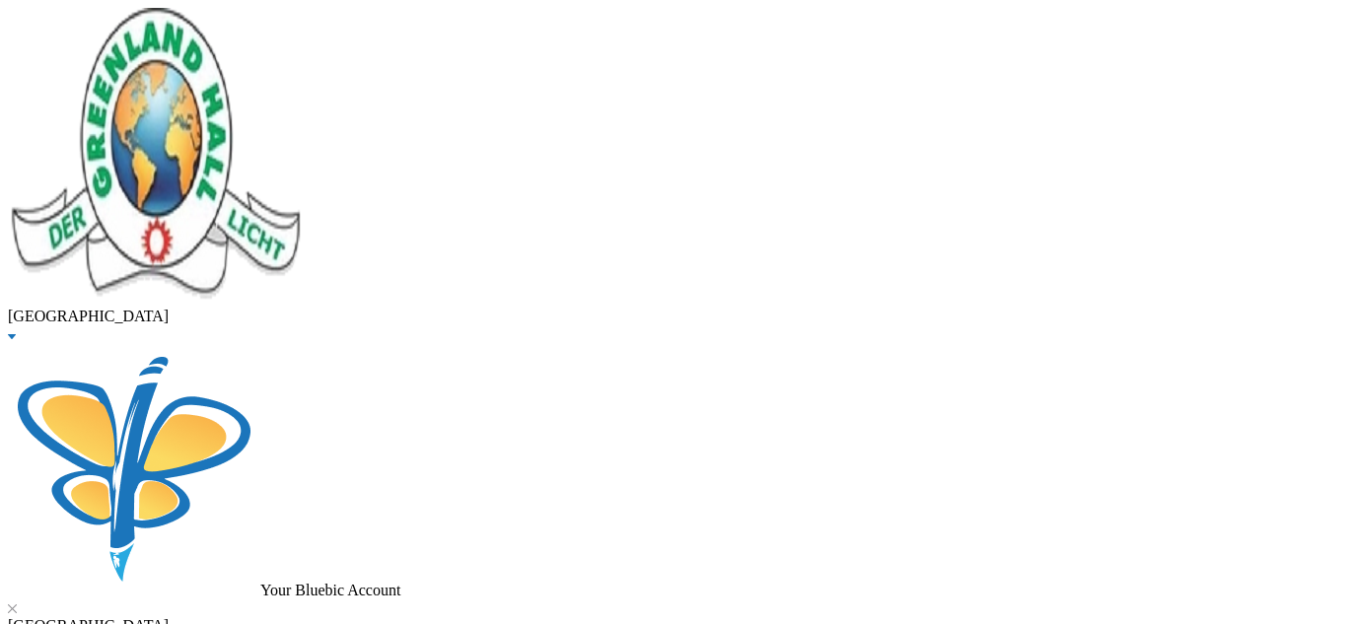
scroll to position [346, 0]
checkbox input "false"
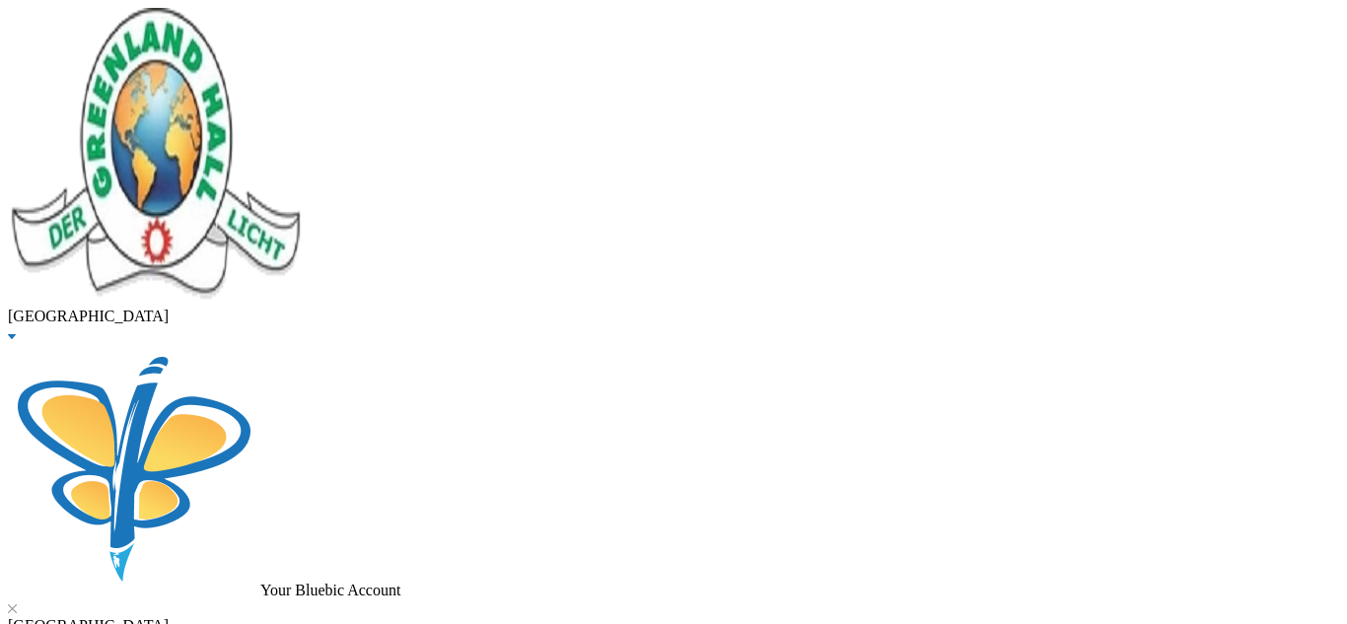
checkbox input "true"
checkbox input "false"
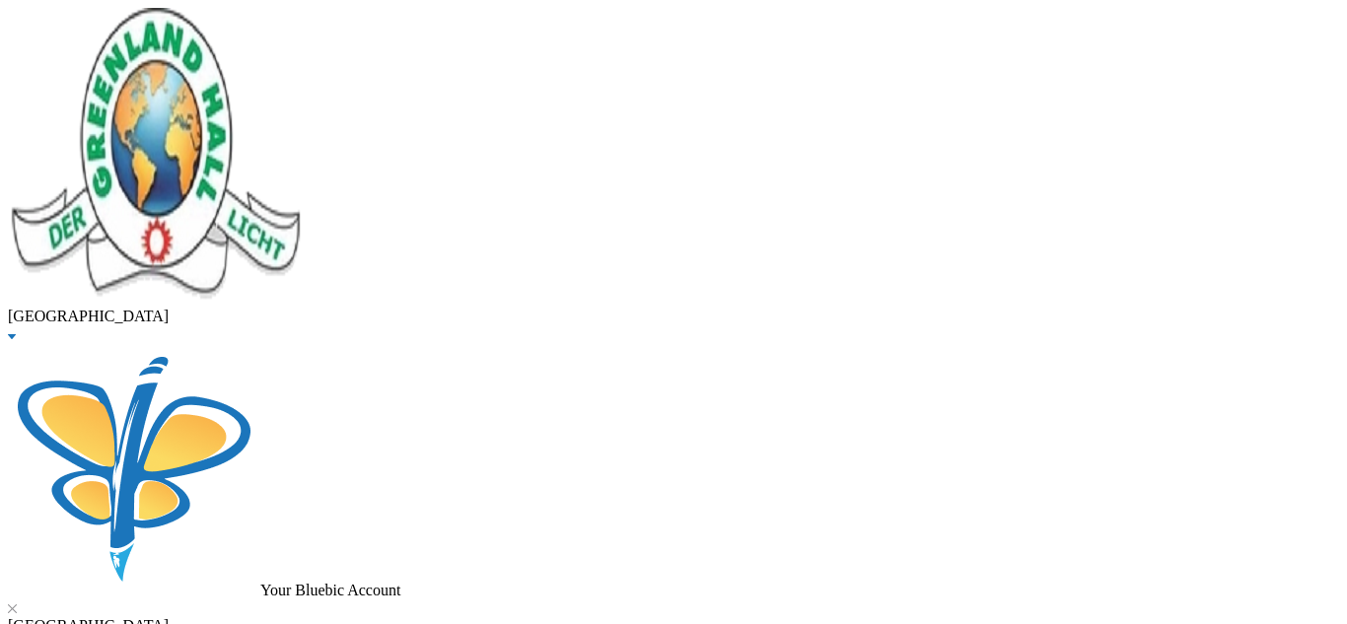
checkbox input "false"
checkbox input "true"
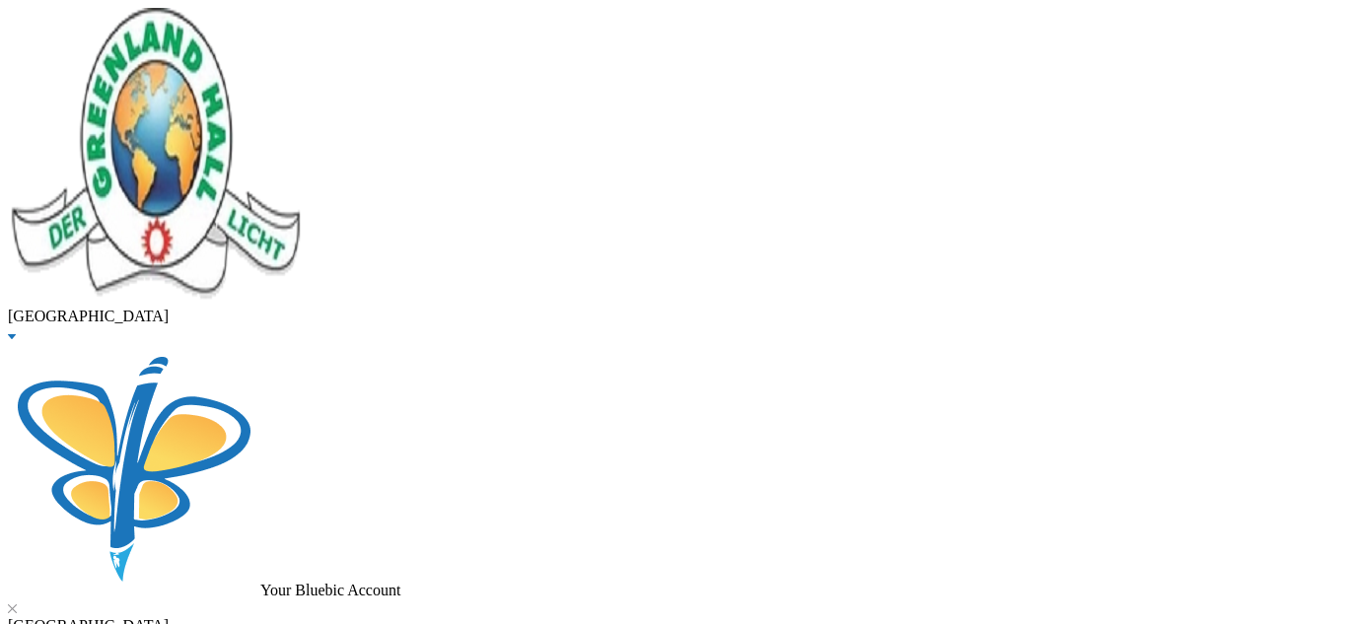
type input "186000"
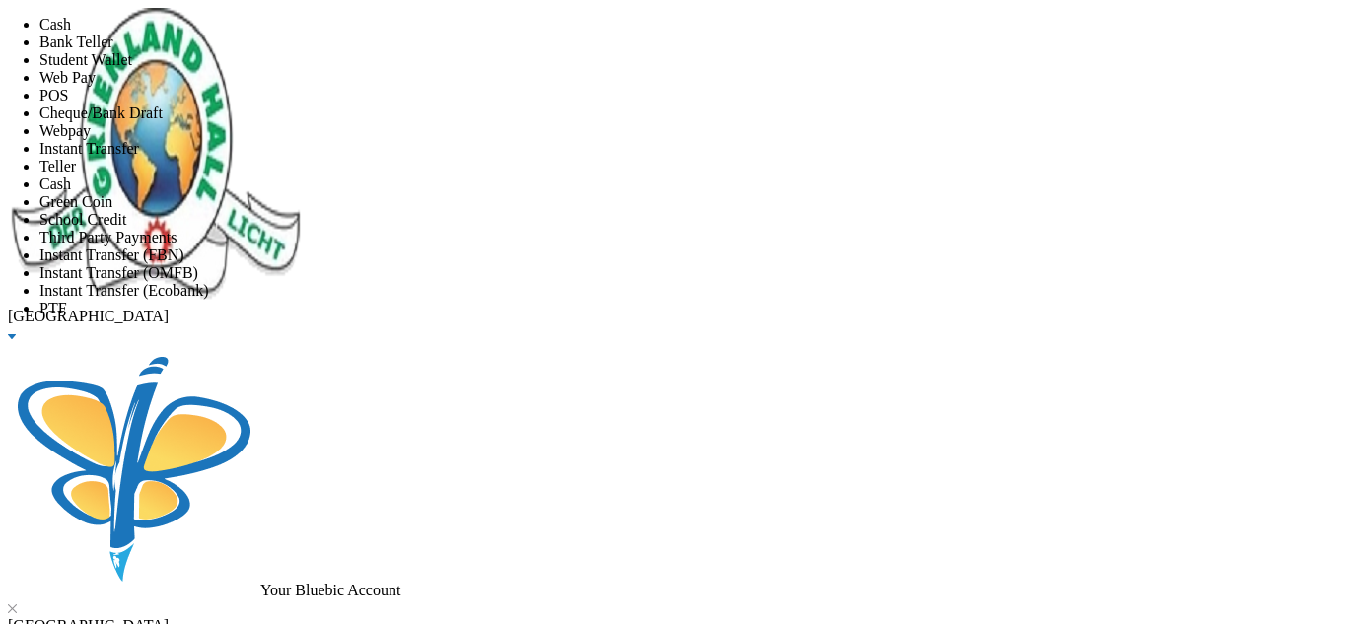
scroll to position [232, 0]
click at [656, 246] on li "Instant Transfer (FBN)" at bounding box center [692, 255] width 1307 height 18
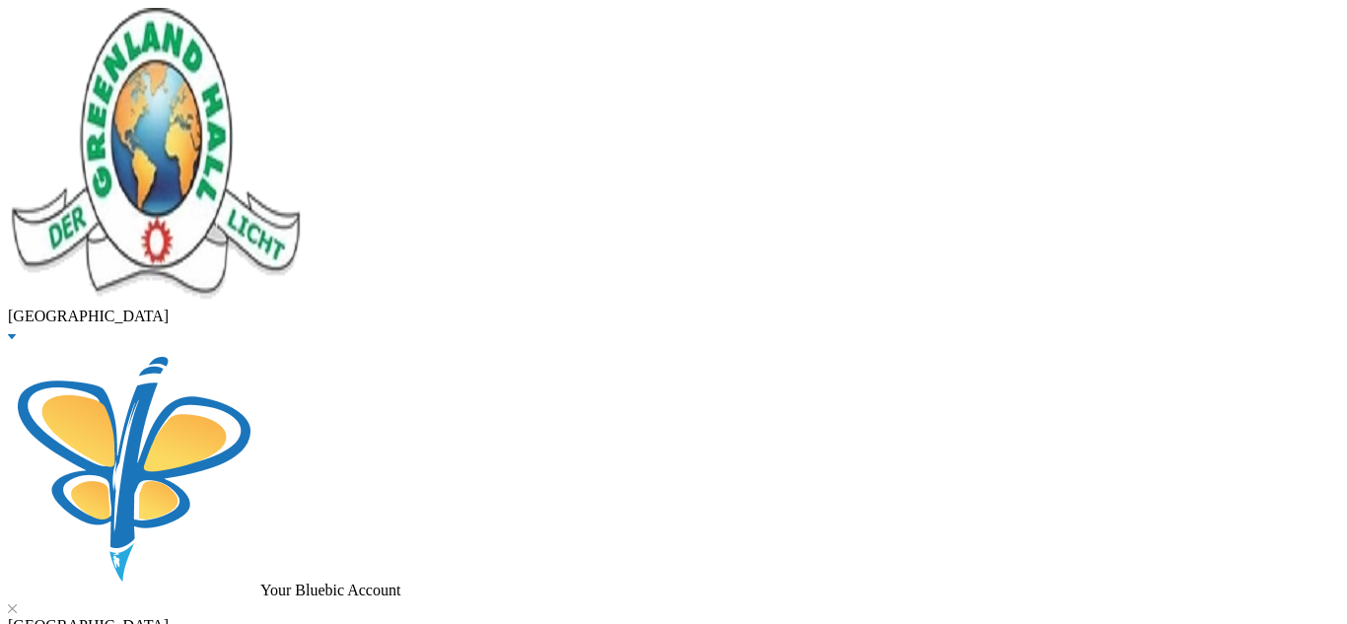
scroll to position [570, 0]
checkbox input "true"
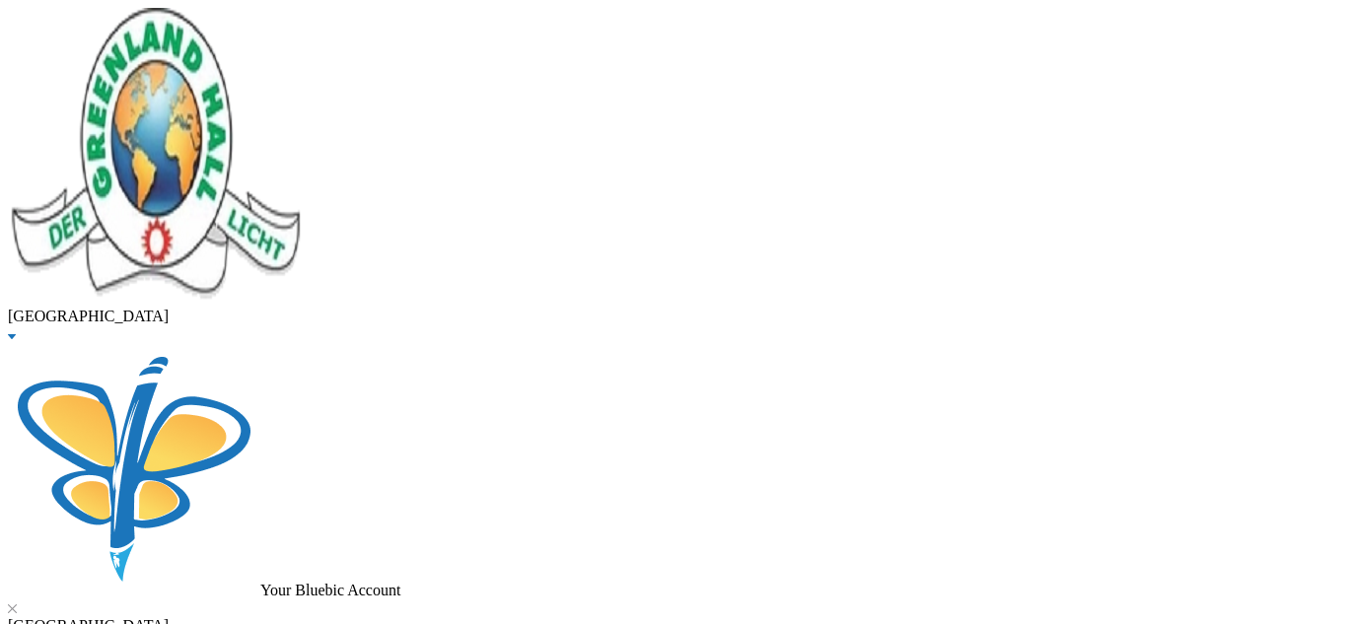
checkbox input "true"
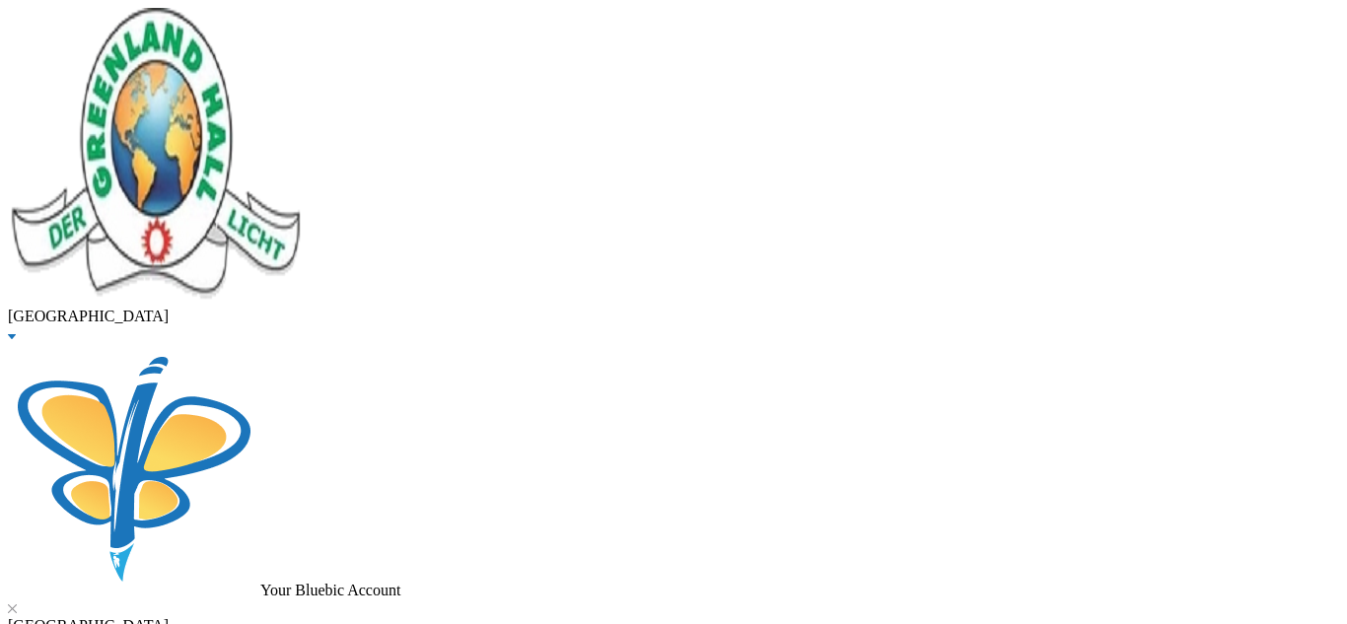
checkbox input "false"
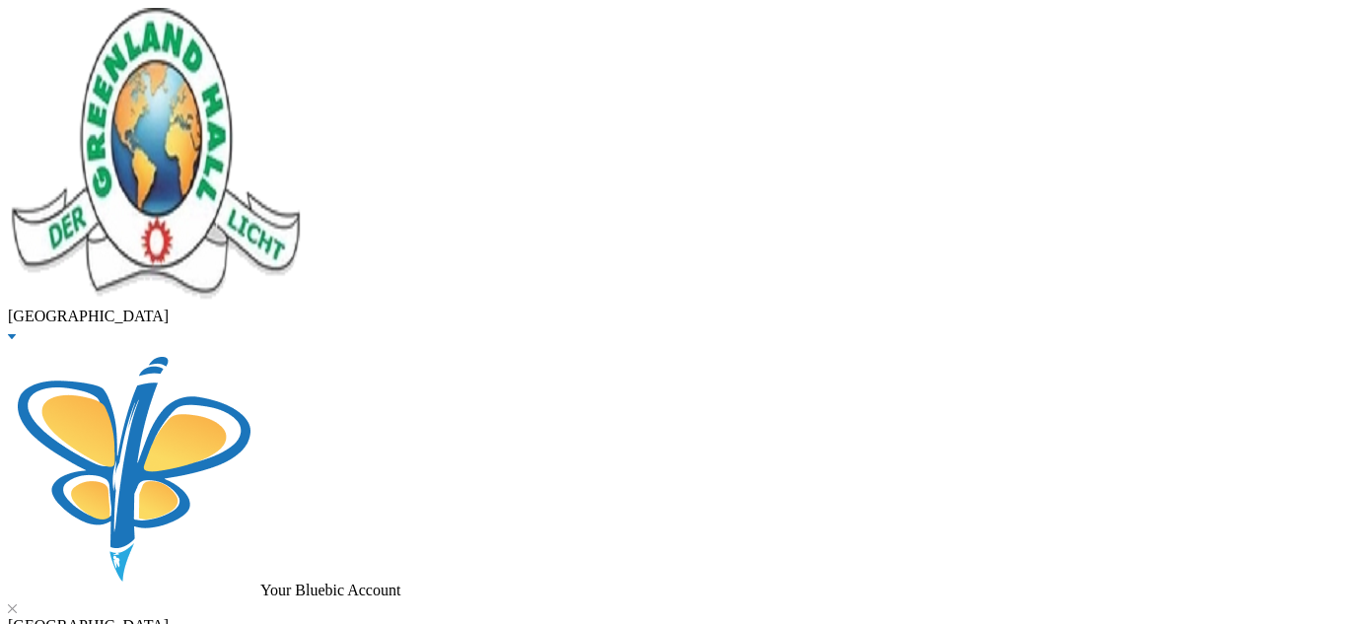
type input "165000"
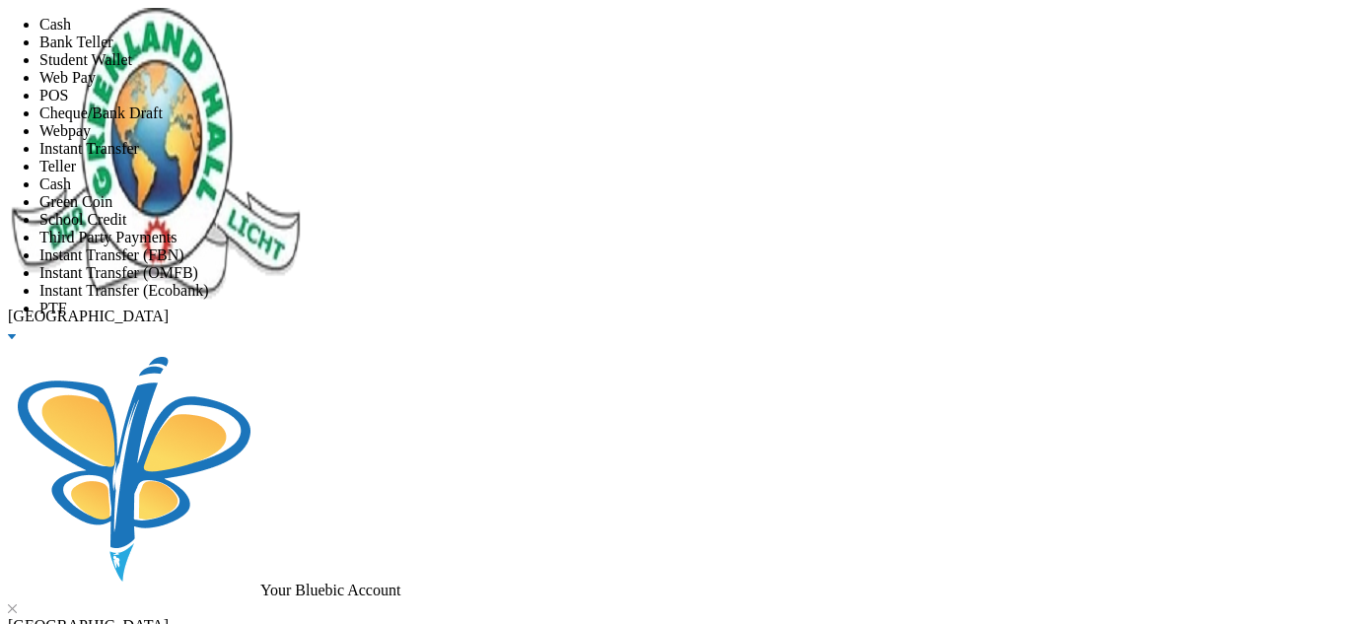
click at [703, 158] on li "Instant Transfer" at bounding box center [692, 149] width 1307 height 18
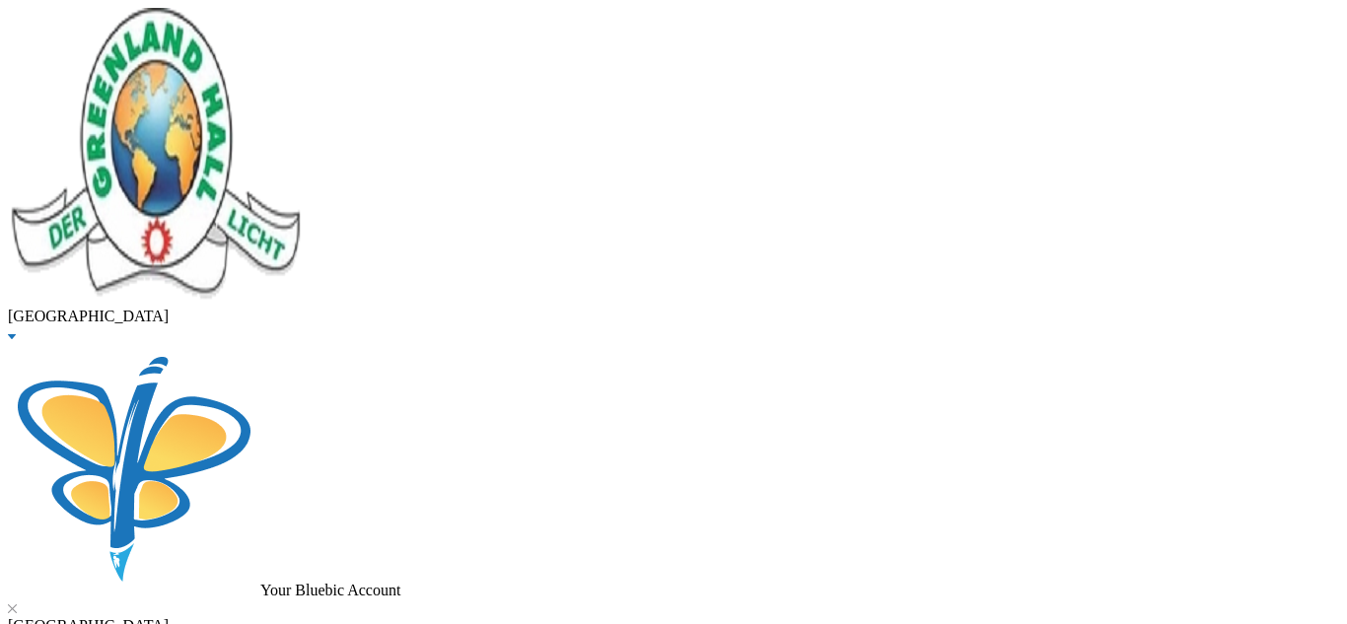
scroll to position [206, 0]
drag, startPoint x: 329, startPoint y: 159, endPoint x: 74, endPoint y: 157, distance: 255.3
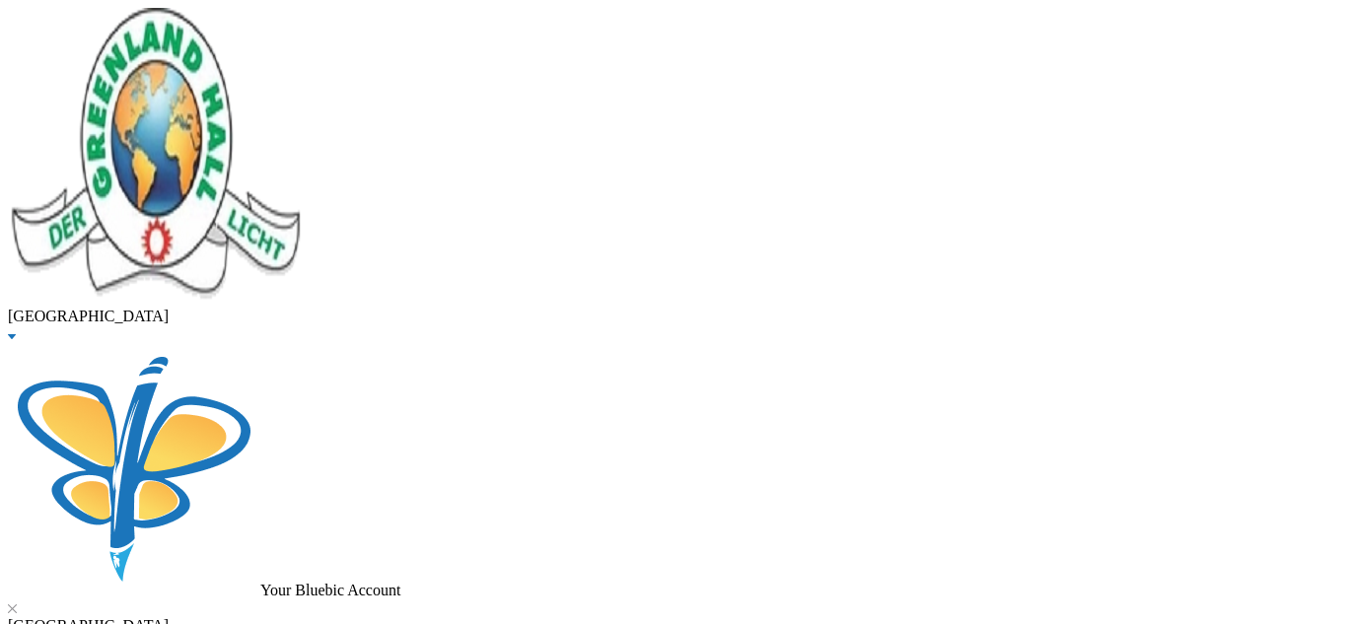
type input "yusuf"
checkbox input "true"
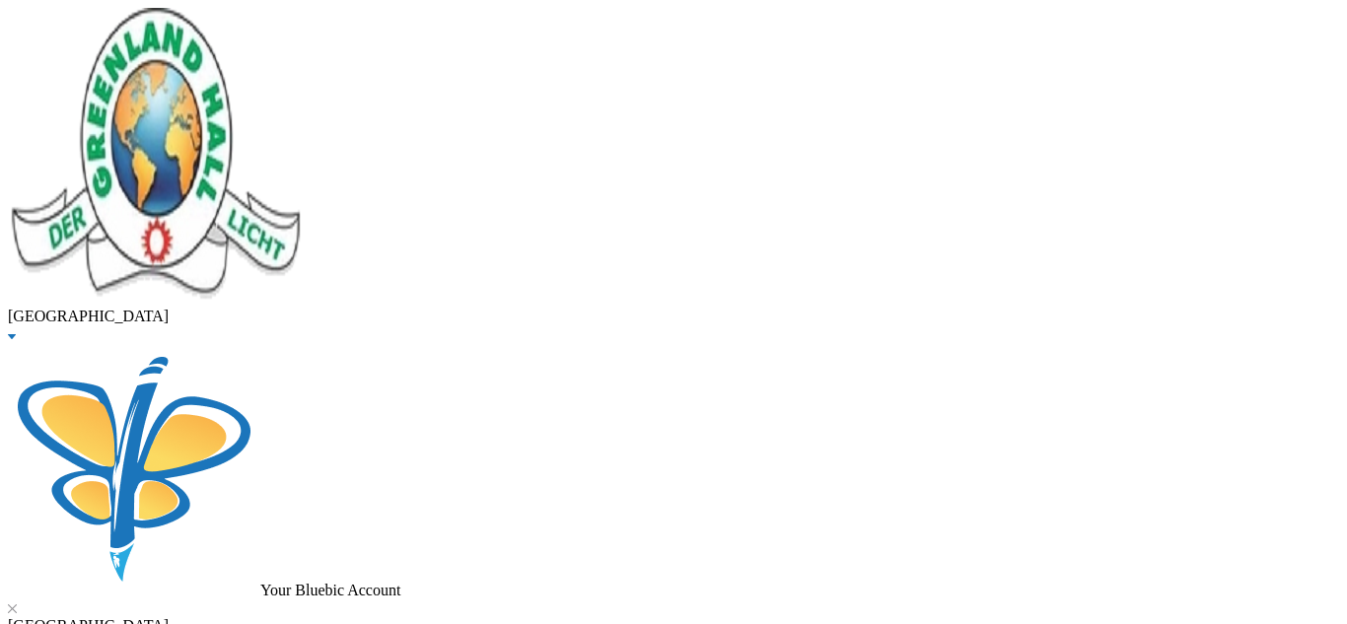
checkbox input "true"
checkbox input "false"
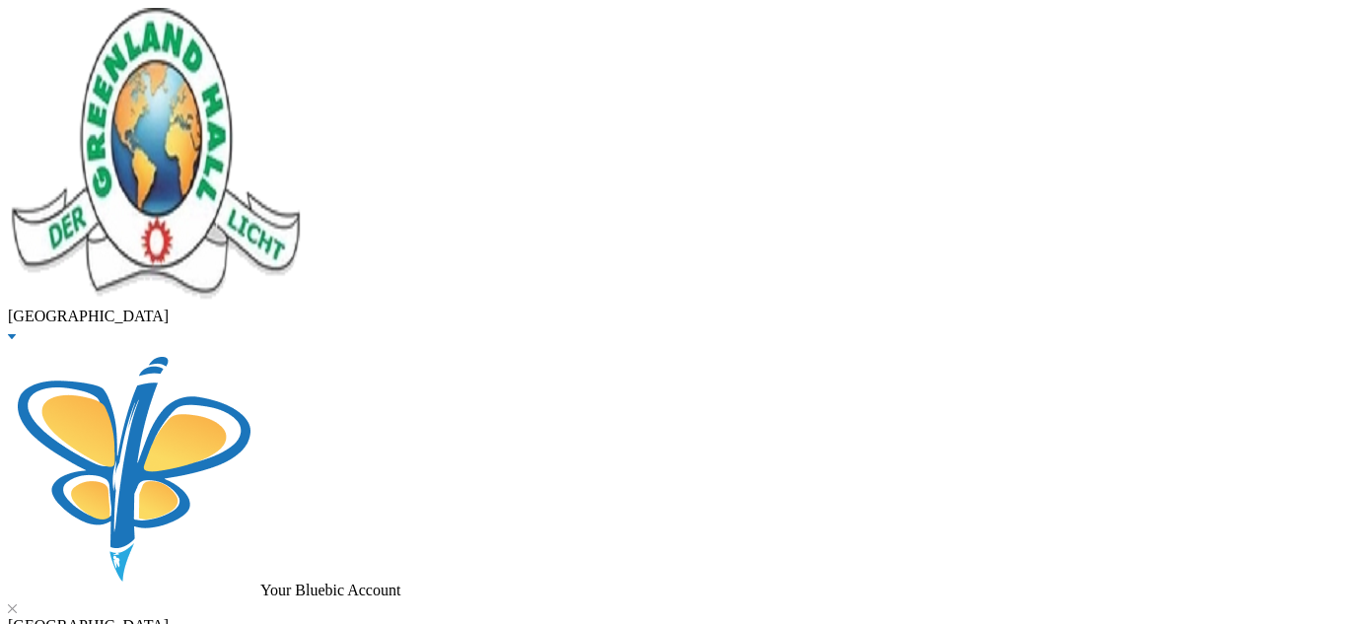
checkbox input "false"
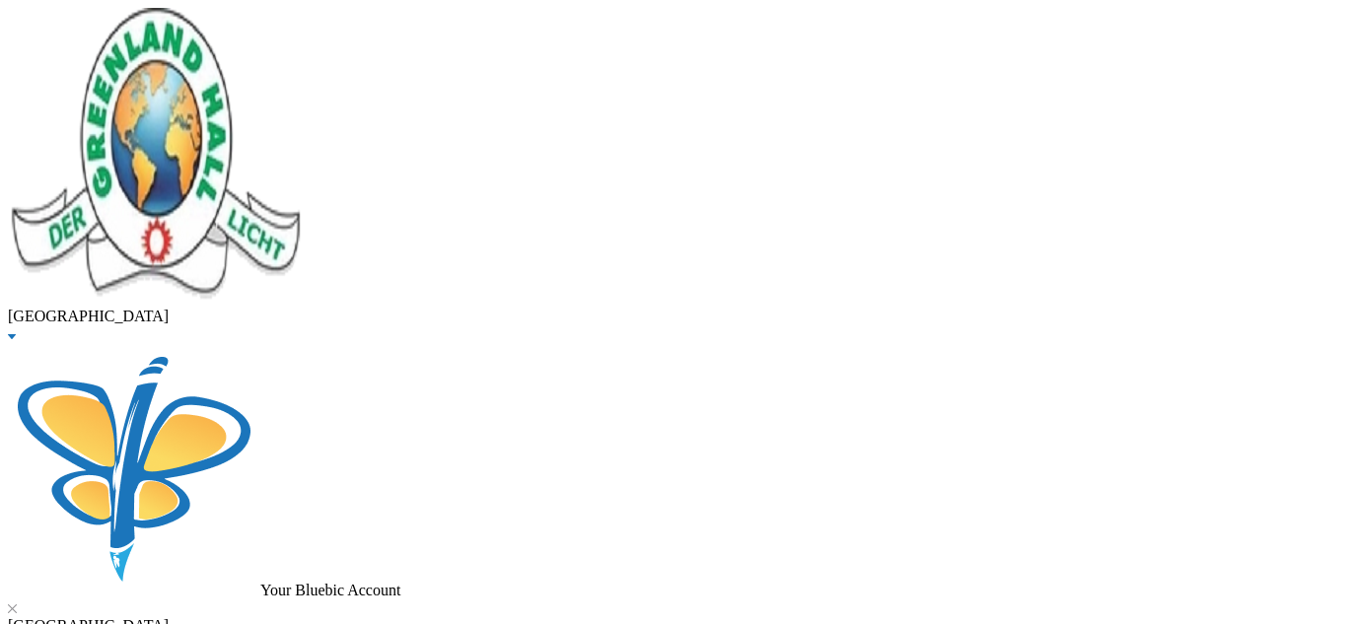
checkbox input "true"
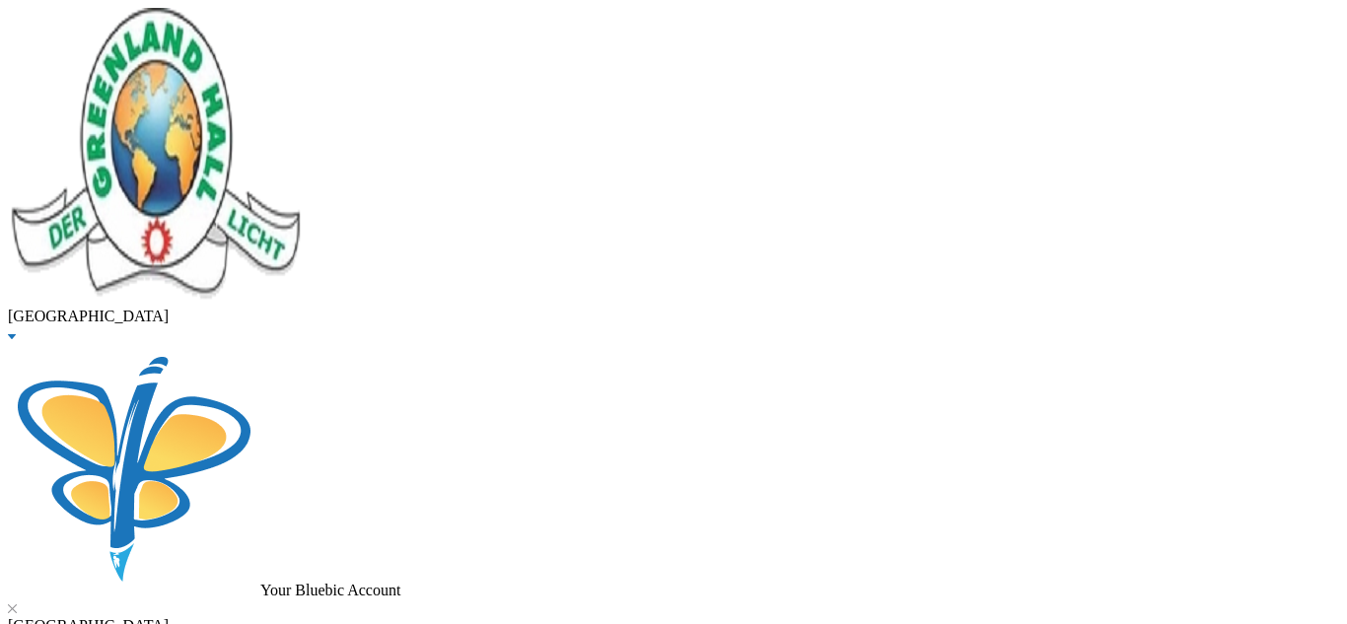
scroll to position [569, 0]
click at [234, 21] on button "Assign to ( 1 ) selected students" at bounding box center [135, 10] width 195 height 21
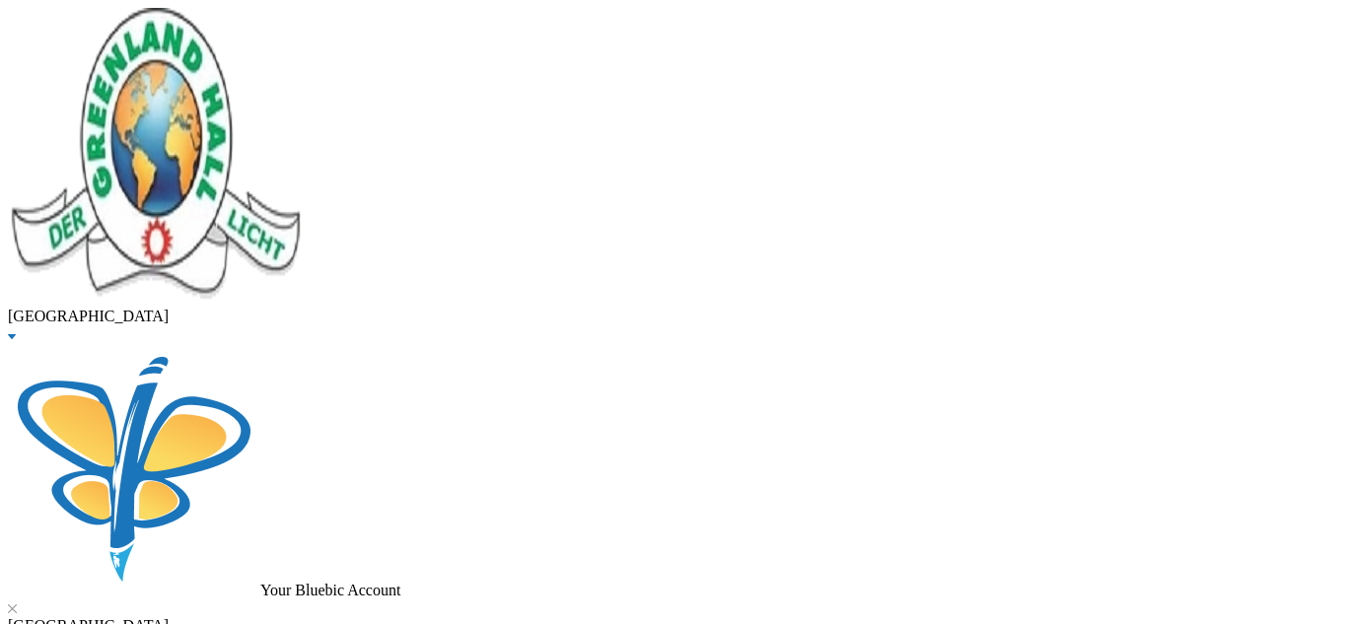
click at [234, 21] on button "Assign to ( 1 ) selected students" at bounding box center [135, 10] width 195 height 21
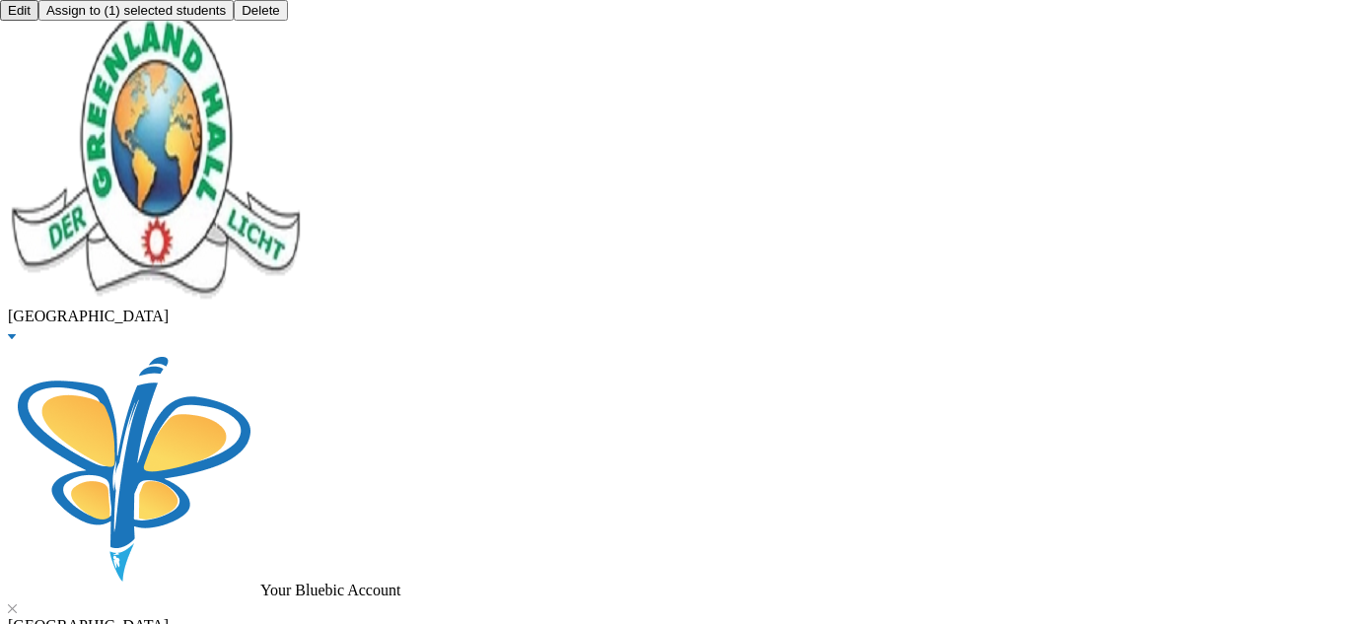
click at [234, 21] on button "Assign to ( 1 ) selected students" at bounding box center [135, 10] width 195 height 21
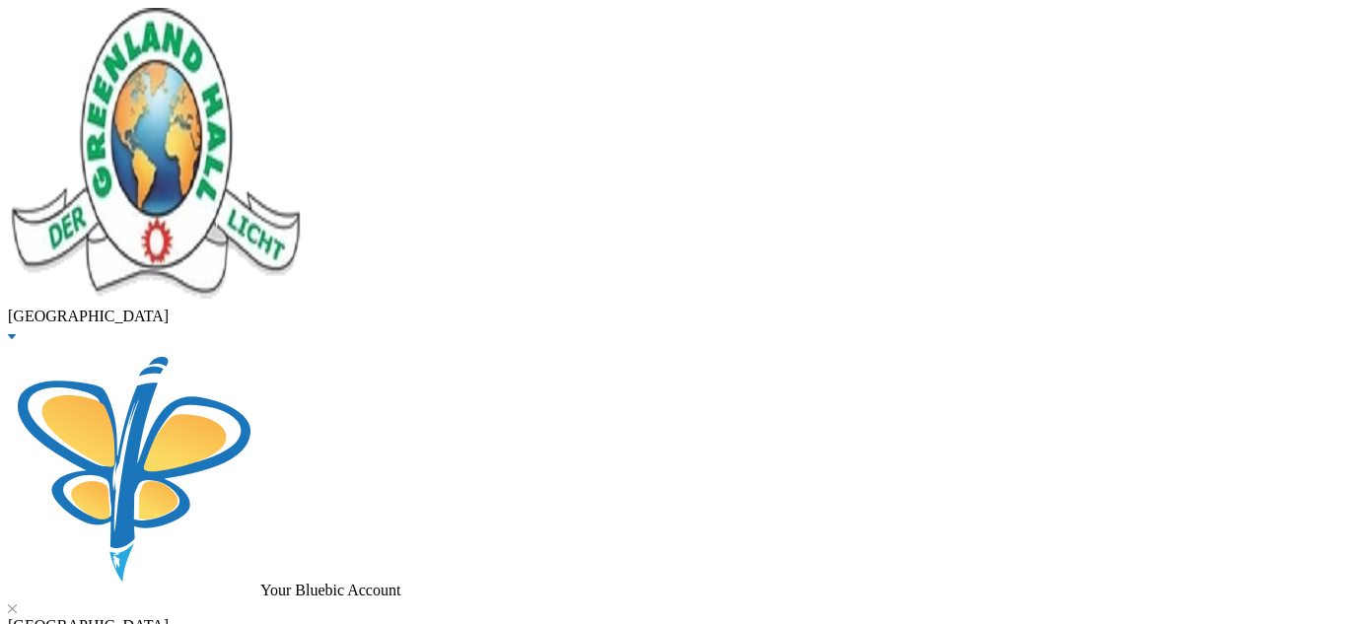
click at [92, 58] on button "OK" at bounding box center [74, 47] width 35 height 21
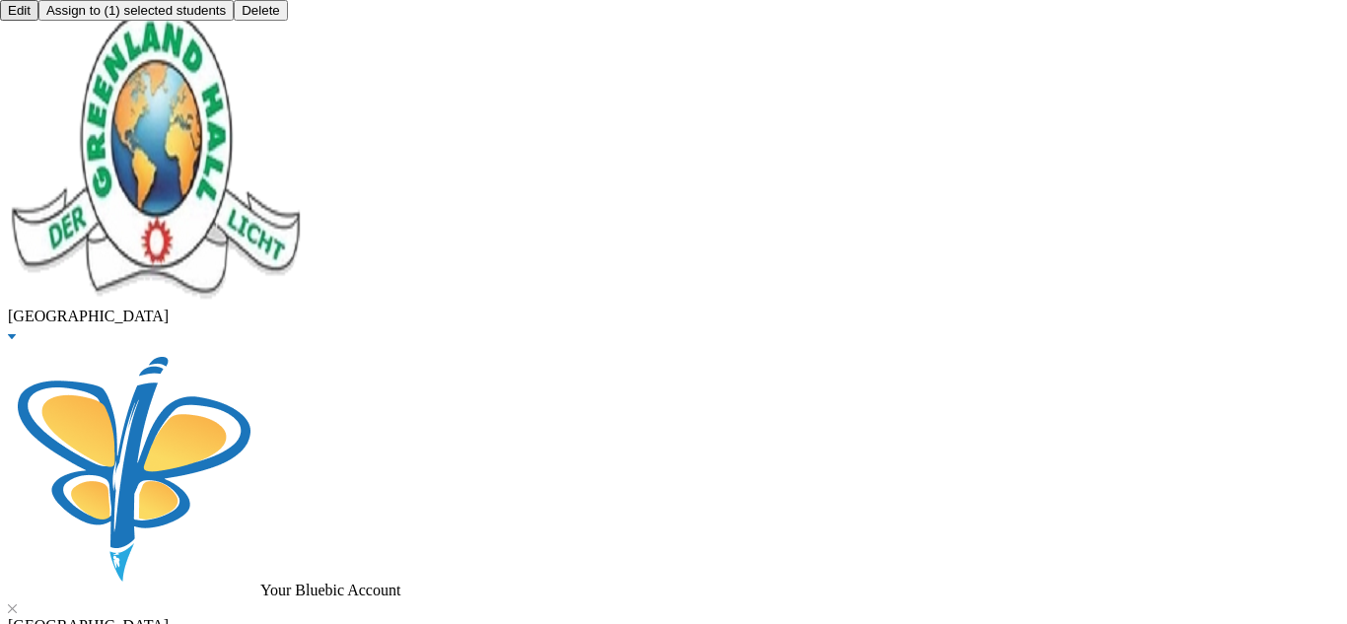
click at [234, 21] on button "Assign to ( 1 ) selected students" at bounding box center [135, 10] width 195 height 21
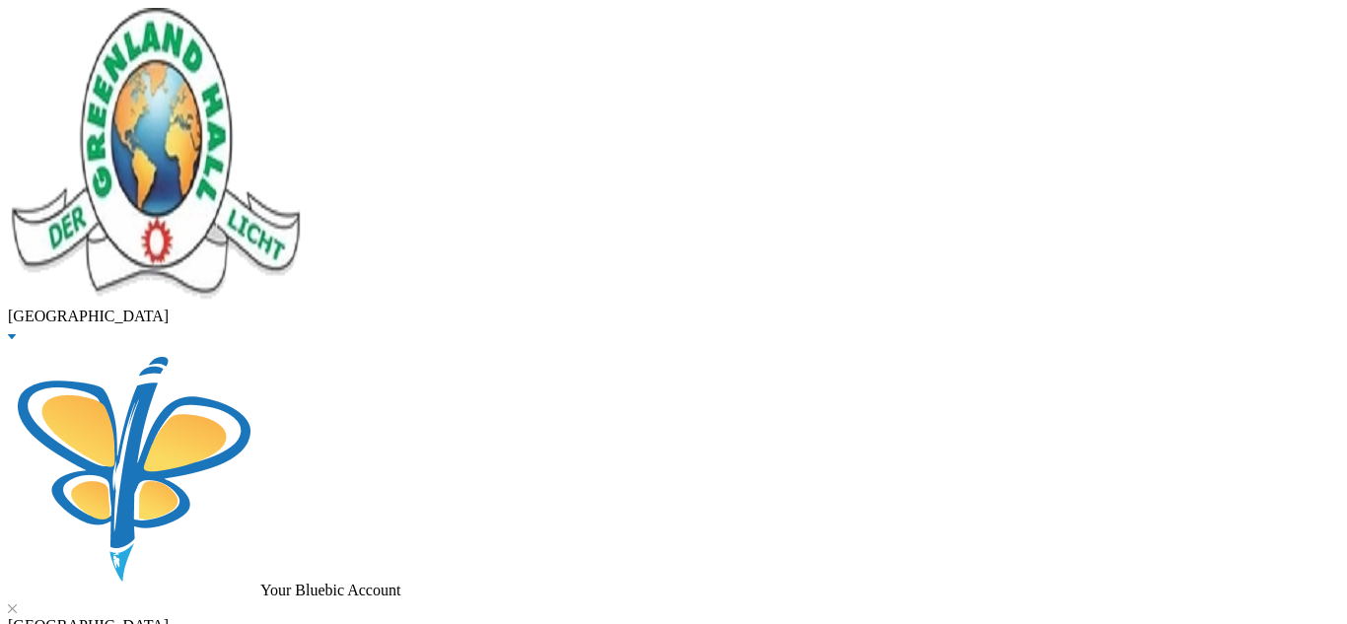
checkbox input "true"
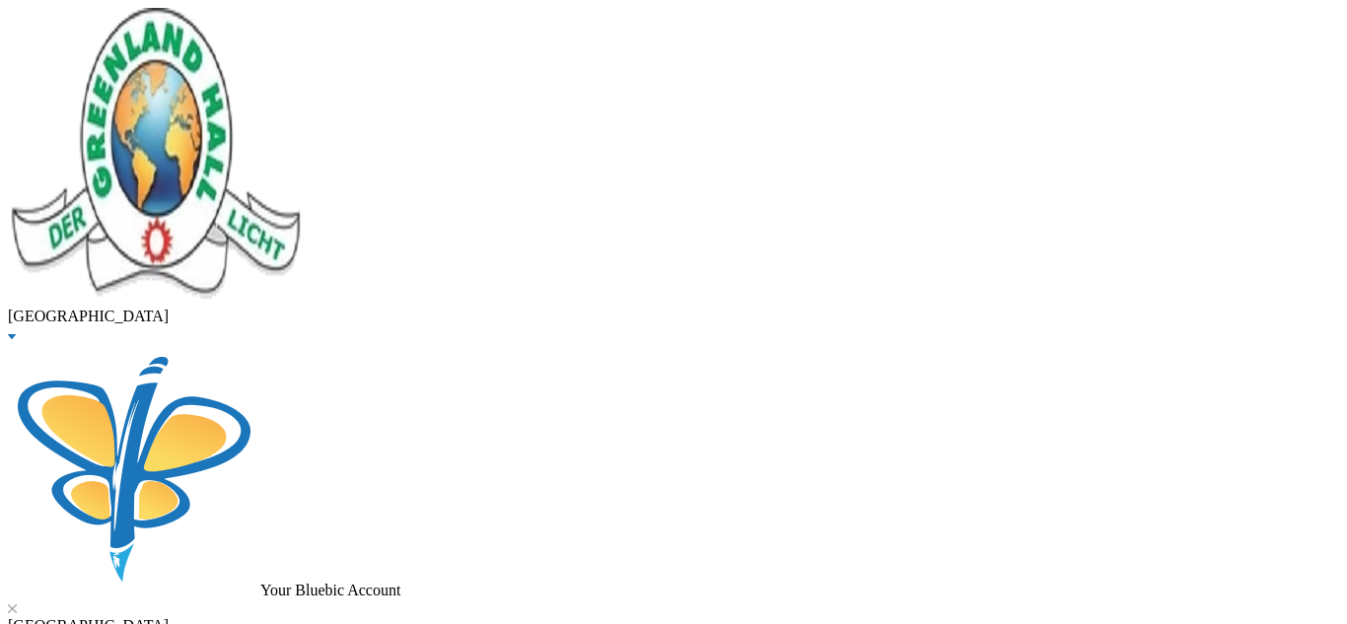
checkbox input "true"
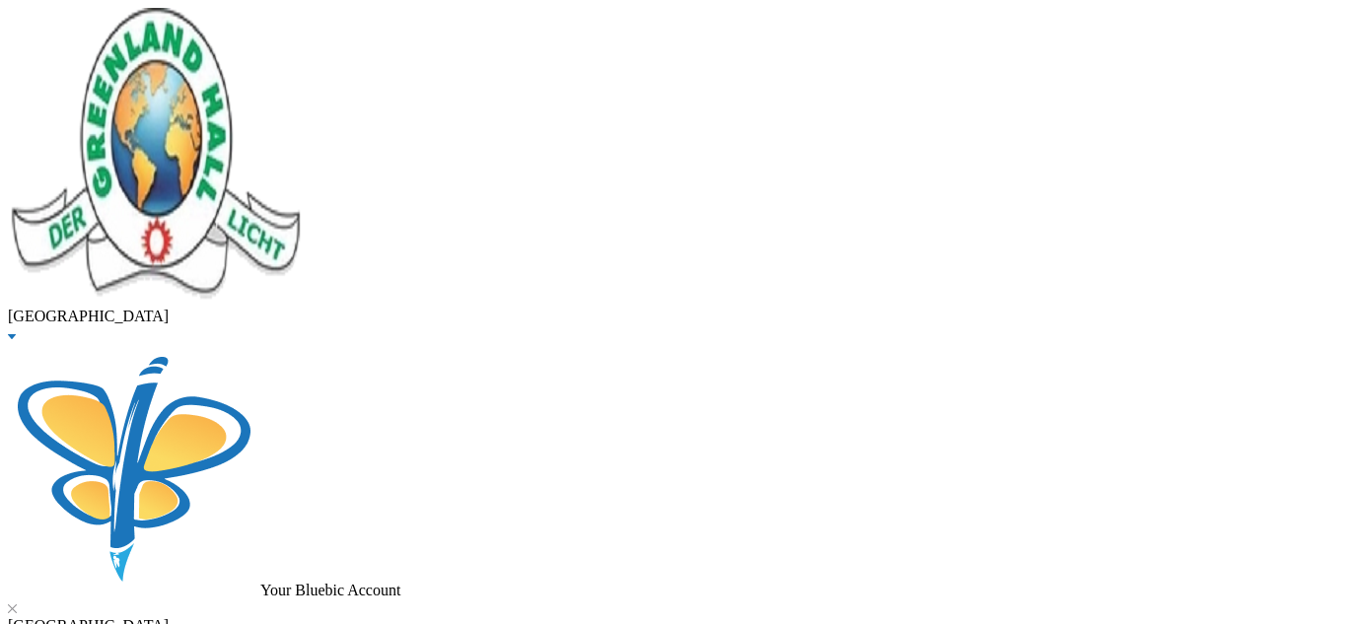
type input "85000"
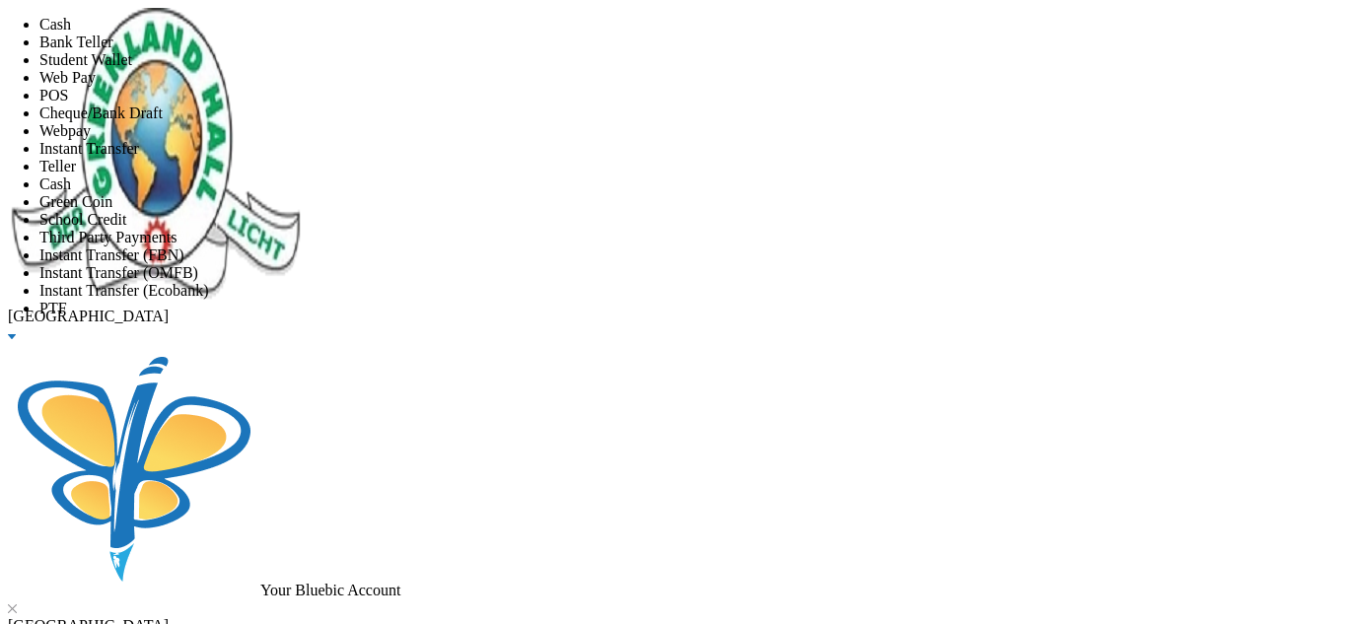
scroll to position [232, 0]
click at [638, 246] on li "Instant Transfer (FBN)" at bounding box center [692, 255] width 1307 height 18
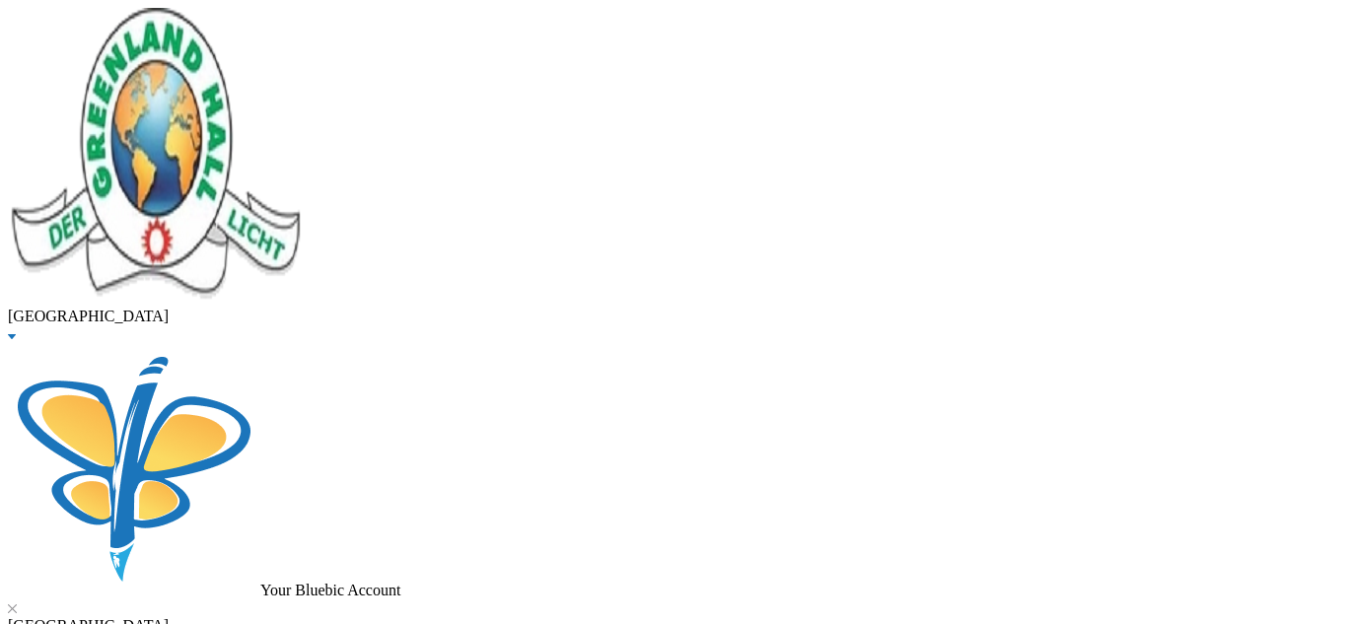
scroll to position [330, 0]
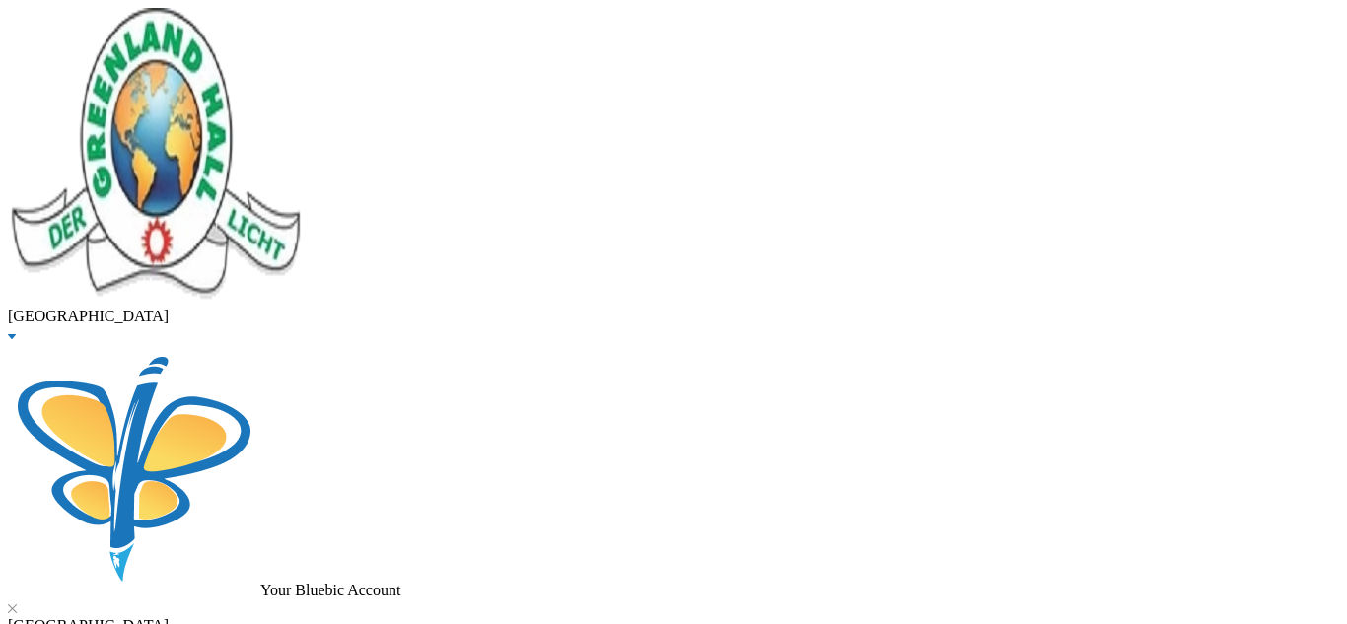
checkbox input "true"
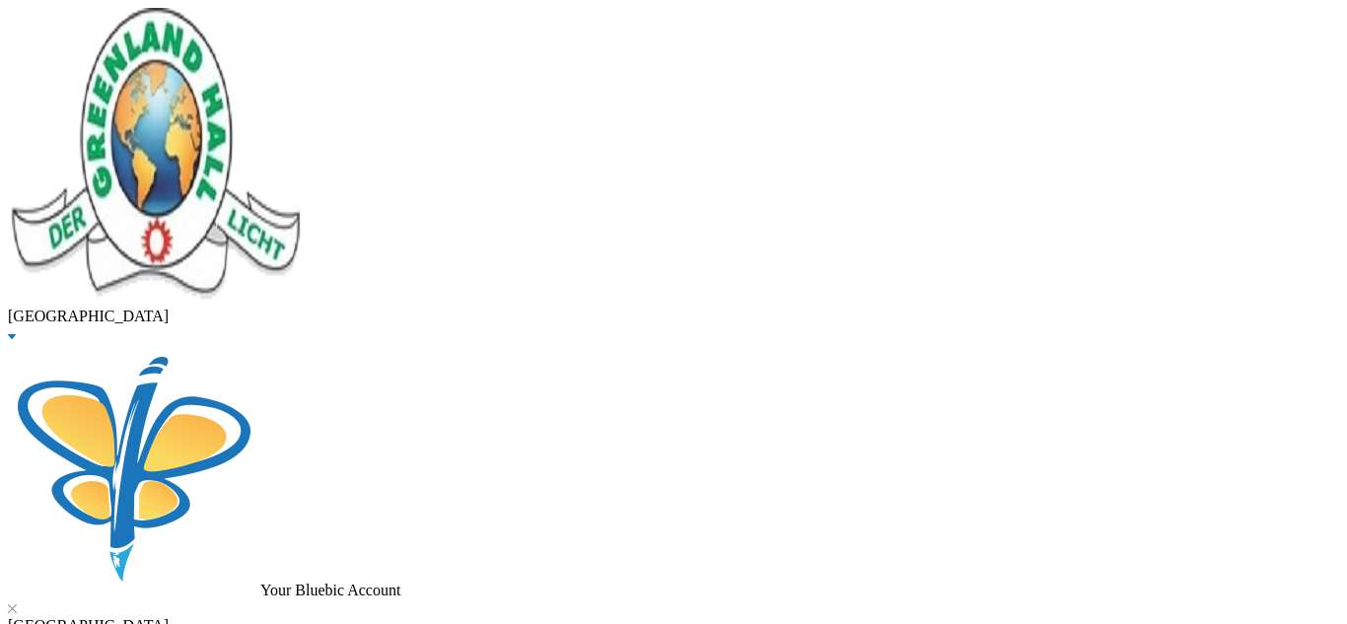
checkbox input "true"
checkbox input "false"
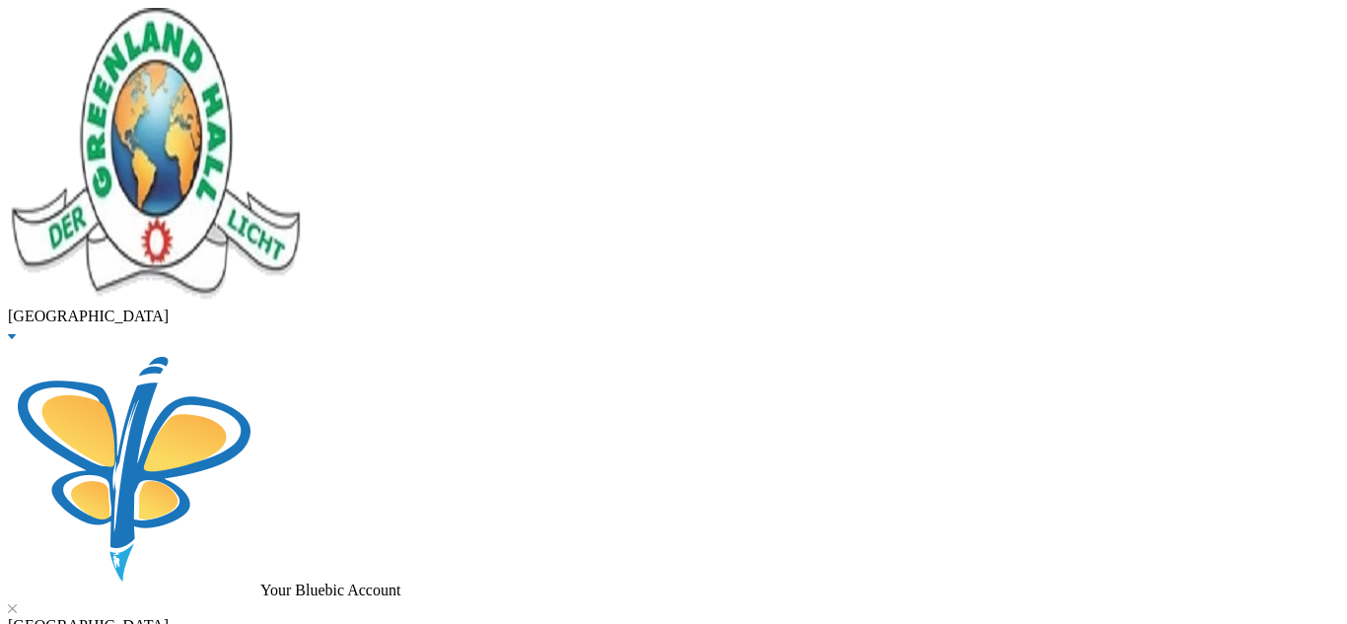
checkbox input "false"
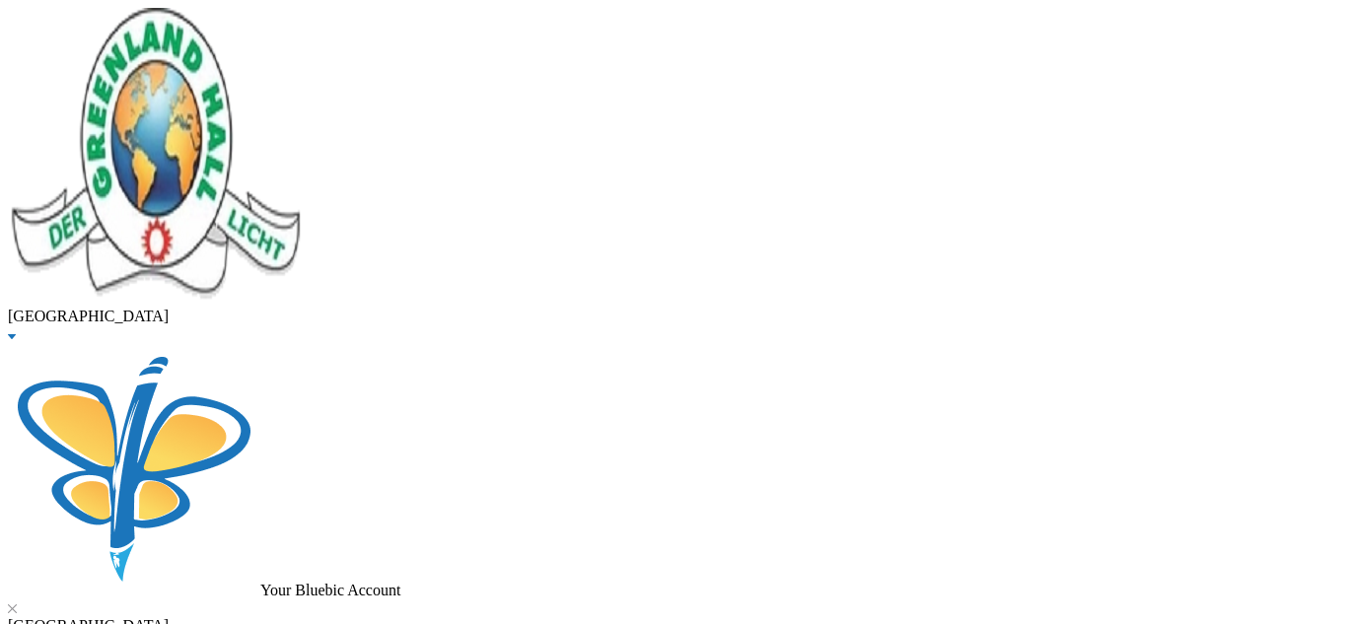
scroll to position [114, 0]
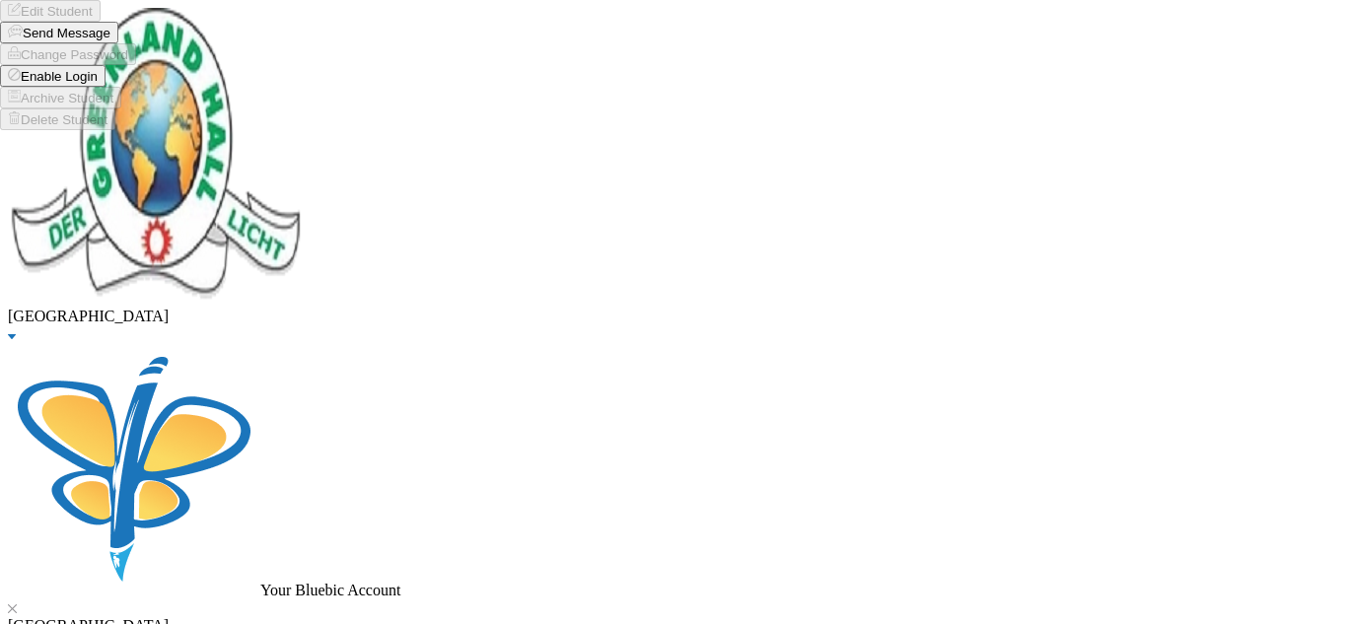
click at [105, 87] on button "Enable Login" at bounding box center [52, 76] width 105 height 22
checkbox input "true"
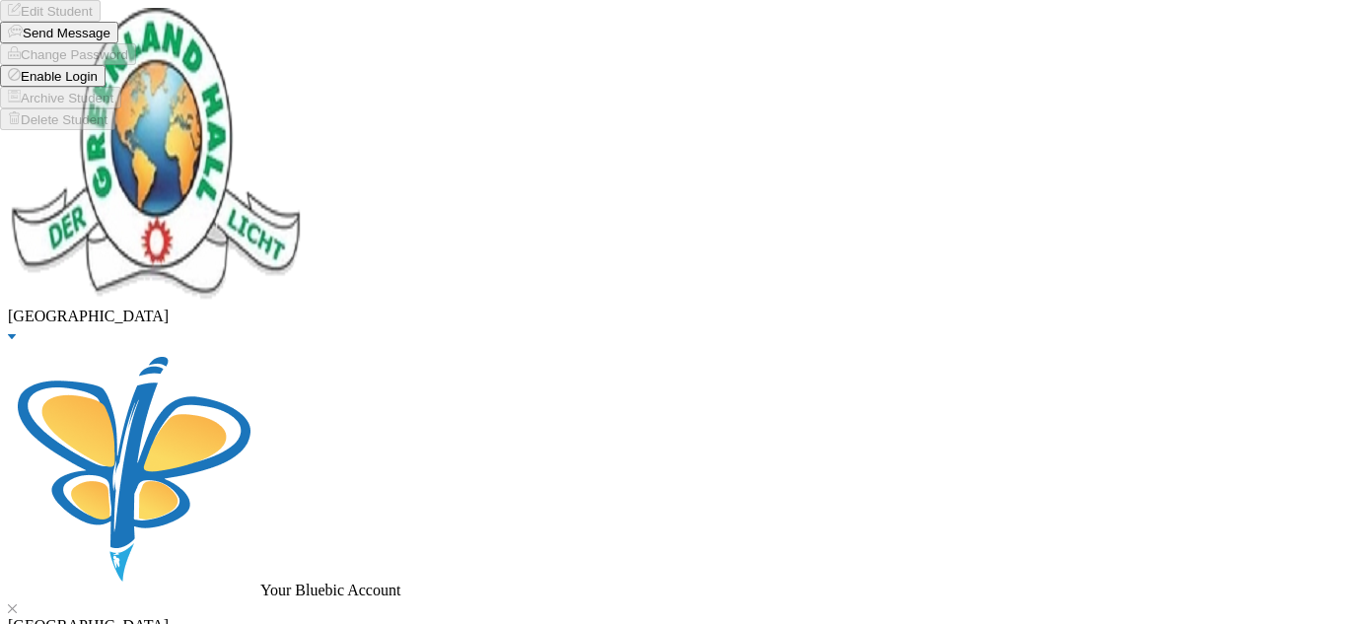
checkbox input "true"
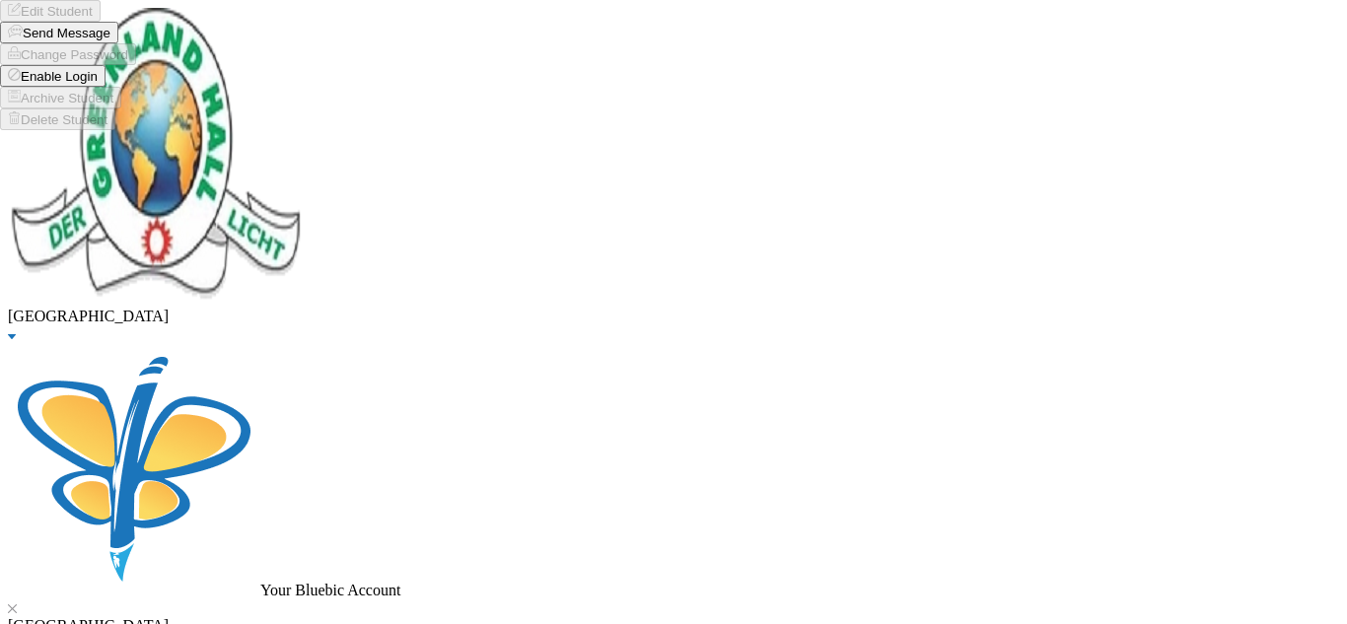
checkbox input "true"
checkbox input "false"
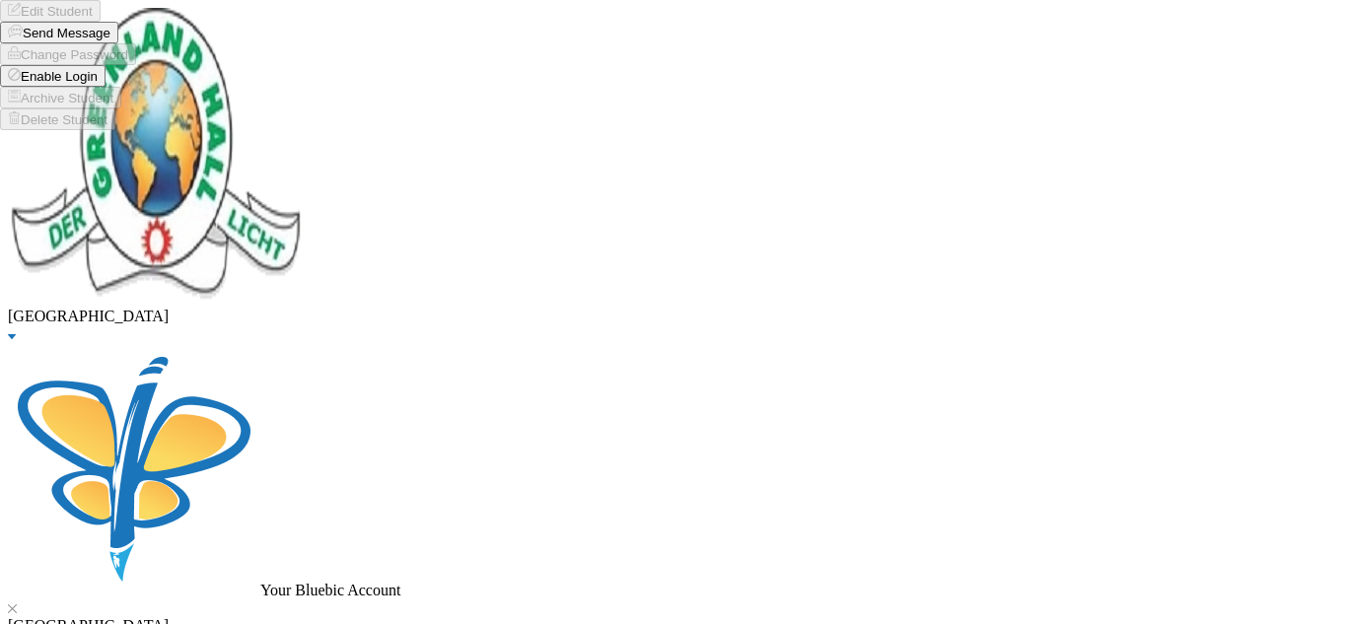
checkbox input "false"
checkbox input "true"
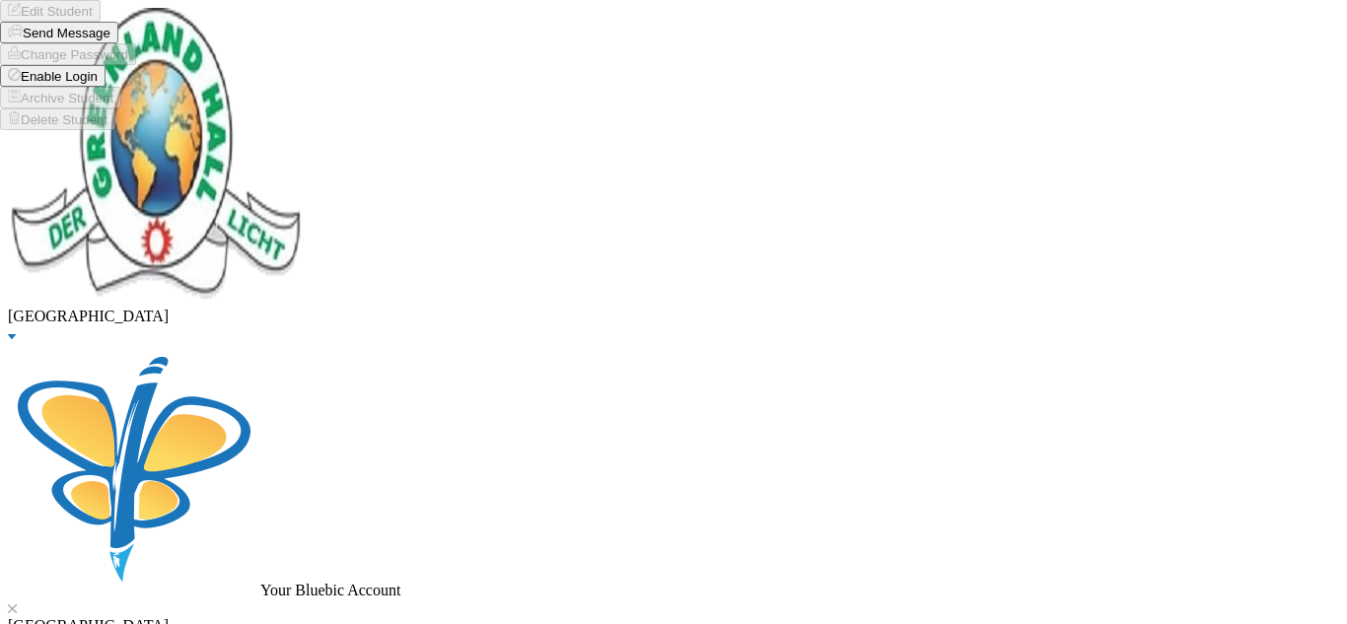
checkbox input "true"
checkbox input "false"
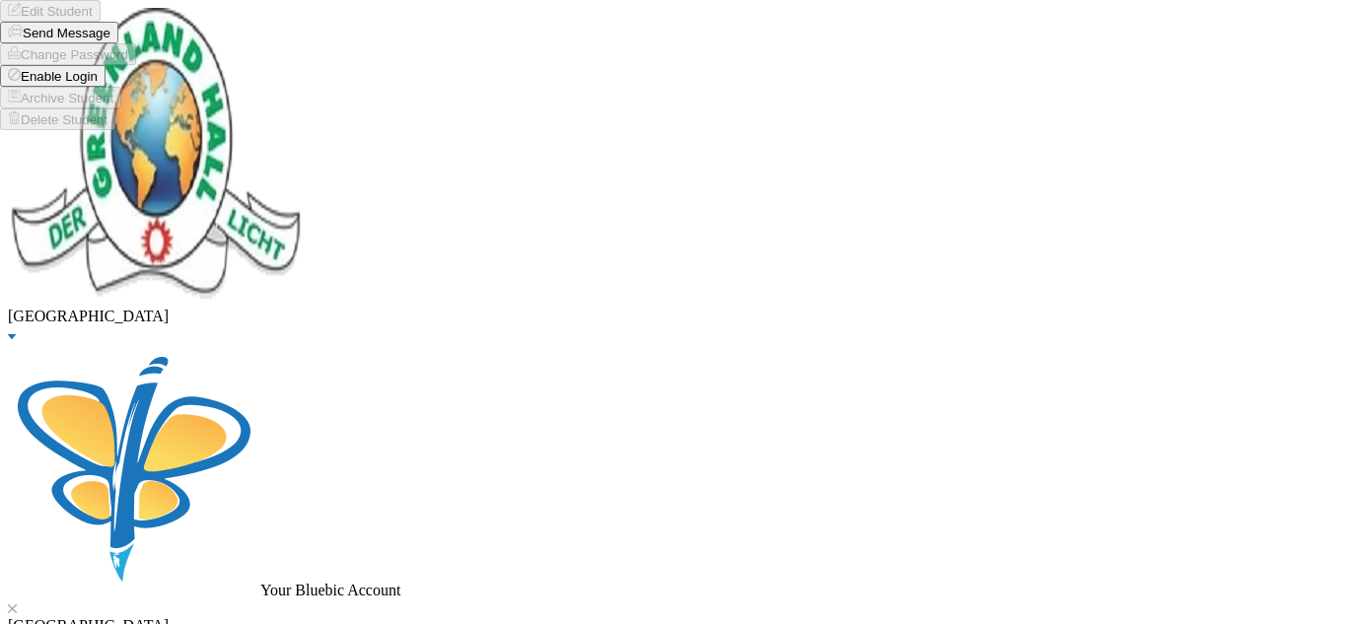
checkbox input "true"
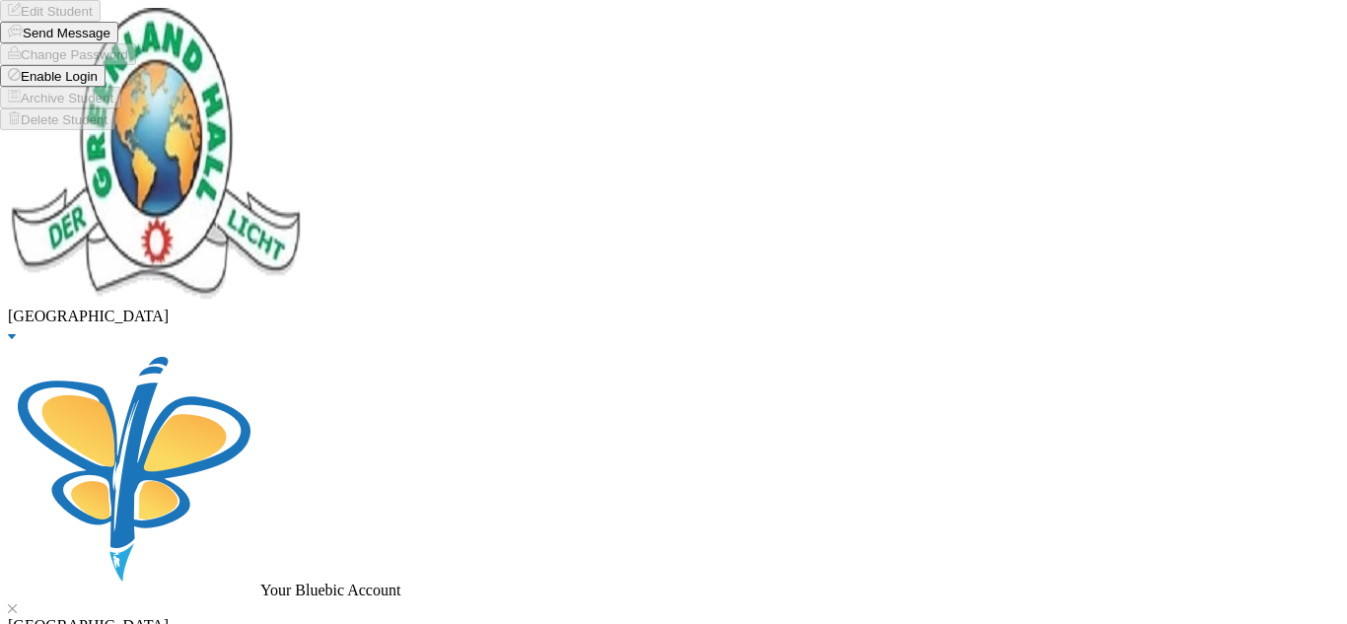
type input "130000"
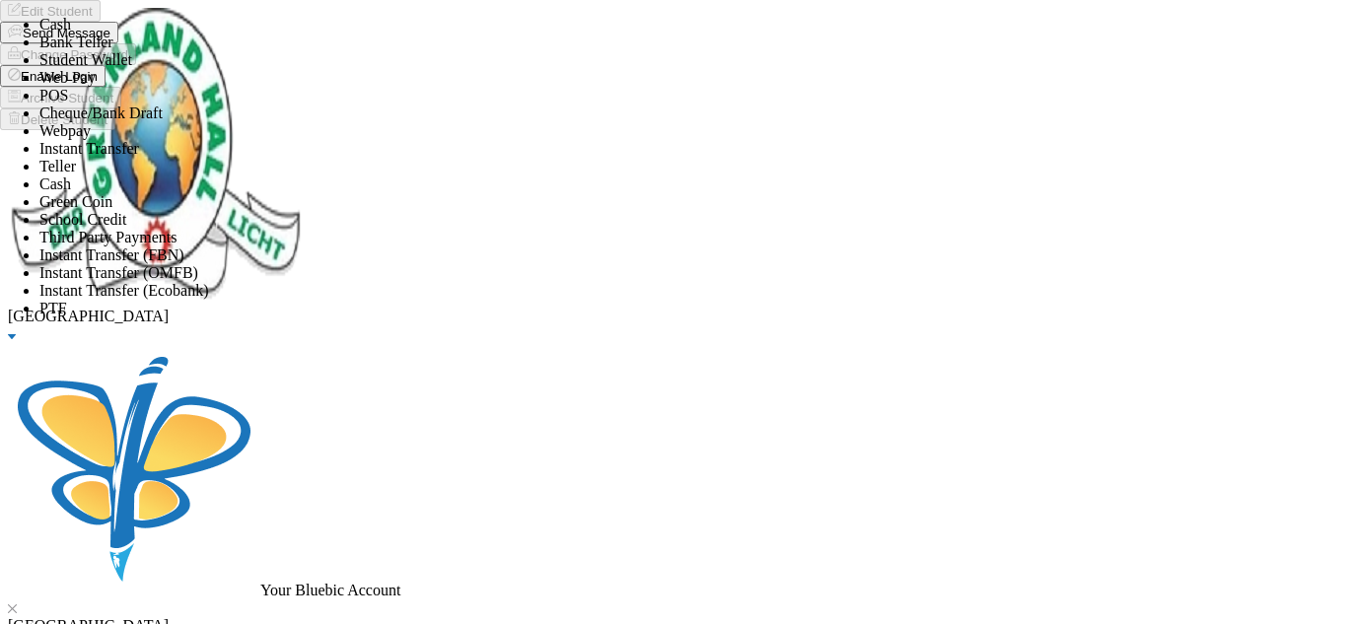
scroll to position [232, 0]
click at [537, 246] on li "Instant Transfer (FBN)" at bounding box center [692, 255] width 1307 height 18
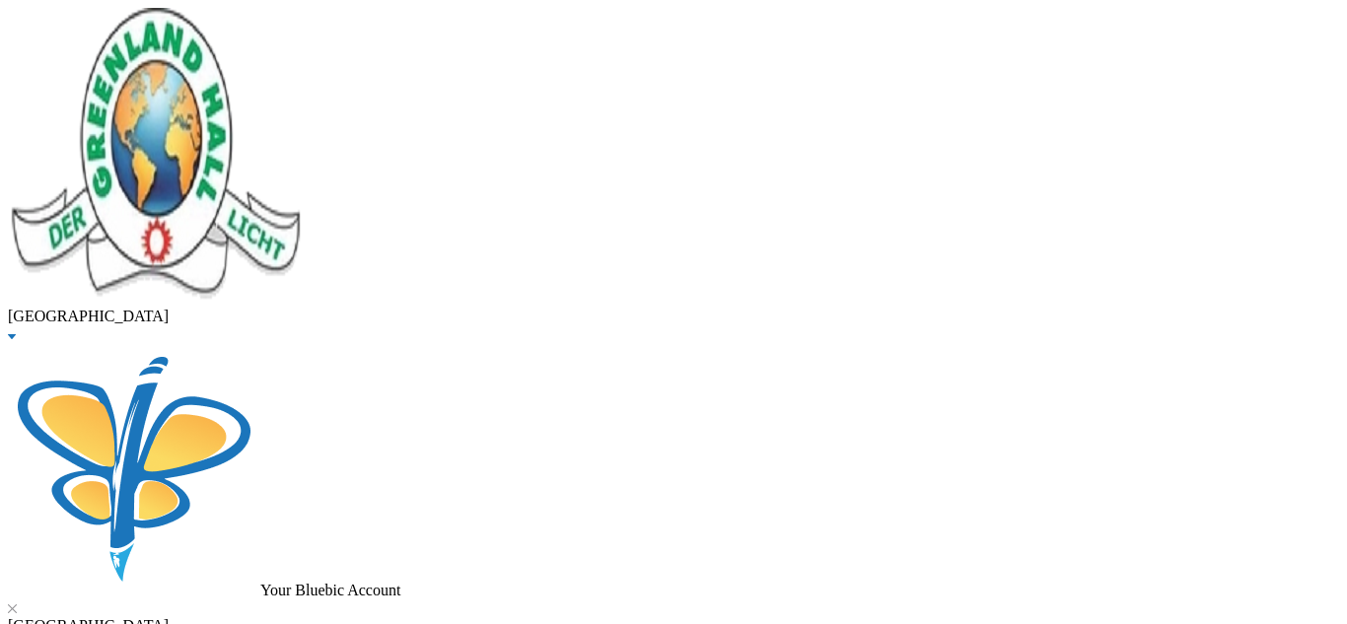
scroll to position [366, 0]
